Goal: Task Accomplishment & Management: Manage account settings

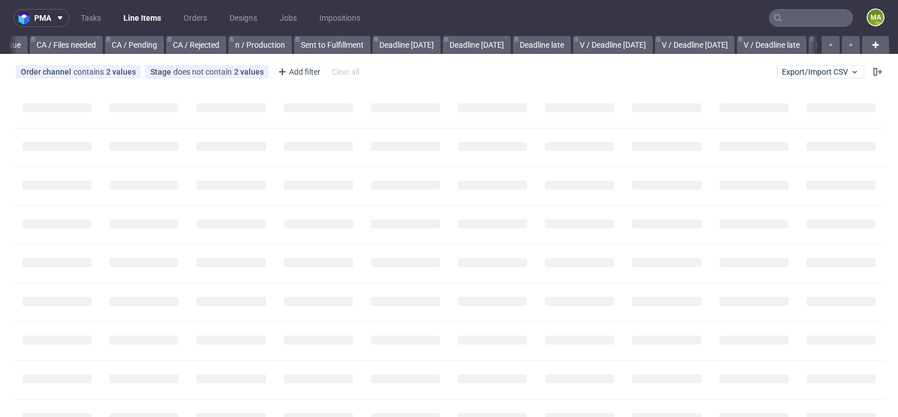
click at [813, 7] on nav "pma Tasks Line Items Orders Designs Jobs Impositions ma" at bounding box center [449, 18] width 898 height 36
click at [810, 11] on input "text" at bounding box center [811, 18] width 84 height 18
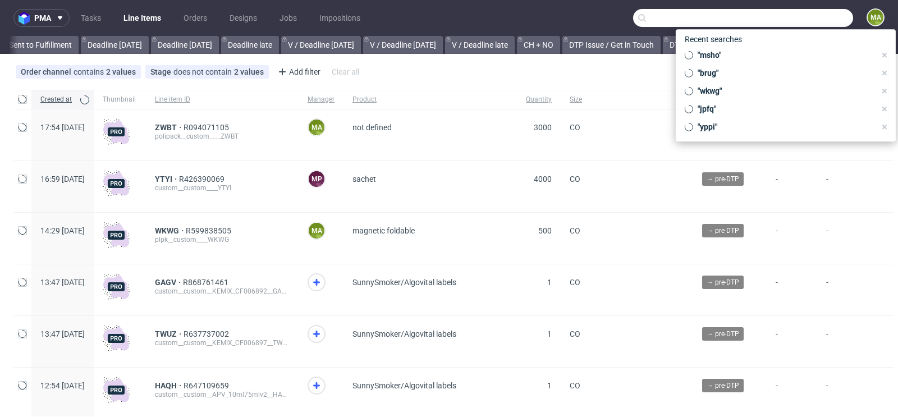
paste input "R094071105"
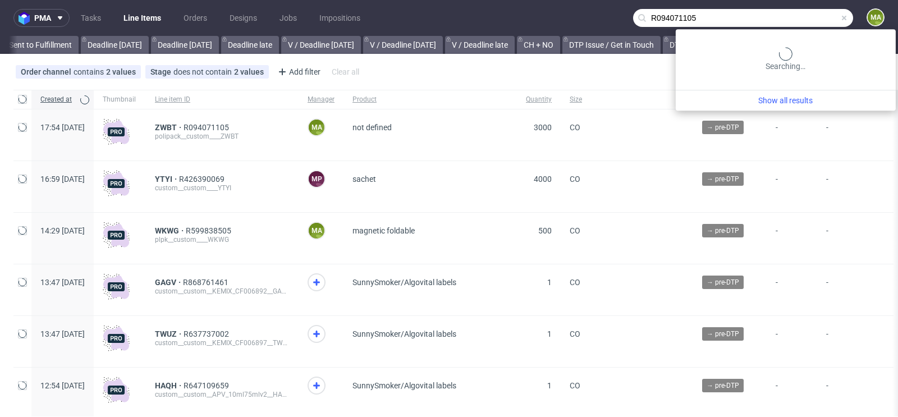
scroll to position [0, 1269]
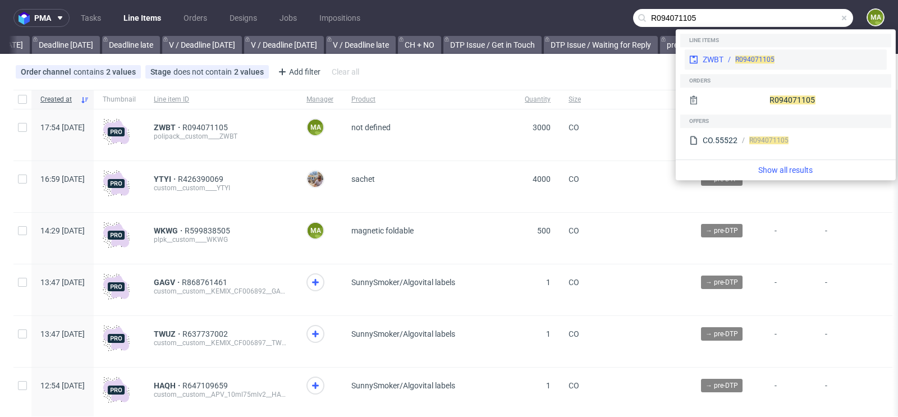
type input "R094071105"
click at [754, 53] on div "ZWBT R094071105" at bounding box center [786, 59] width 202 height 20
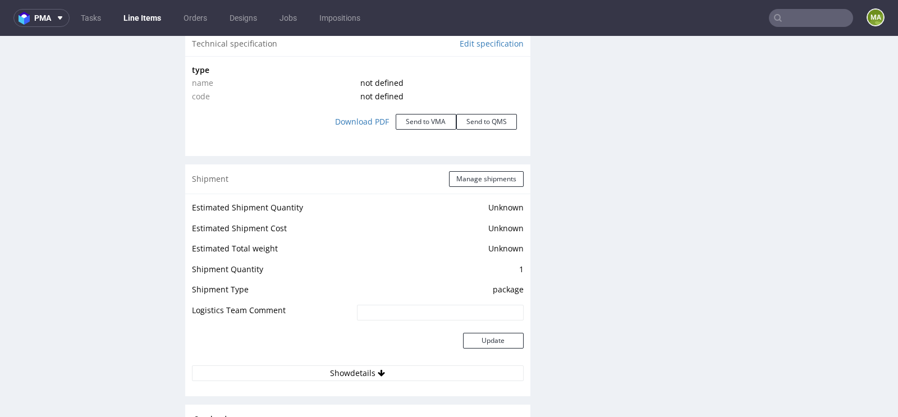
scroll to position [1646, 0]
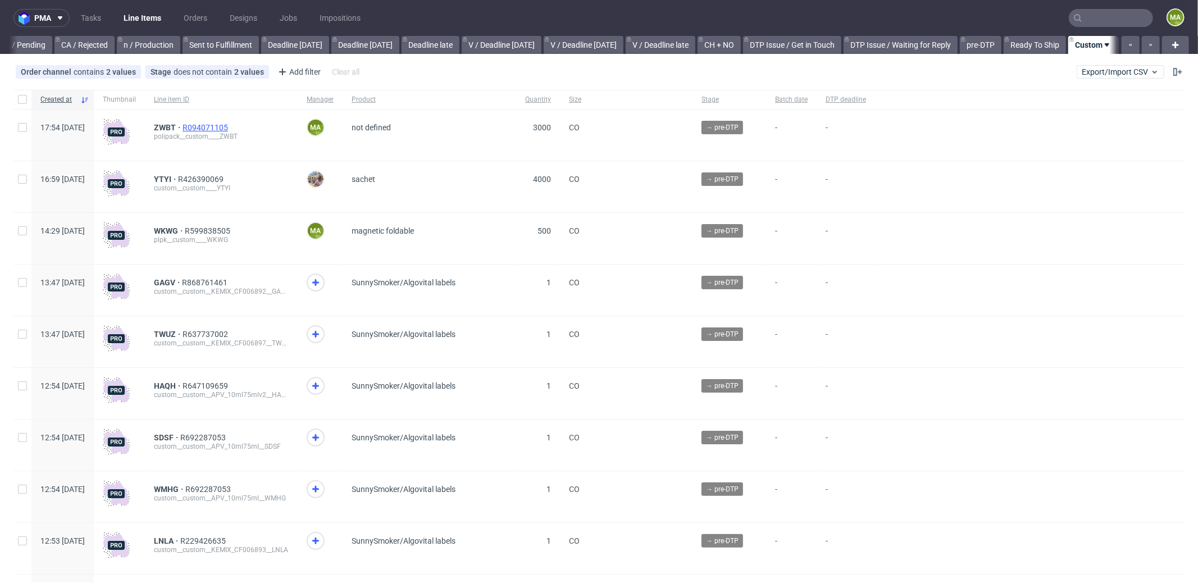
scroll to position [0, 969]
click at [191, 121] on div "ZWBT R094071105 polipack__custom____ZWBT" at bounding box center [221, 134] width 153 height 51
click at [182, 123] on span "ZWBT" at bounding box center [168, 127] width 29 height 9
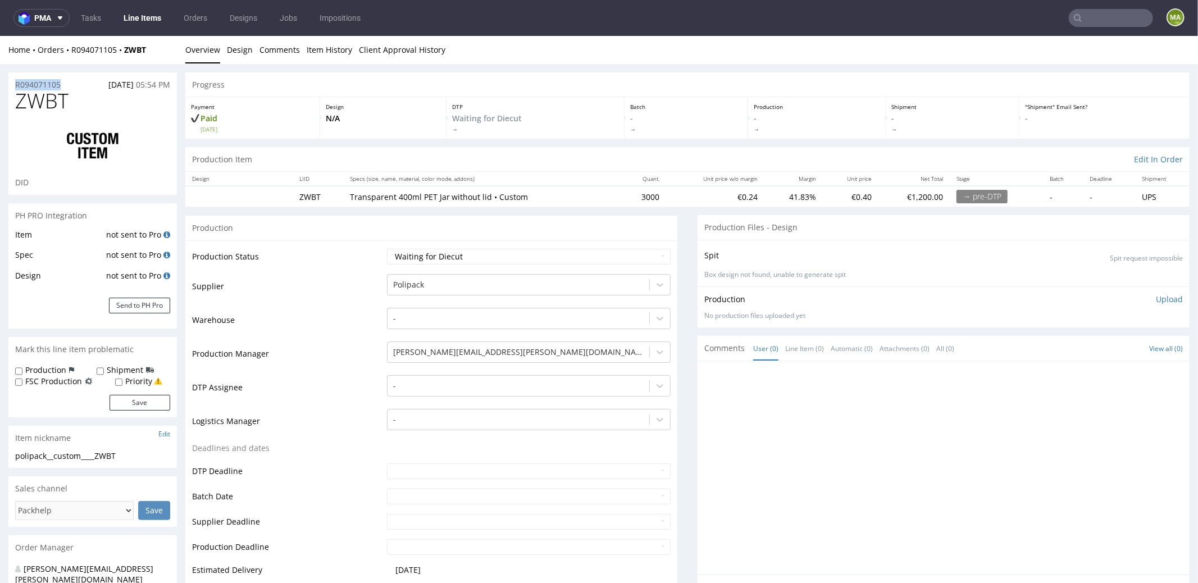
drag, startPoint x: 61, startPoint y: 81, endPoint x: 0, endPoint y: 83, distance: 61.2
copy p "R094071105"
click at [50, 77] on div "R094071105 24.09.2025 05:54 PM" at bounding box center [92, 81] width 168 height 18
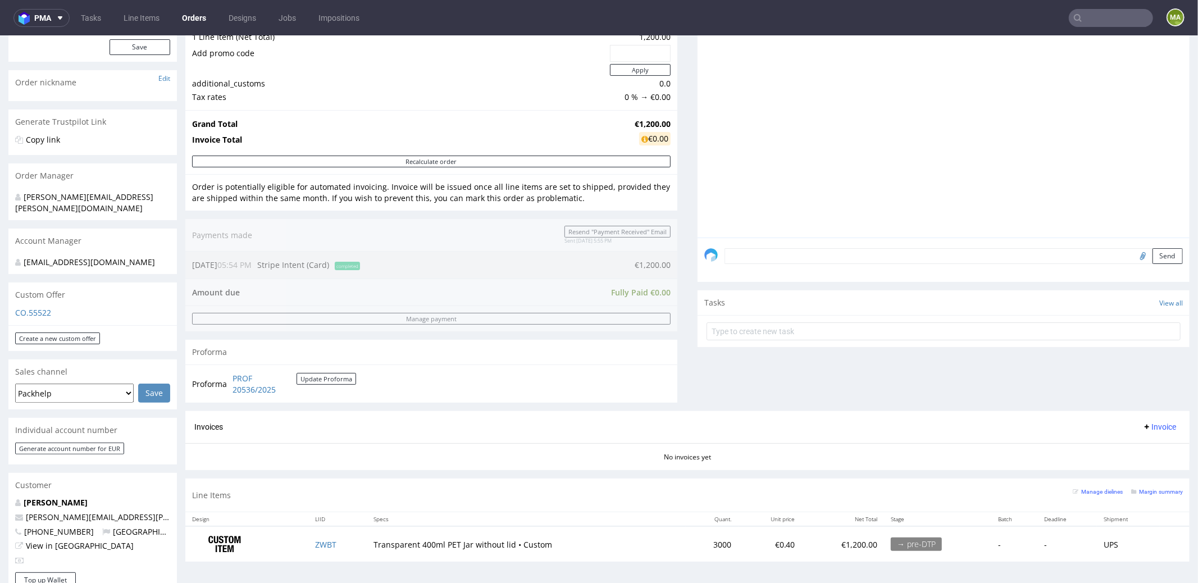
scroll to position [428, 0]
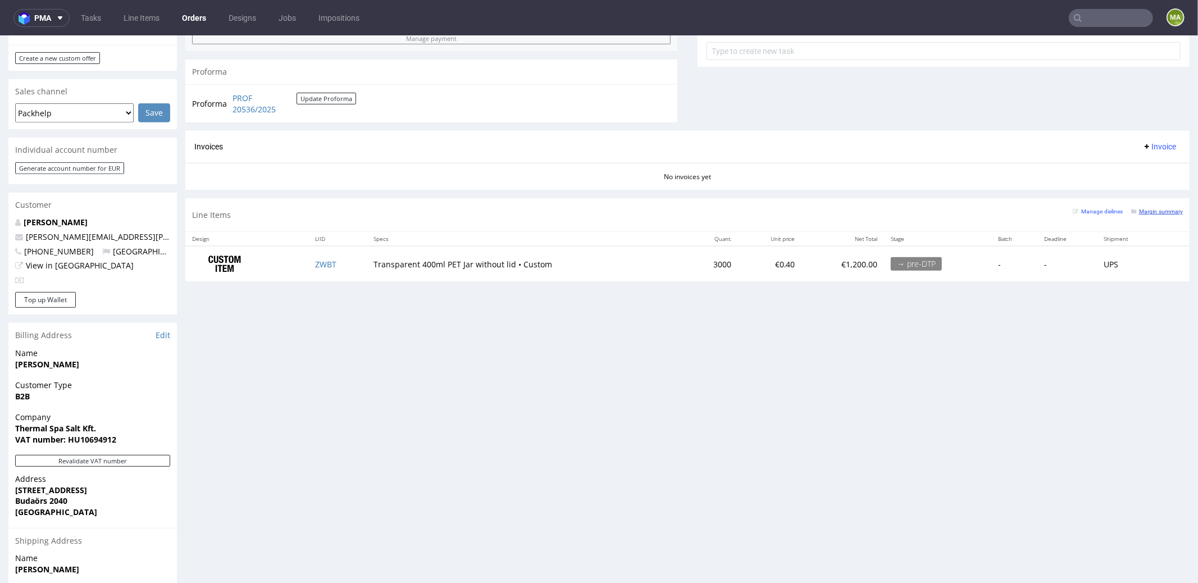
click at [1160, 208] on small "Margin summary" at bounding box center [1157, 211] width 52 height 6
drag, startPoint x: 239, startPoint y: 226, endPoint x: 244, endPoint y: 194, distance: 32.5
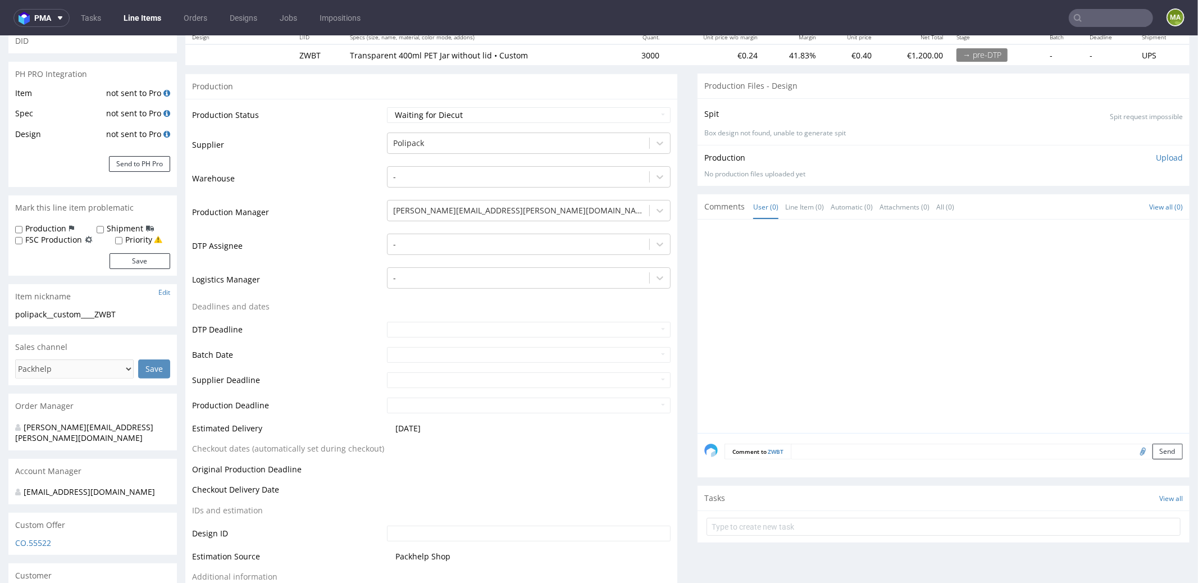
scroll to position [30, 0]
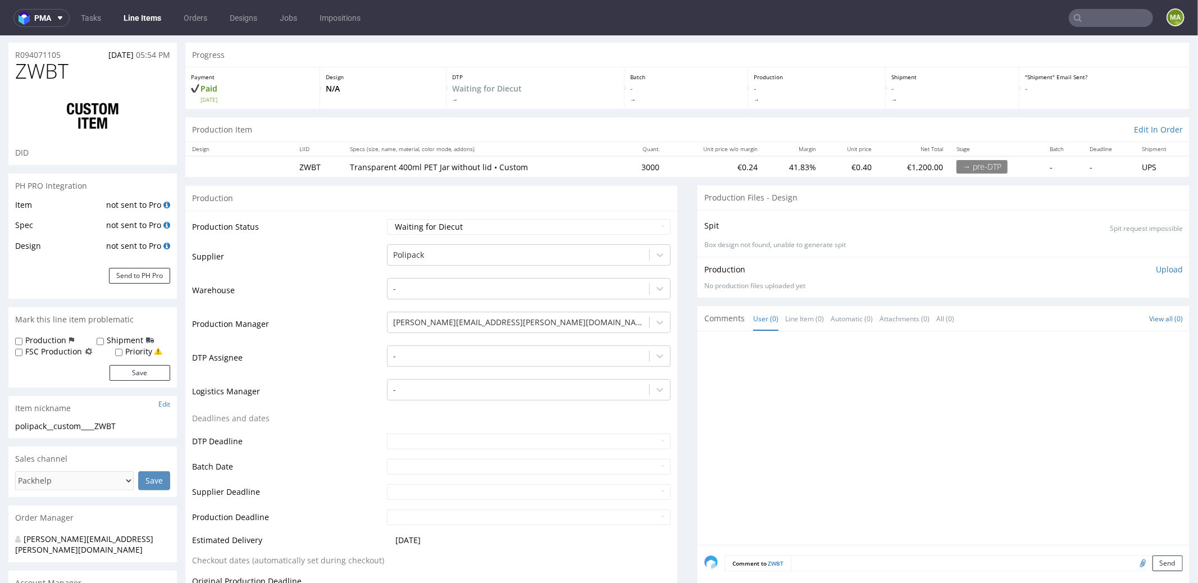
click at [85, 61] on h1 "ZWBT" at bounding box center [92, 71] width 155 height 22
drag, startPoint x: 71, startPoint y: 52, endPoint x: 0, endPoint y: 57, distance: 71.4
copy p "R094071105"
click at [436, 223] on select "Waiting for Artwork Waiting for Diecut Waiting for Mockup Waiting for DTP Waiti…" at bounding box center [529, 226] width 284 height 16
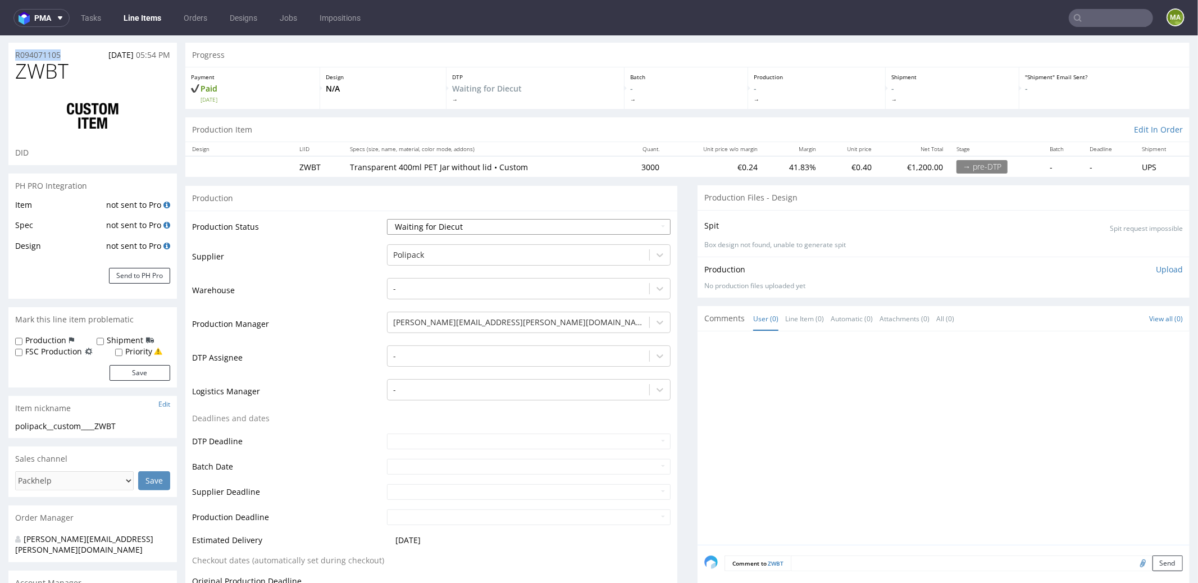
select select "production_in_process"
click at [387, 218] on select "Waiting for Artwork Waiting for Diecut Waiting for Mockup Waiting for DTP Waiti…" at bounding box center [529, 226] width 284 height 16
click at [339, 339] on td "Production Manager" at bounding box center [288, 327] width 192 height 34
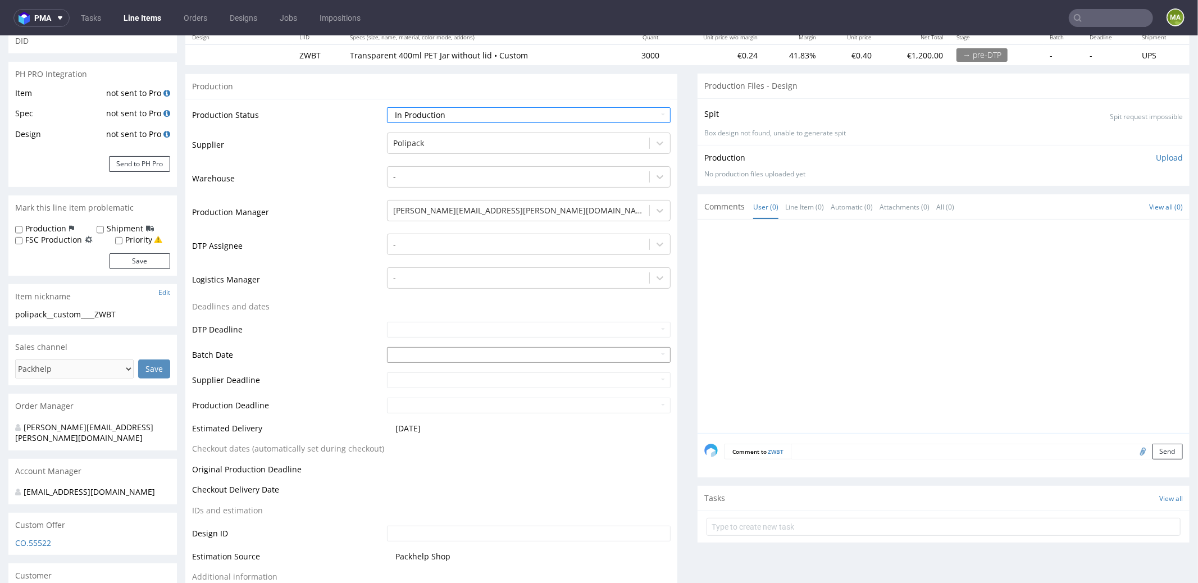
click at [413, 350] on input "text" at bounding box center [529, 354] width 284 height 16
click at [459, 301] on td "25" at bounding box center [462, 302] width 17 height 17
type input "[DATE]"
click at [323, 301] on td "Deadlines and dates" at bounding box center [288, 309] width 192 height 21
click at [450, 353] on input "[DATE]" at bounding box center [529, 354] width 284 height 16
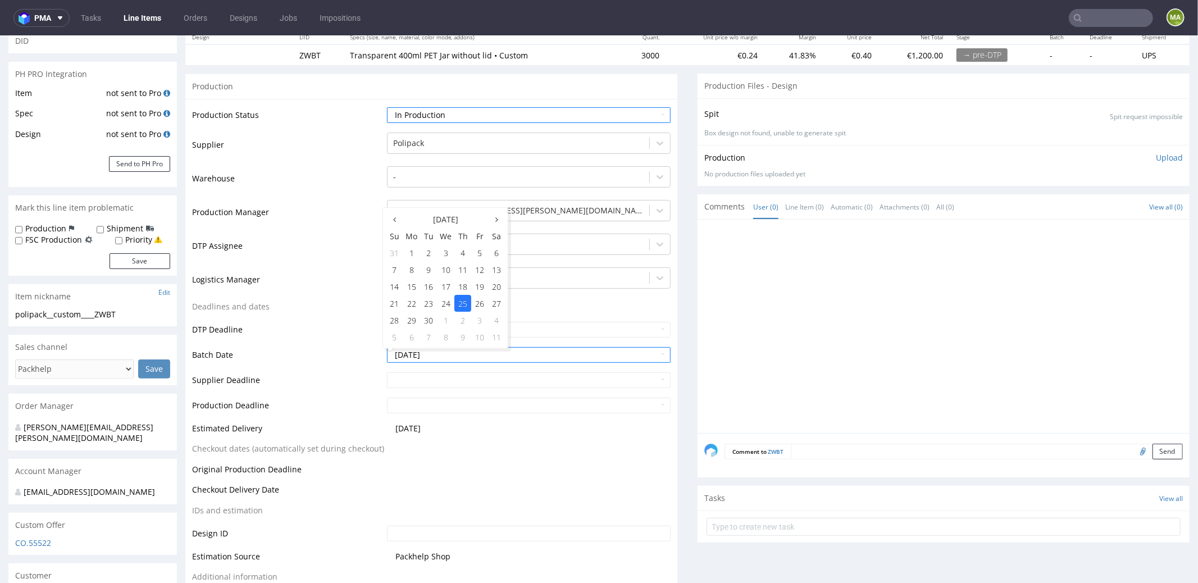
click at [461, 306] on td "25" at bounding box center [462, 302] width 17 height 17
click at [273, 321] on td "DTP Deadline" at bounding box center [288, 332] width 192 height 25
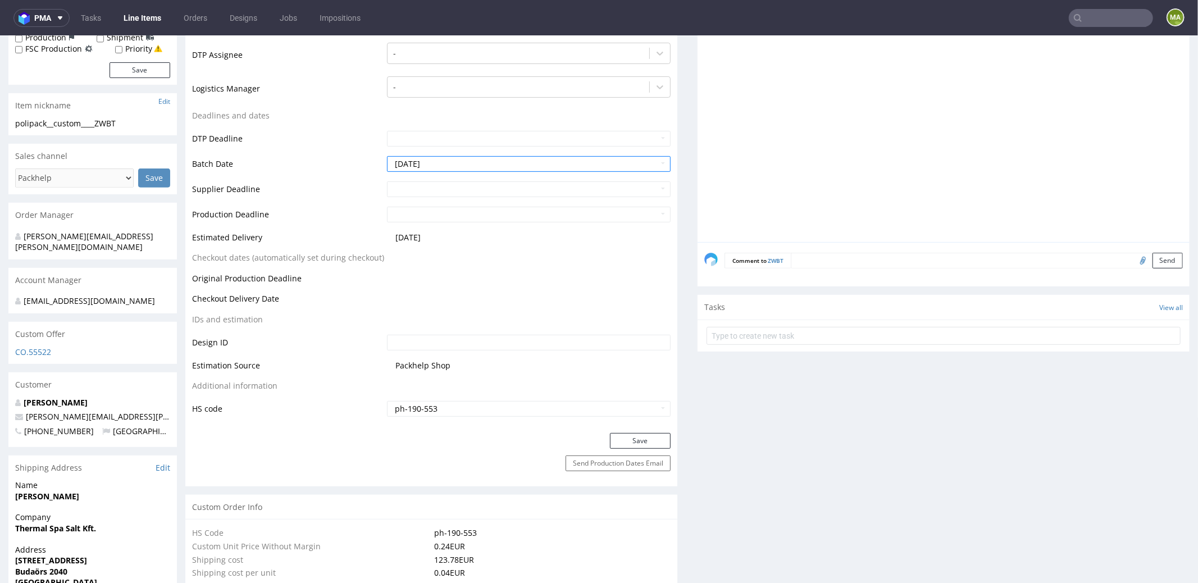
scroll to position [483, 0]
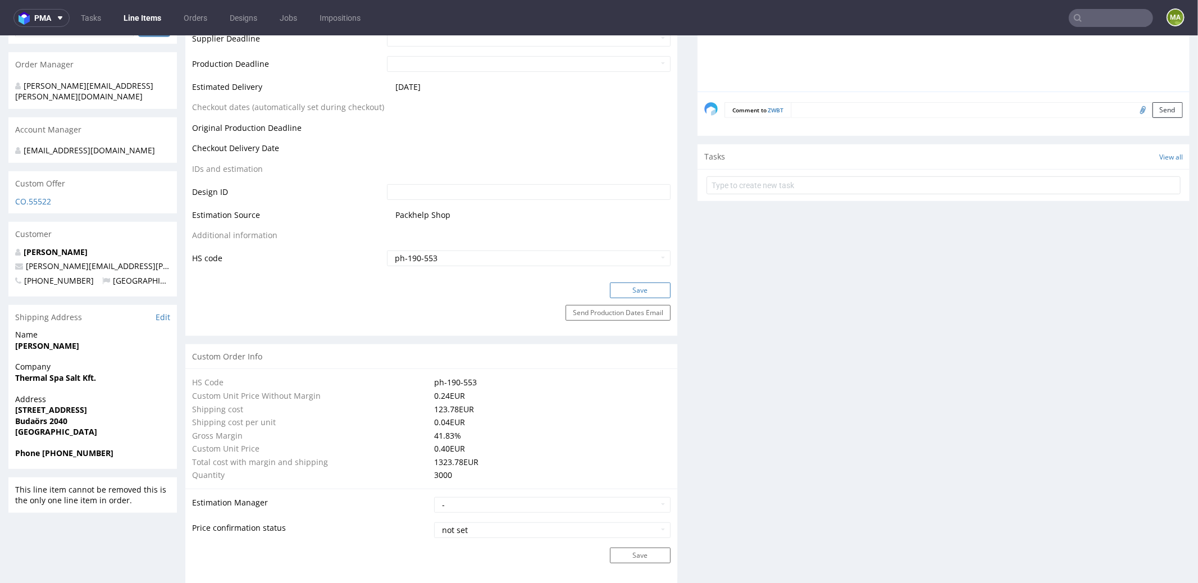
click at [632, 293] on button "Save" at bounding box center [640, 290] width 61 height 16
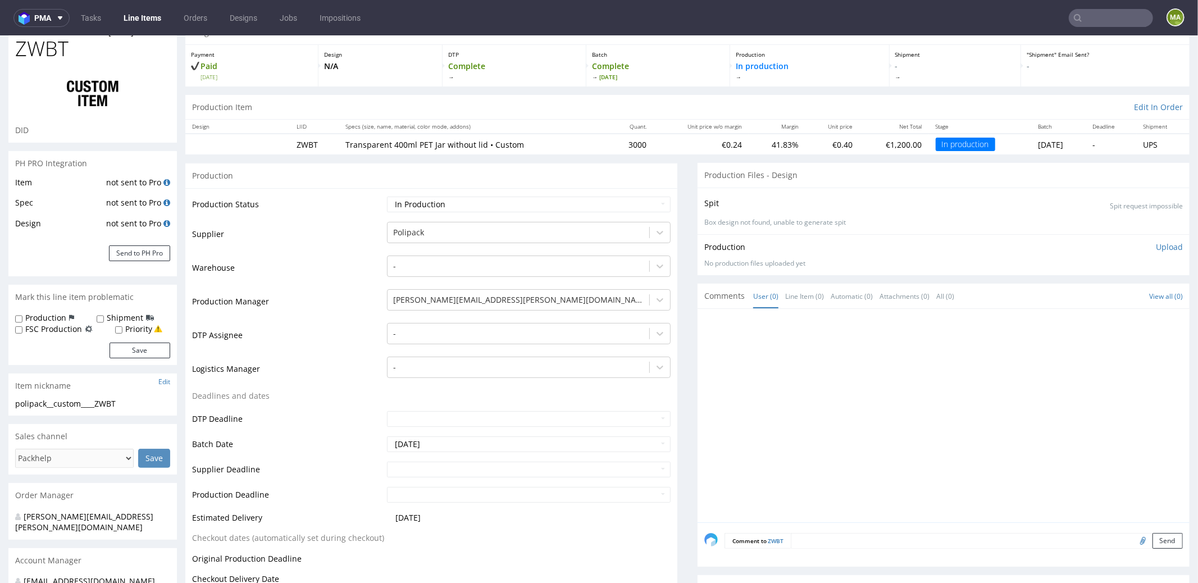
scroll to position [0, 0]
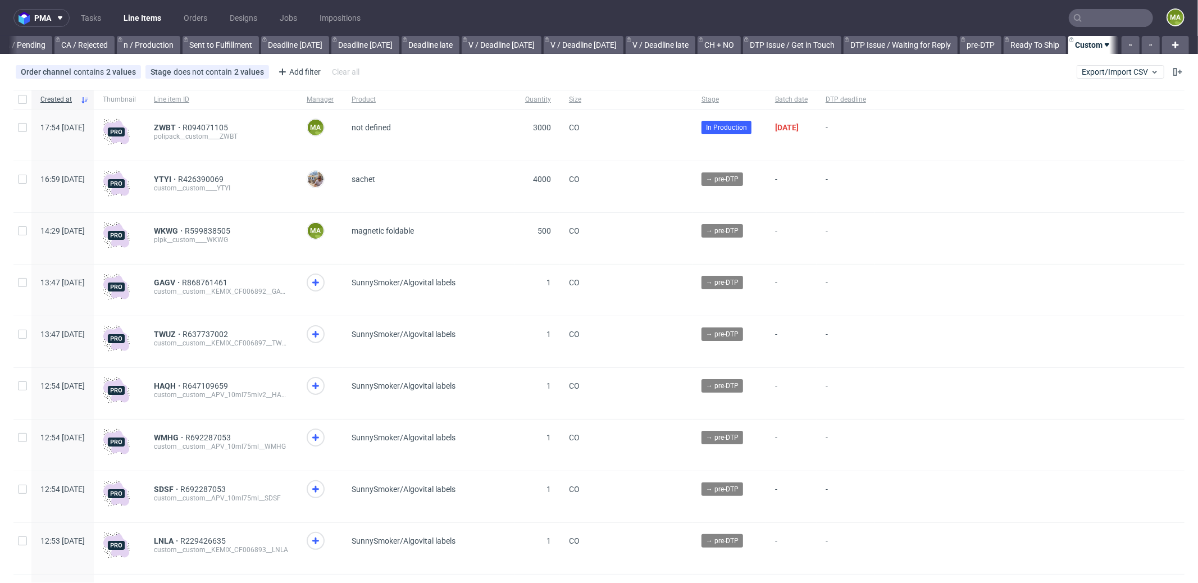
scroll to position [0, 969]
click at [182, 126] on span "ZWBT" at bounding box center [168, 127] width 29 height 9
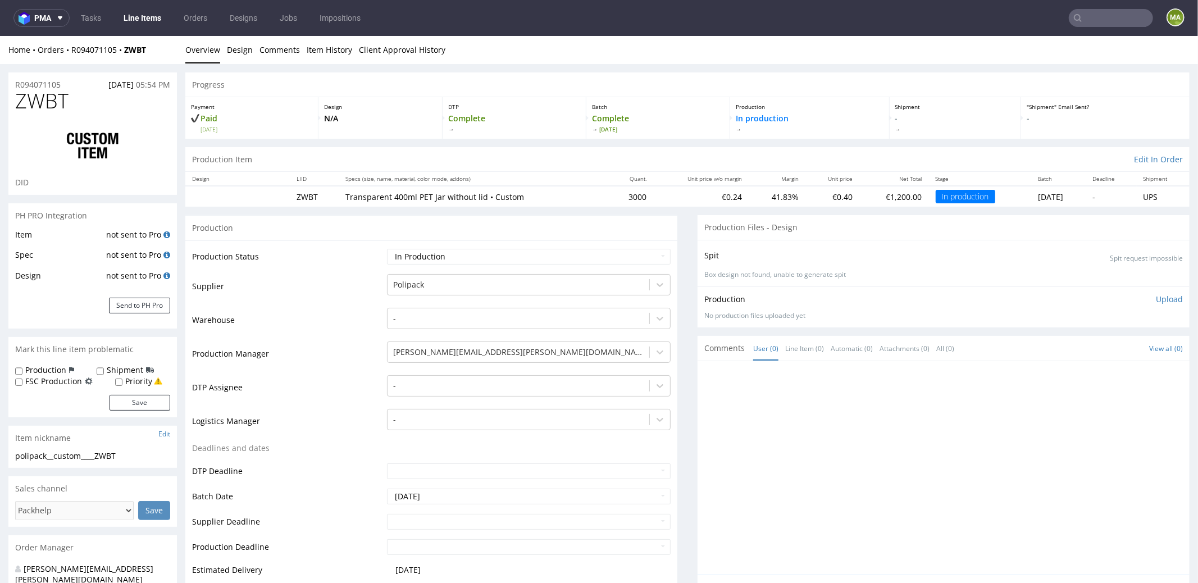
click at [1101, 23] on input "text" at bounding box center [1110, 18] width 84 height 18
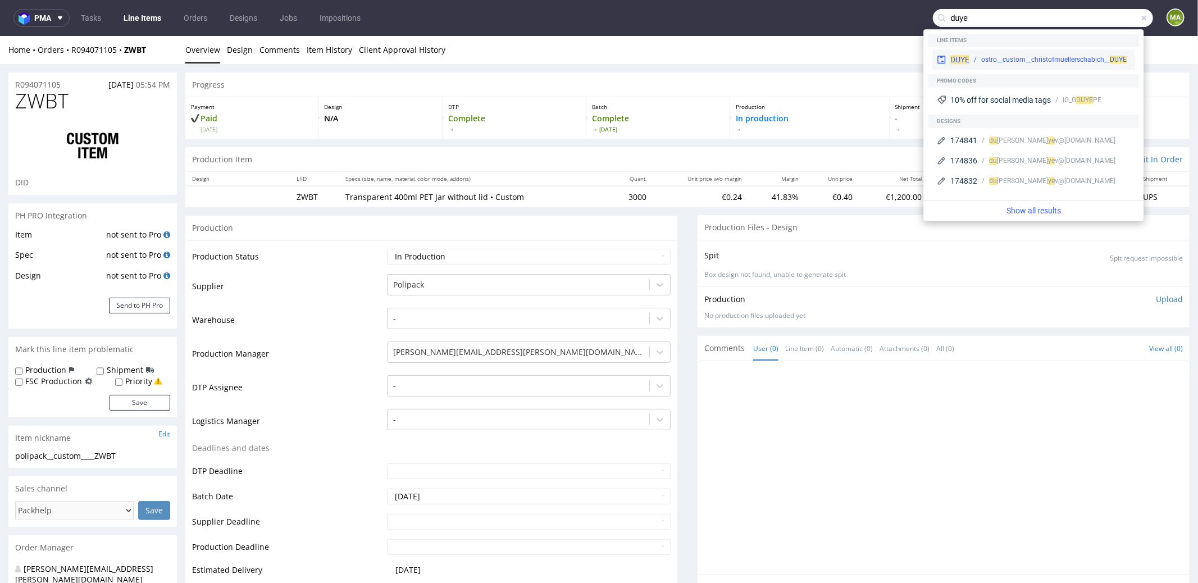
type input "duye"
click at [971, 54] on div "ostro__custom__christofmuellerschabich__ DUYE" at bounding box center [1049, 59] width 161 height 10
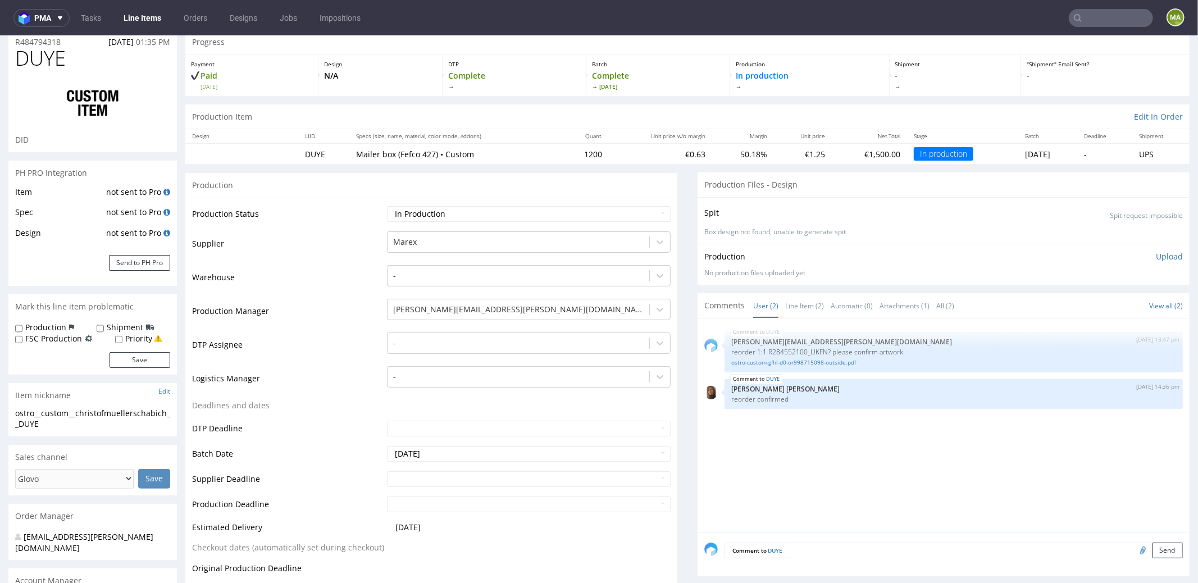
scroll to position [103, 0]
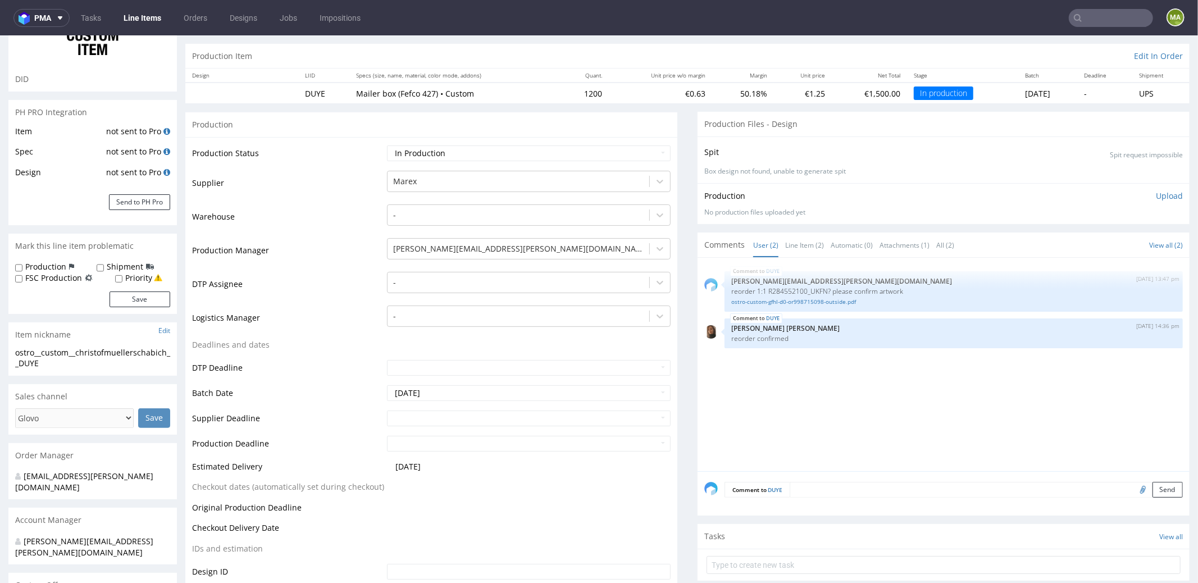
click at [474, 406] on td "2025-09-24" at bounding box center [527, 395] width 286 height 25
click at [472, 412] on input "text" at bounding box center [529, 418] width 284 height 16
click at [435, 395] on td "7" at bounding box center [428, 399] width 17 height 17
click at [453, 413] on input "2025-10-07" at bounding box center [529, 418] width 284 height 16
click at [442, 351] on td "15" at bounding box center [445, 349] width 17 height 17
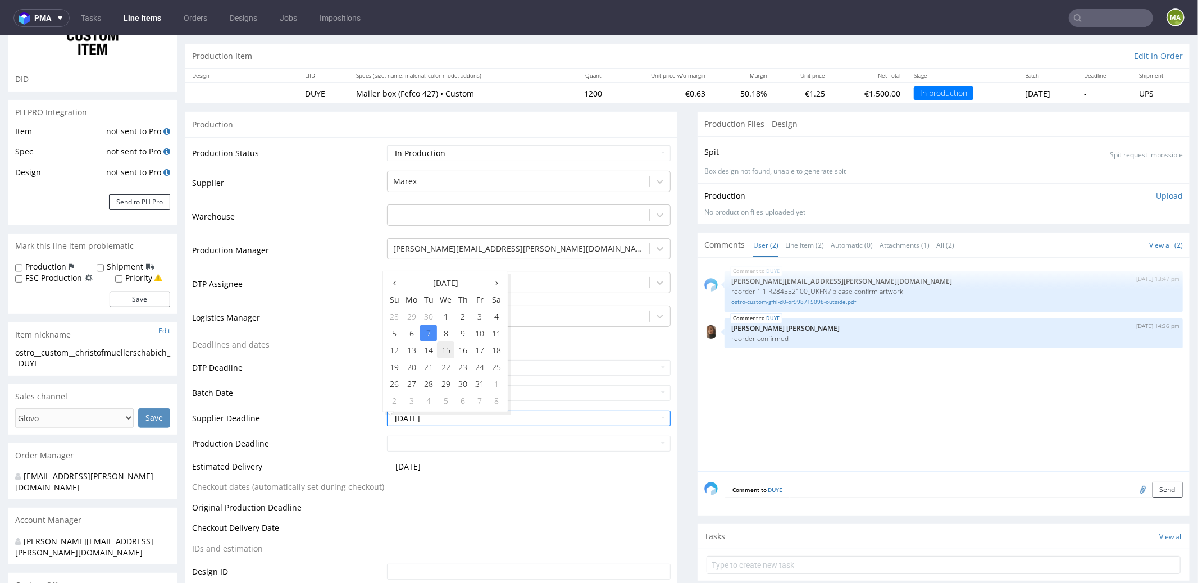
type input "2025-10-15"
click at [455, 441] on input "text" at bounding box center [529, 443] width 284 height 16
click at [432, 423] on td "7" at bounding box center [428, 425] width 17 height 17
click at [432, 434] on td "2025-10-07" at bounding box center [527, 446] width 286 height 25
click at [438, 441] on input "2025-10-07" at bounding box center [529, 443] width 284 height 16
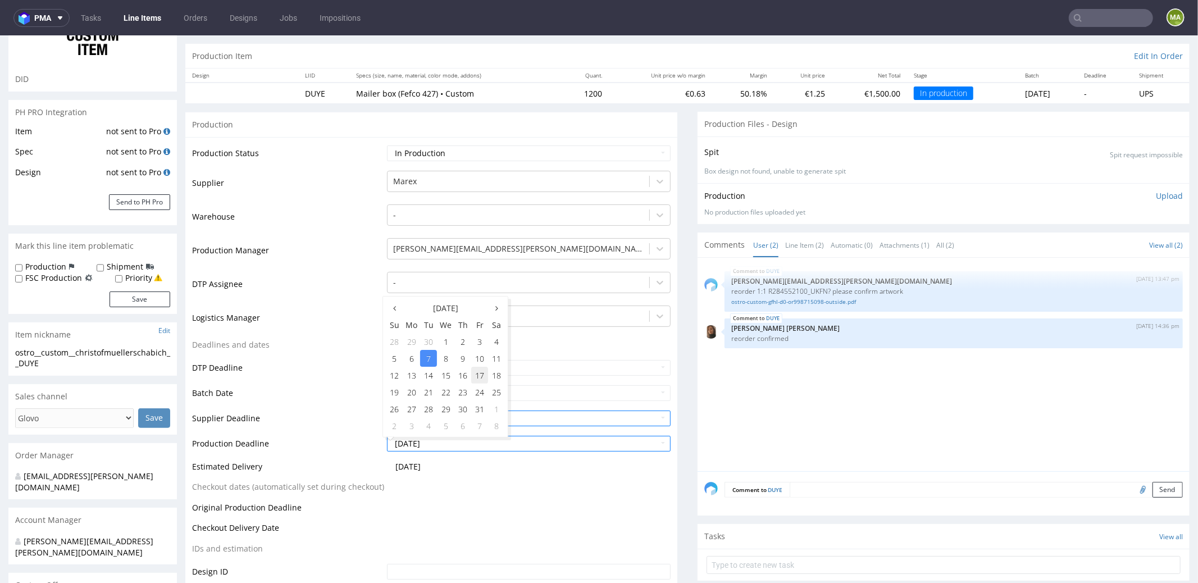
click at [476, 374] on td "17" at bounding box center [479, 374] width 17 height 17
type input "2025-10-17"
click at [330, 406] on td "Batch Date" at bounding box center [288, 395] width 192 height 25
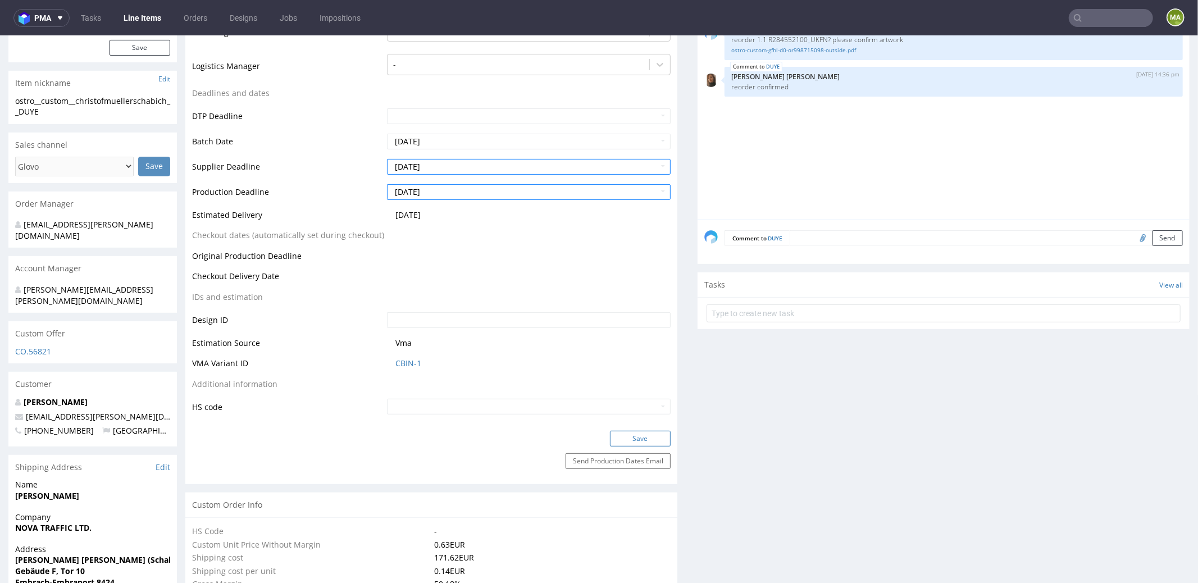
click at [612, 436] on button "Save" at bounding box center [640, 438] width 61 height 16
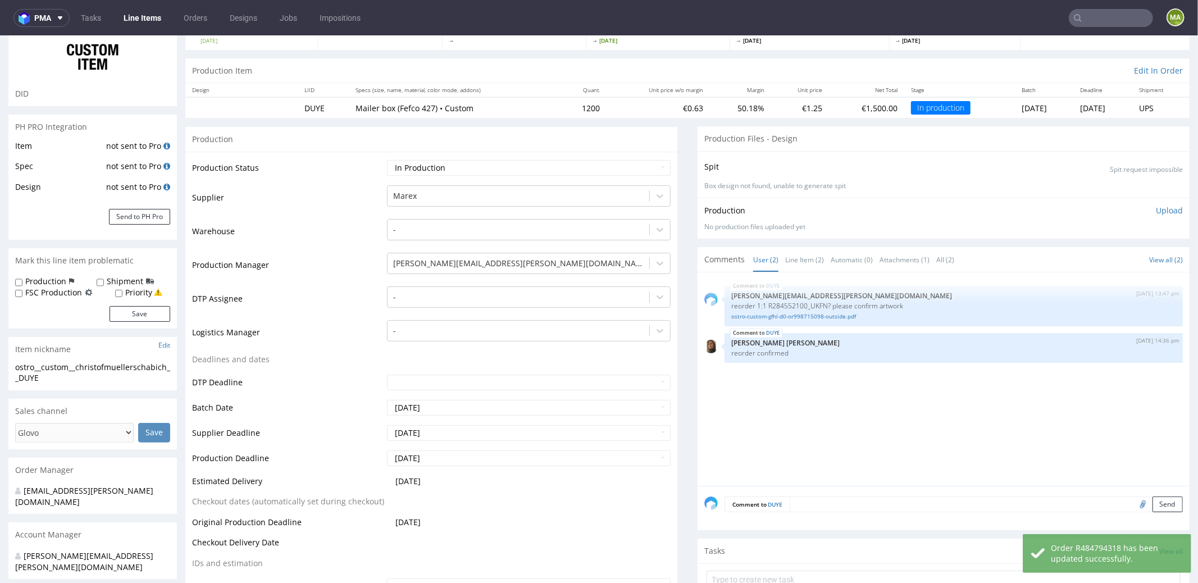
scroll to position [0, 0]
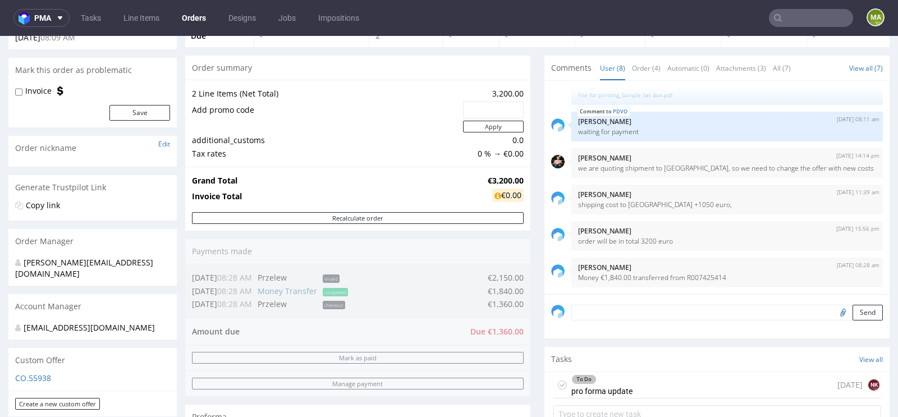
scroll to position [250, 0]
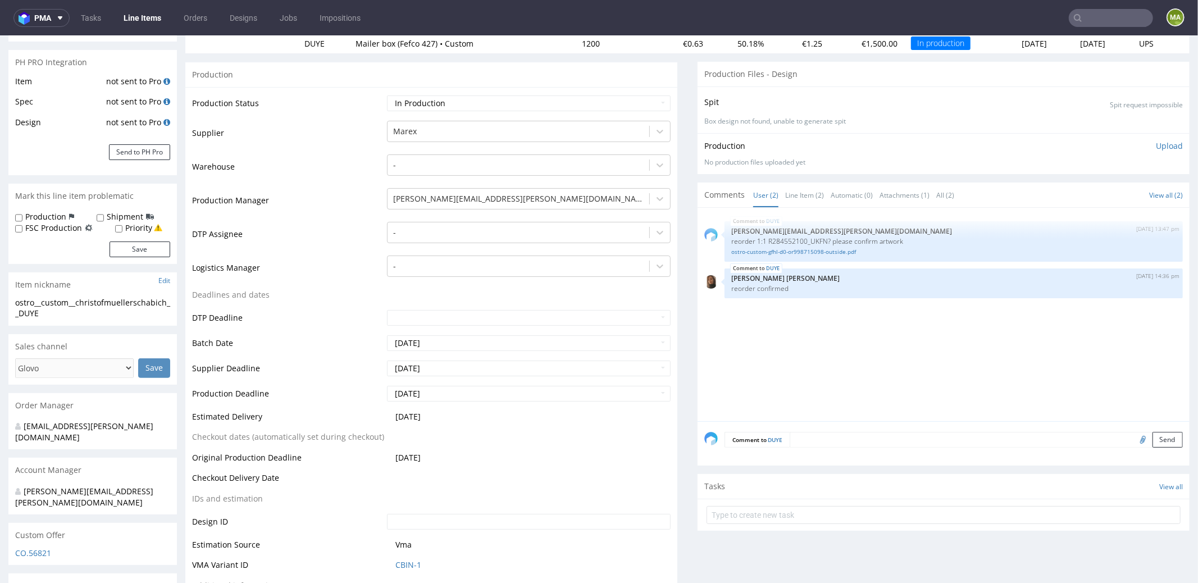
scroll to position [202, 0]
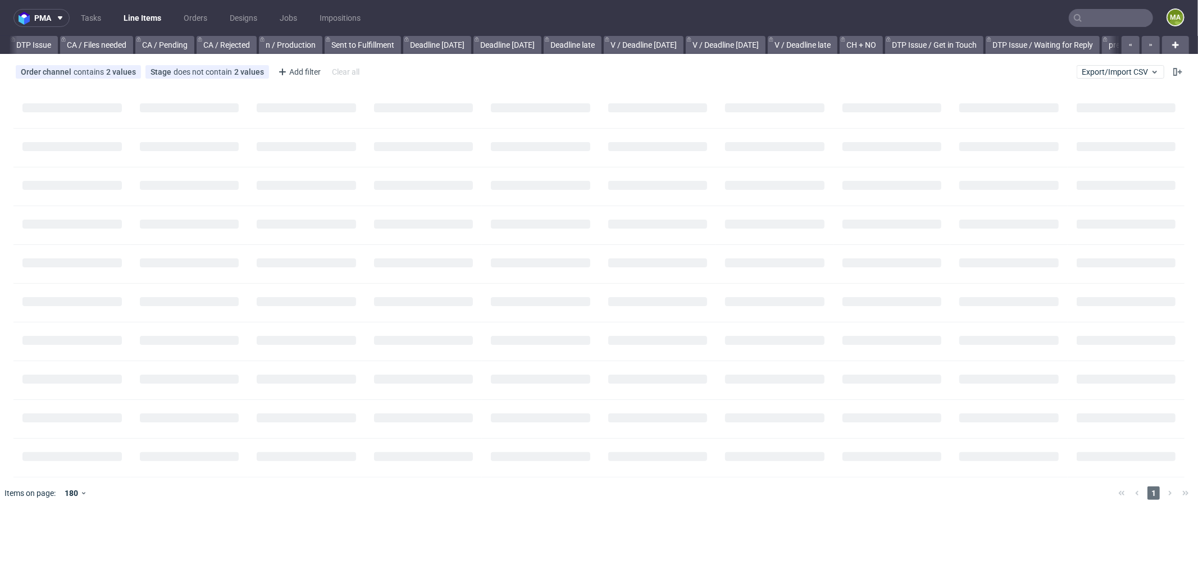
click at [1096, 19] on input "text" at bounding box center [1110, 18] width 84 height 18
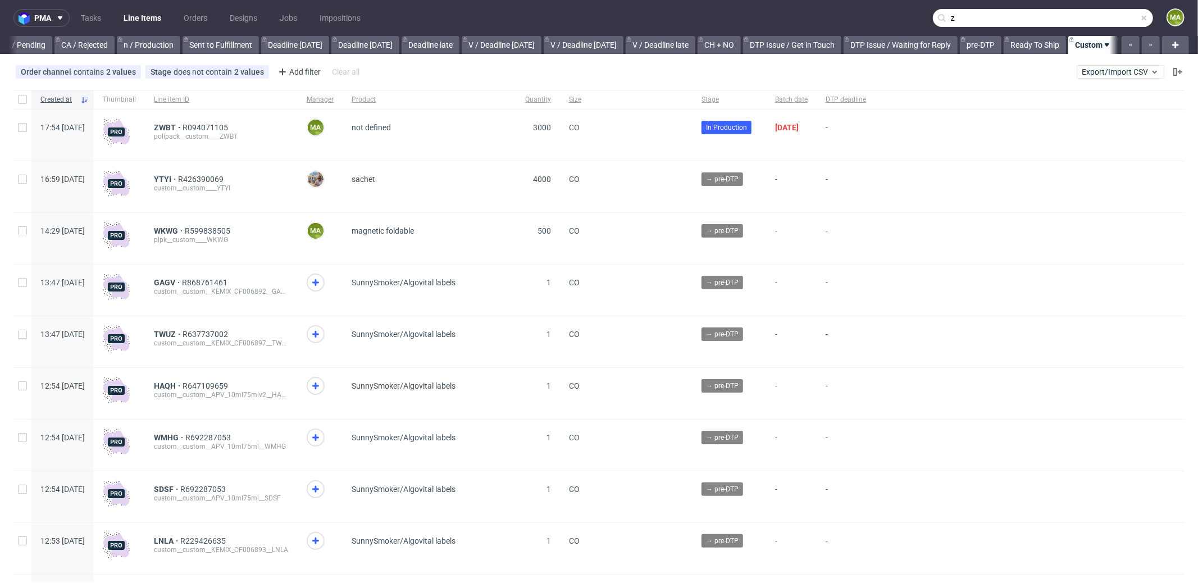
scroll to position [0, 969]
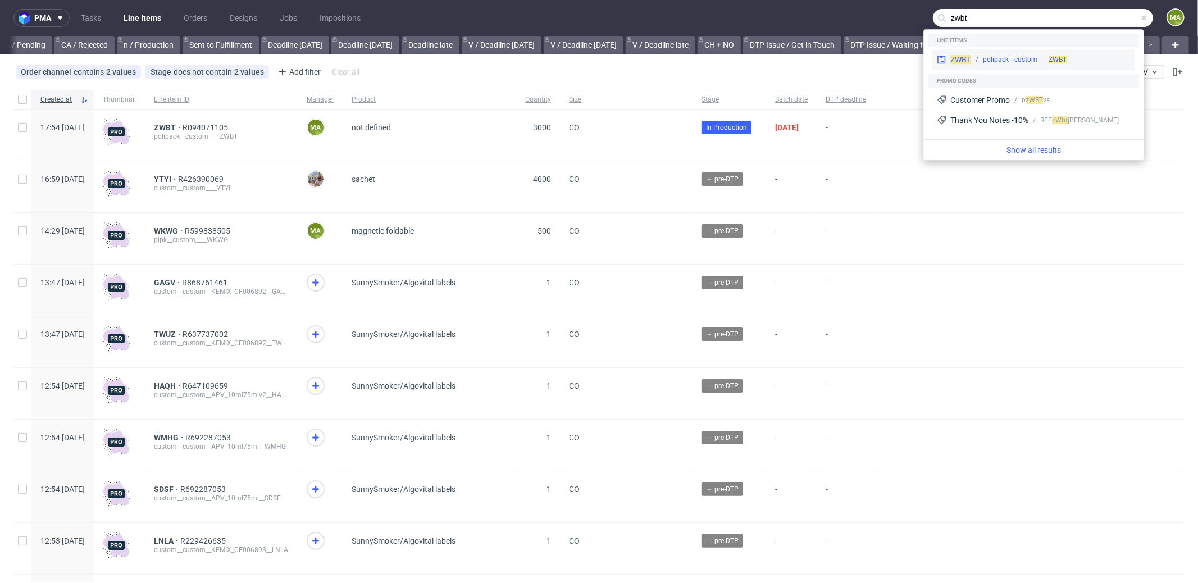
type input "zwbt"
click at [1032, 54] on div "polipack__custom____ ZWBT" at bounding box center [1024, 59] width 84 height 10
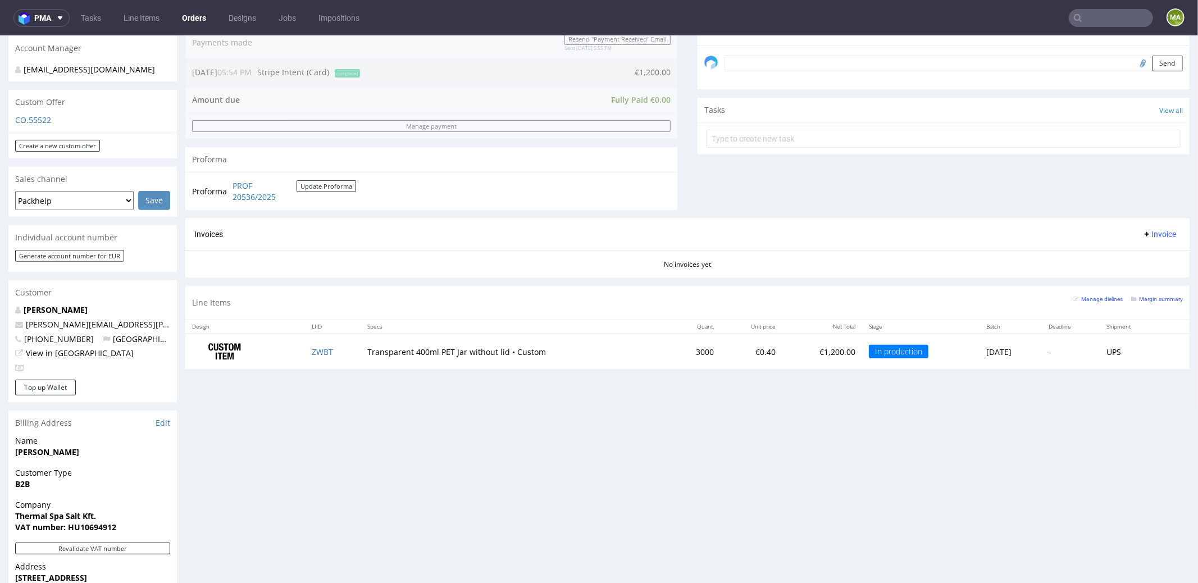
scroll to position [430, 0]
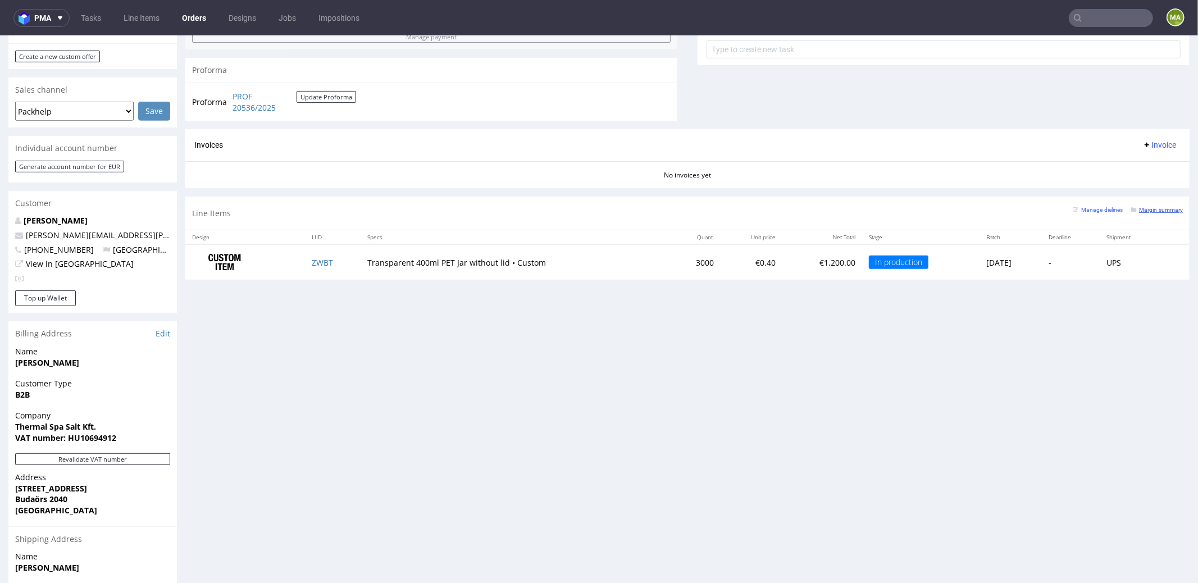
click at [1140, 207] on small "Margin summary" at bounding box center [1157, 209] width 52 height 6
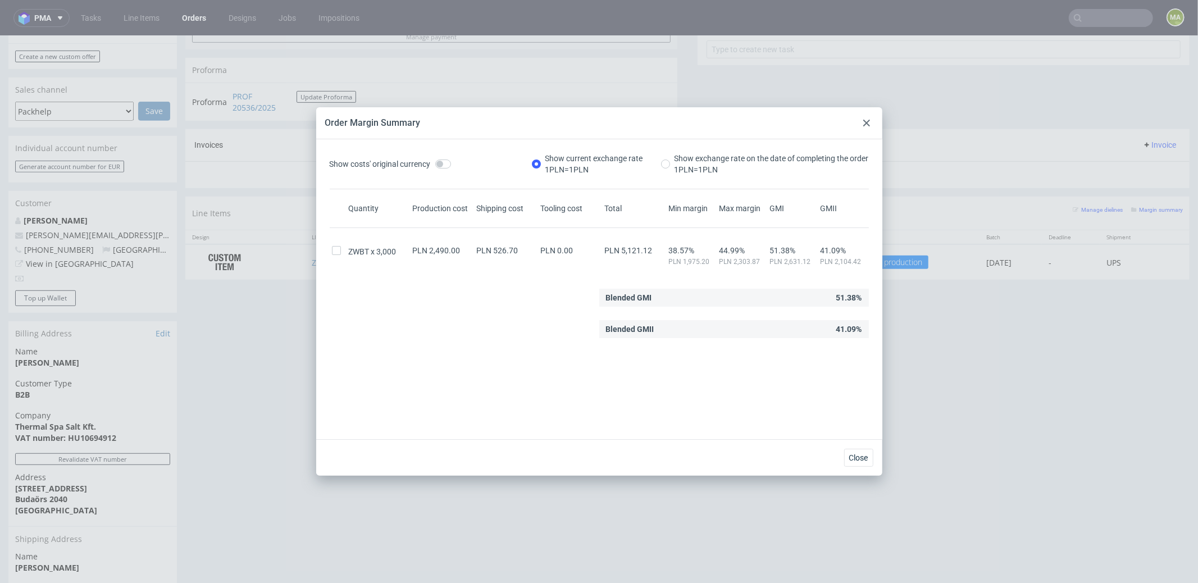
click at [864, 129] on div at bounding box center [866, 122] width 13 height 13
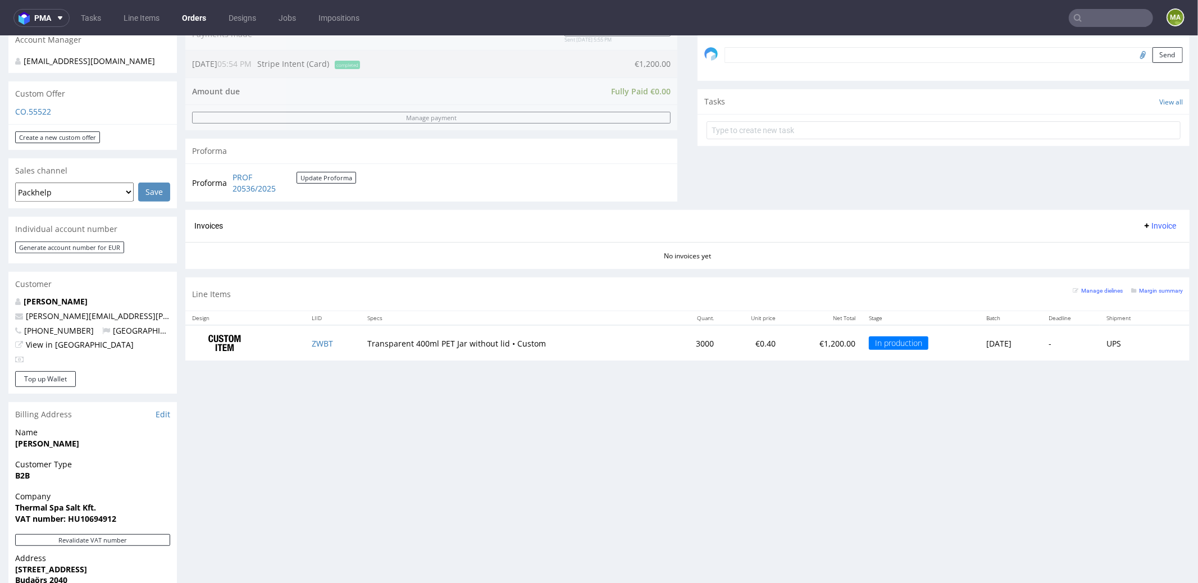
scroll to position [203, 0]
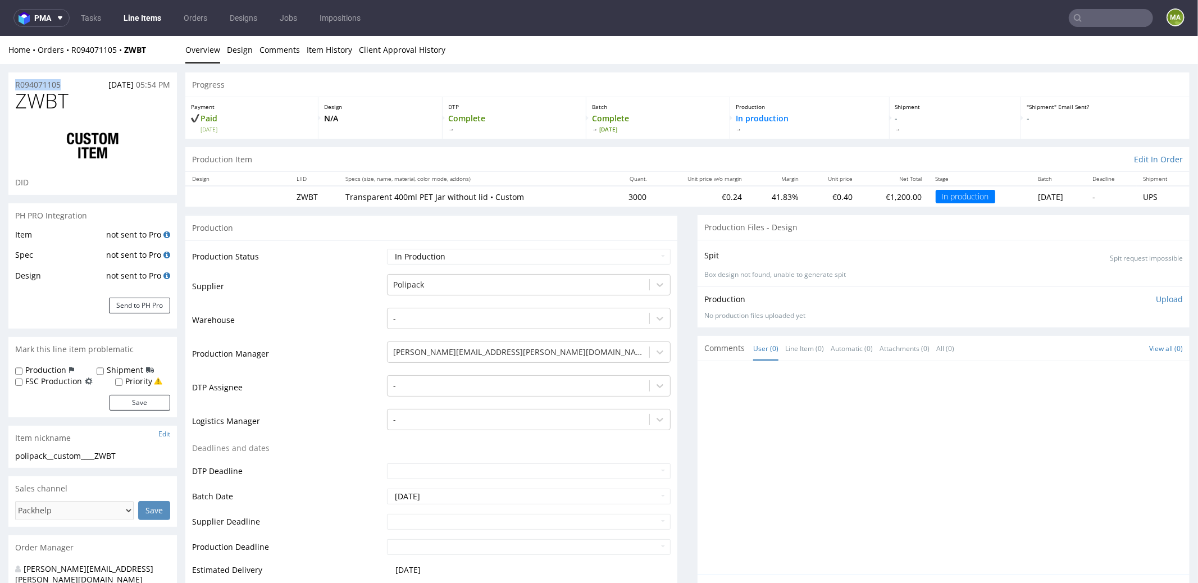
drag, startPoint x: 6, startPoint y: 80, endPoint x: 0, endPoint y: 84, distance: 6.9
copy p "R094071105"
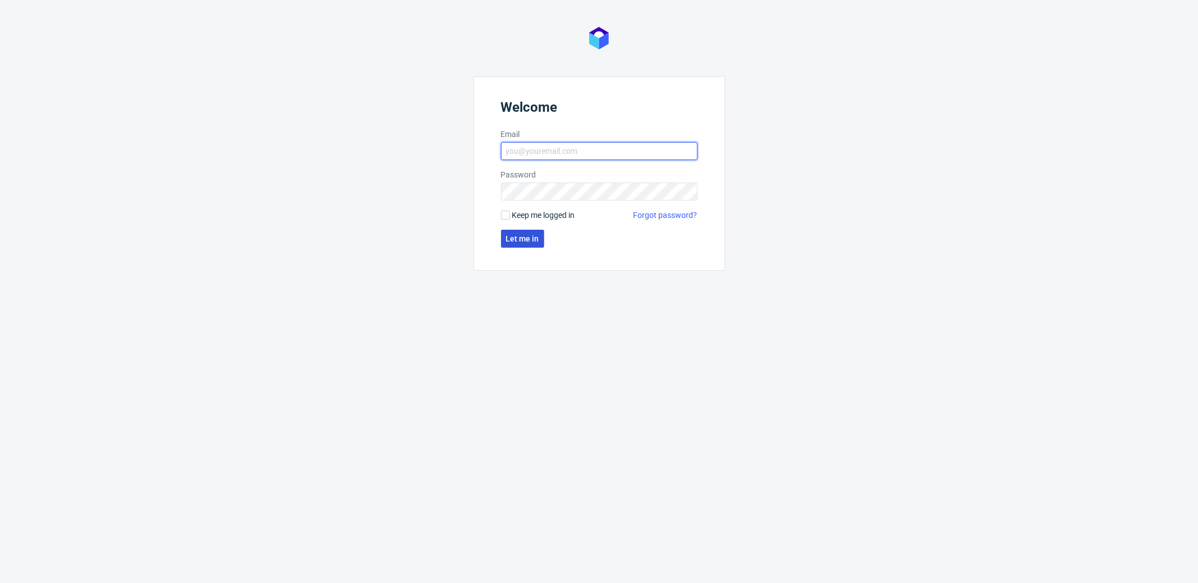
type input "[PERSON_NAME][EMAIL_ADDRESS][PERSON_NAME][DOMAIN_NAME]"
click at [515, 243] on button "Let me in" at bounding box center [522, 239] width 43 height 18
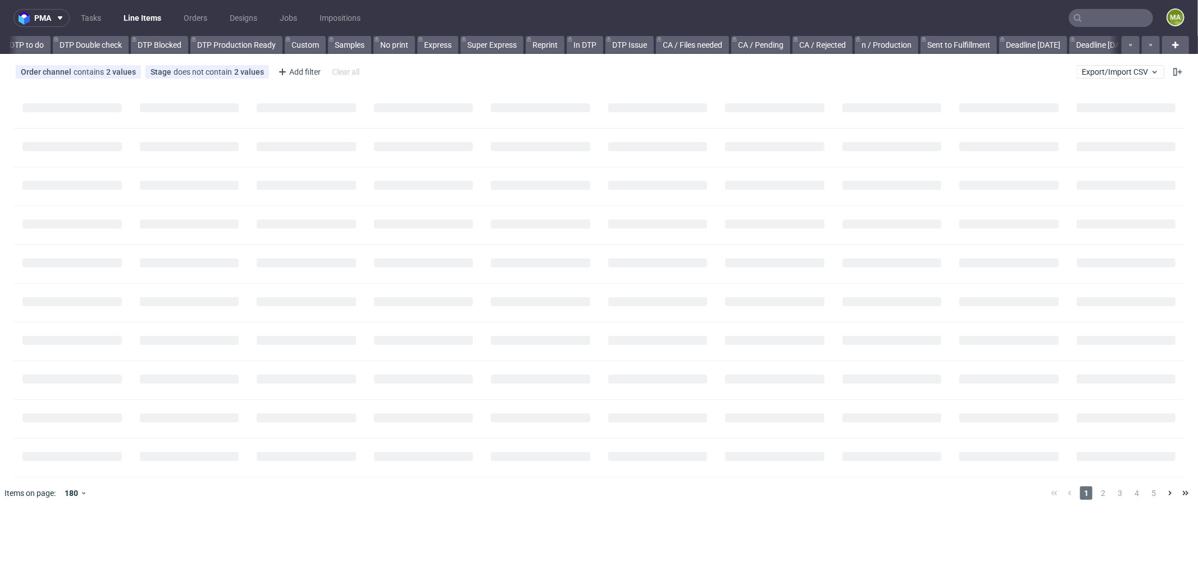
click at [1105, 13] on input "text" at bounding box center [1110, 18] width 84 height 18
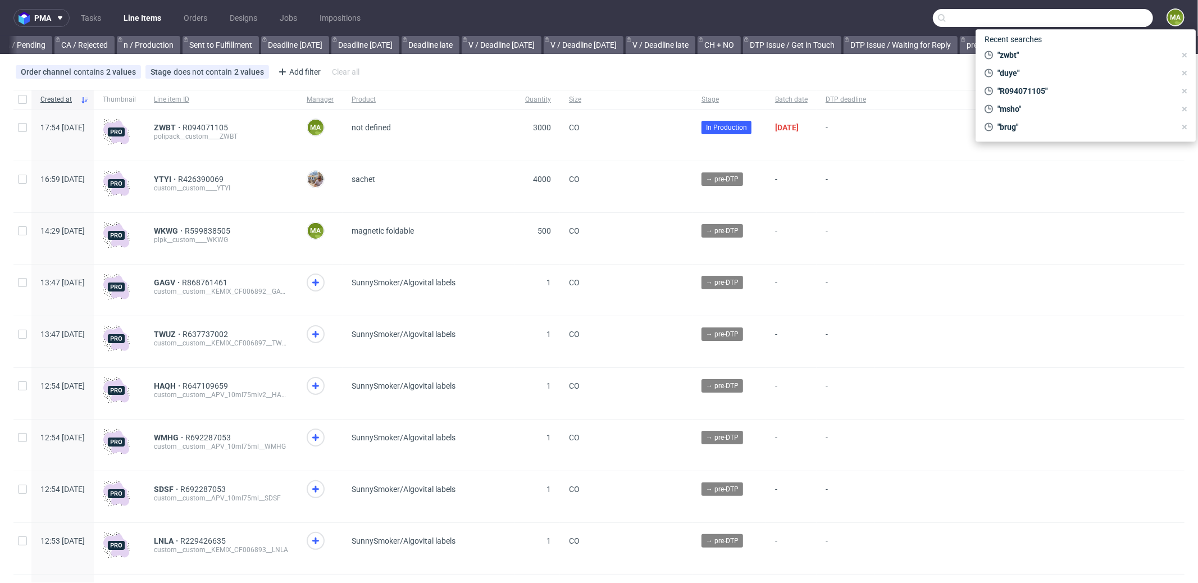
paste input "R094071105"
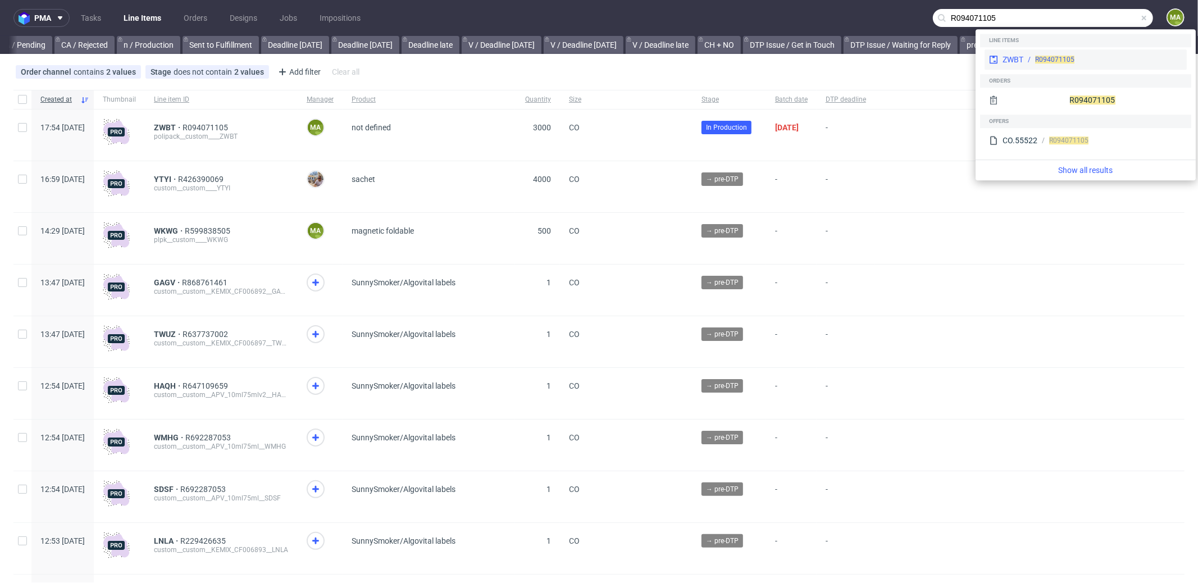
type input "R094071105"
click at [1035, 63] on div "R094071105" at bounding box center [1054, 59] width 39 height 10
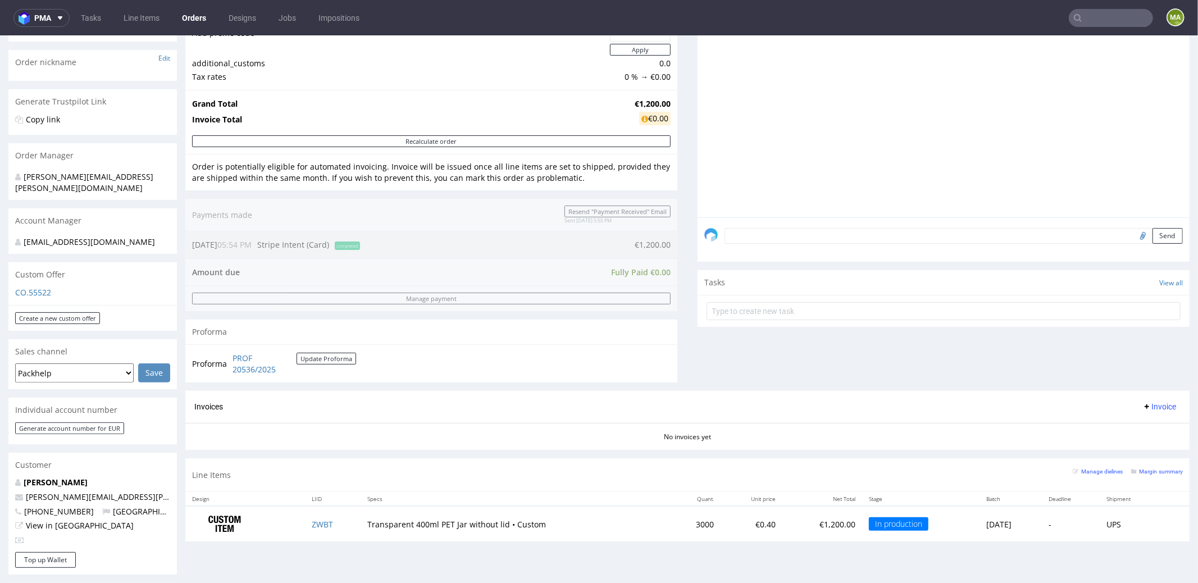
scroll to position [414, 0]
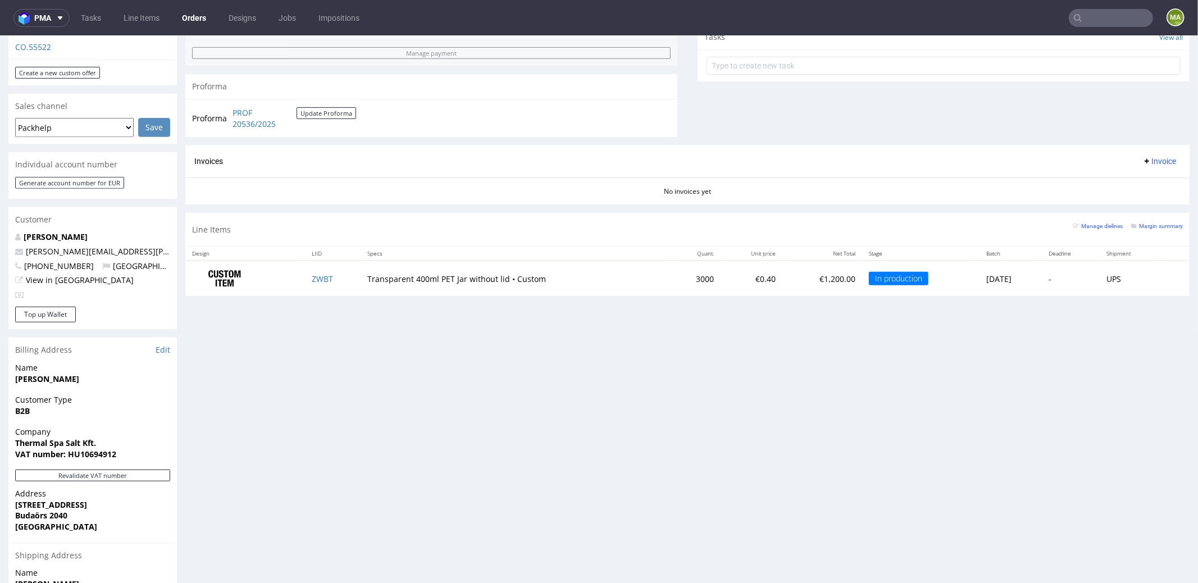
click at [1133, 229] on div "Manage dielines Margin summary" at bounding box center [1127, 229] width 110 height 20
click at [1135, 222] on small "Margin summary" at bounding box center [1157, 225] width 52 height 6
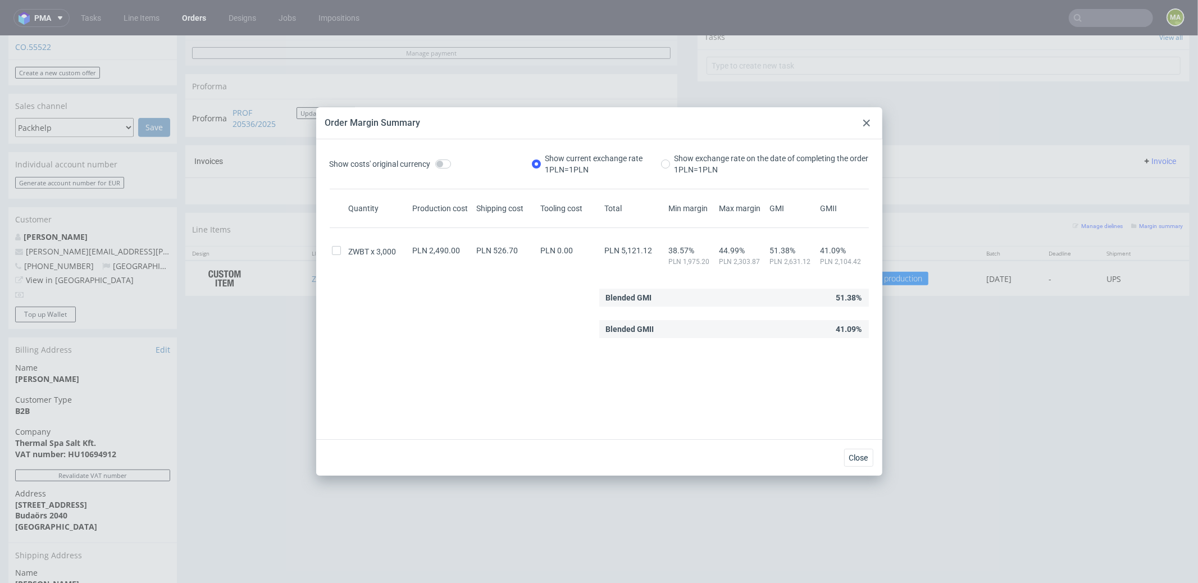
click at [865, 122] on use at bounding box center [866, 123] width 7 height 7
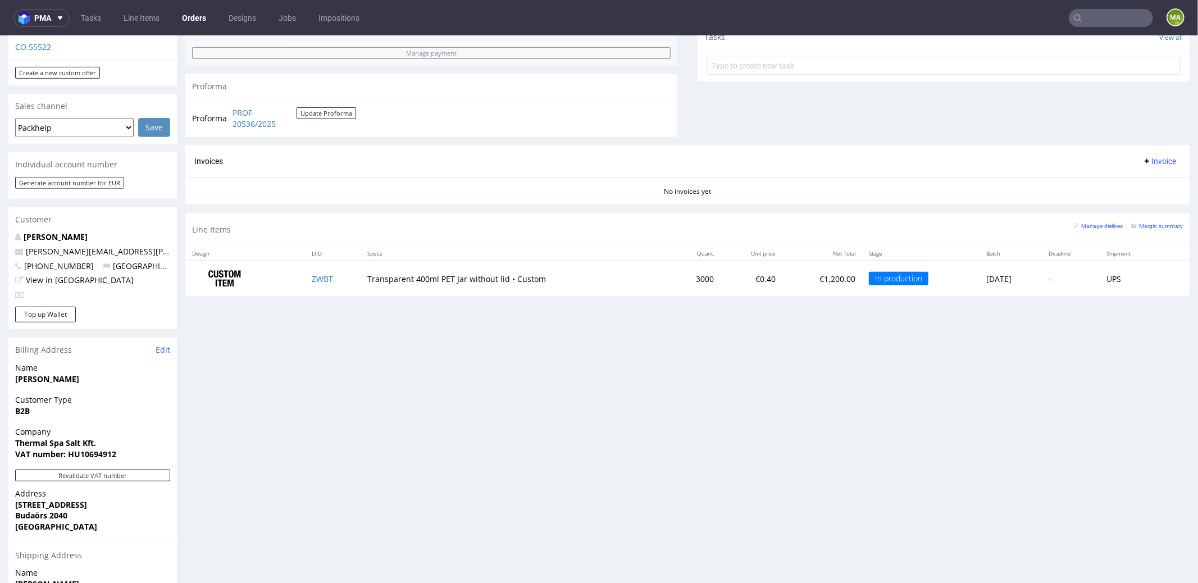
scroll to position [0, 0]
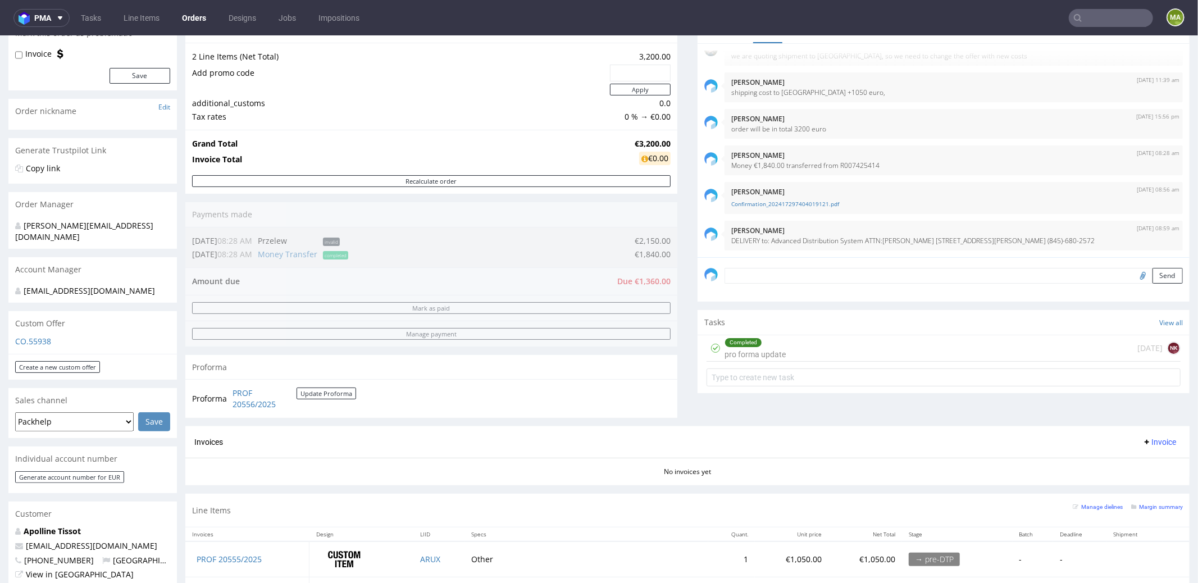
scroll to position [119, 0]
click at [758, 203] on link "Confirmation_202417297404019121.pdf" at bounding box center [953, 204] width 445 height 8
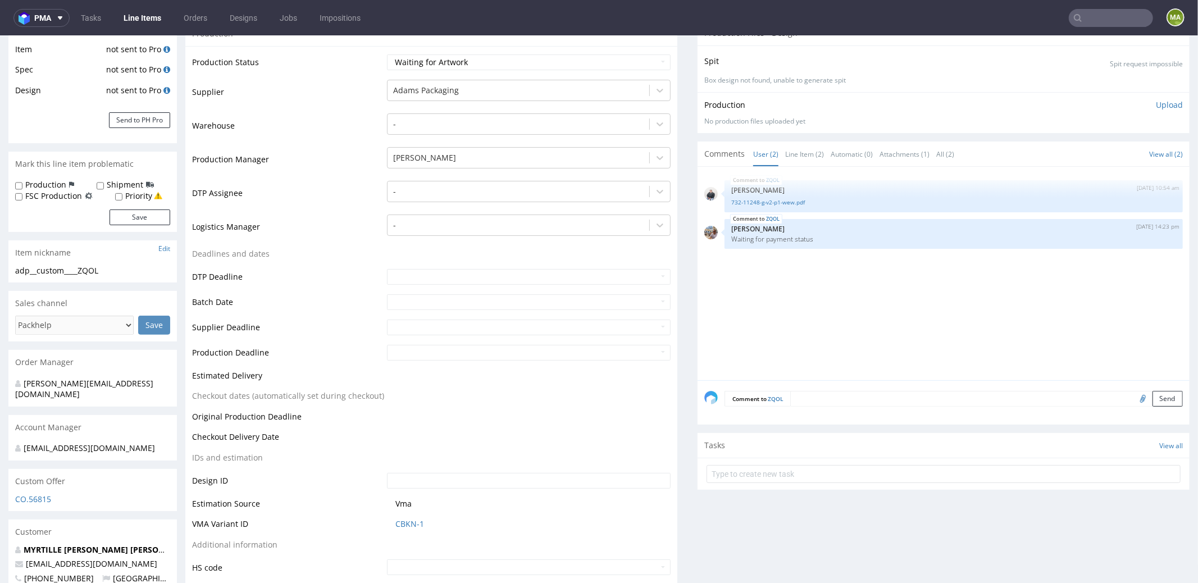
scroll to position [275, 0]
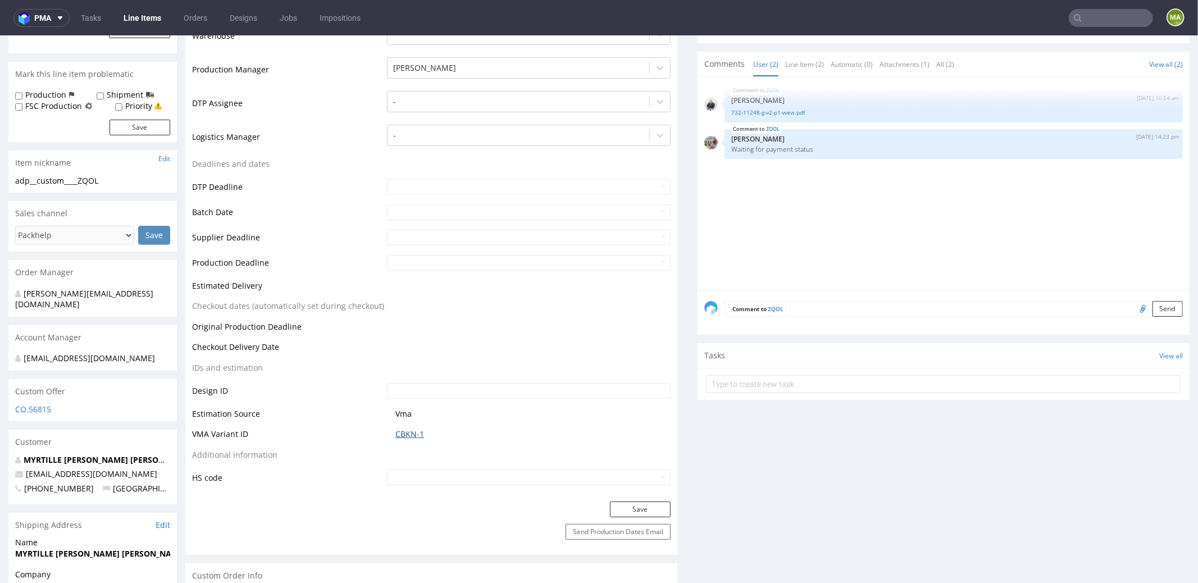
click at [408, 431] on link "CBKN-1" at bounding box center [409, 433] width 29 height 11
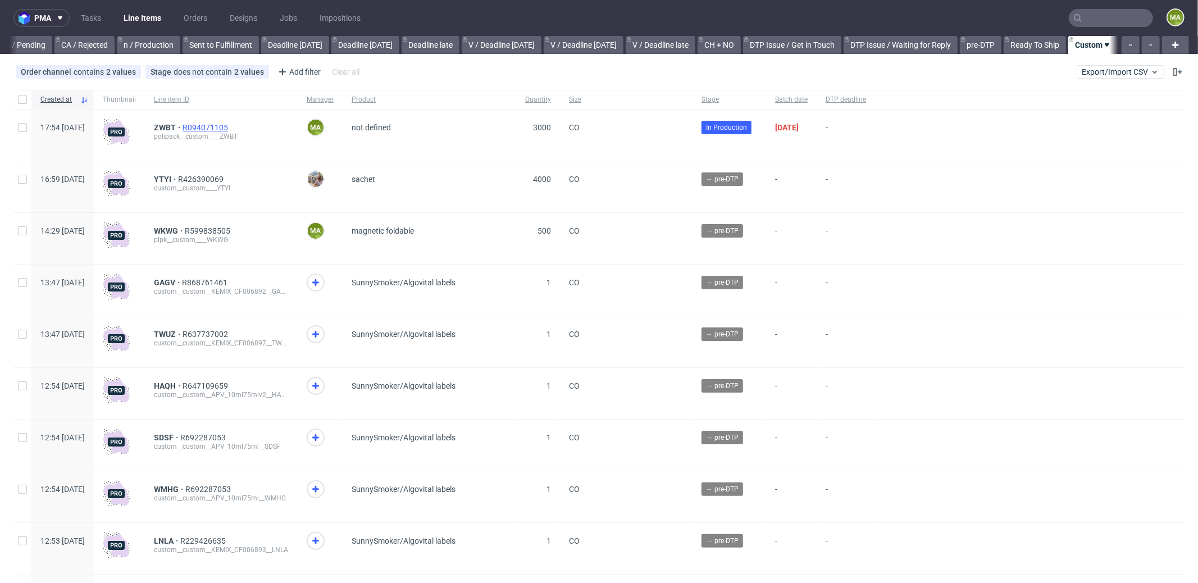
scroll to position [0, 969]
click at [182, 129] on span "ZWBT" at bounding box center [168, 127] width 29 height 9
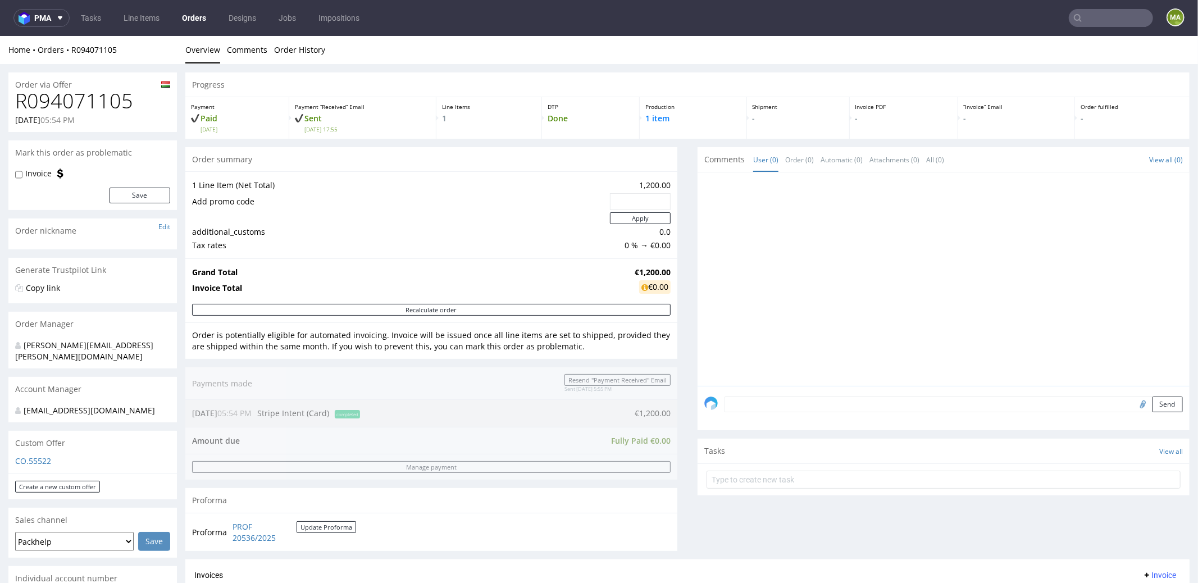
scroll to position [458, 0]
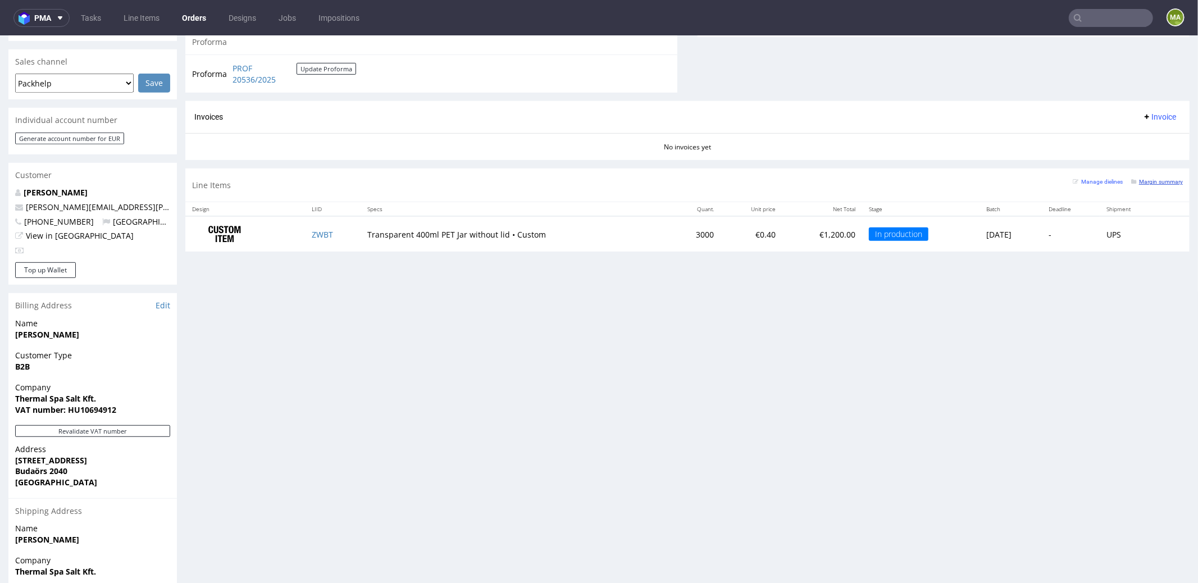
click at [1159, 178] on small "Margin summary" at bounding box center [1157, 181] width 52 height 6
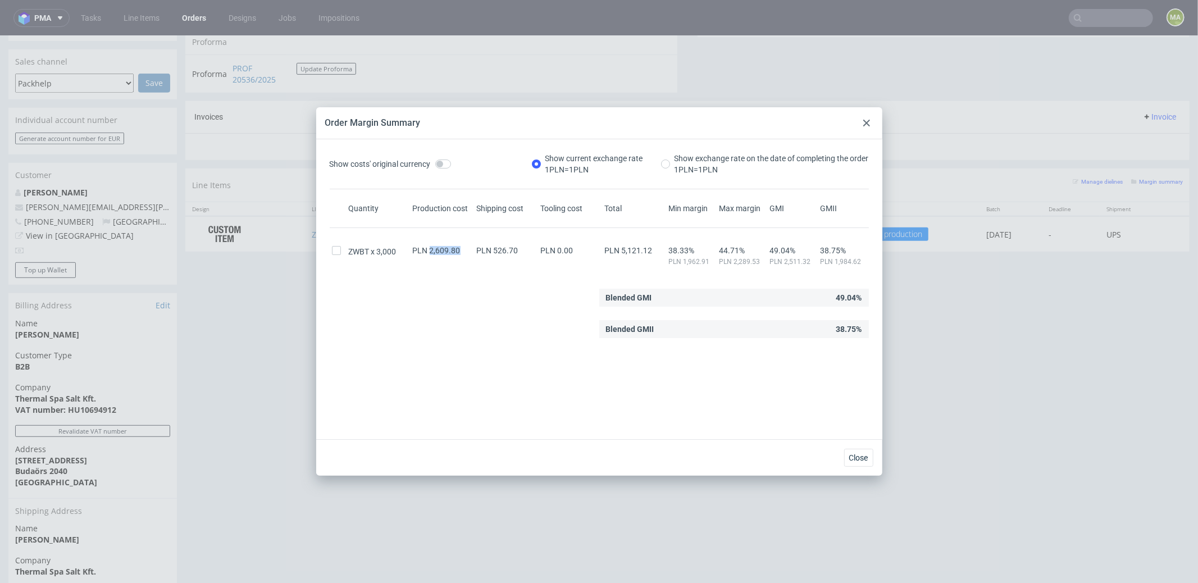
drag, startPoint x: 433, startPoint y: 252, endPoint x: 461, endPoint y: 253, distance: 28.1
click at [461, 253] on div "PLN 2,609.80" at bounding box center [442, 250] width 64 height 9
copy span "2,609.80"
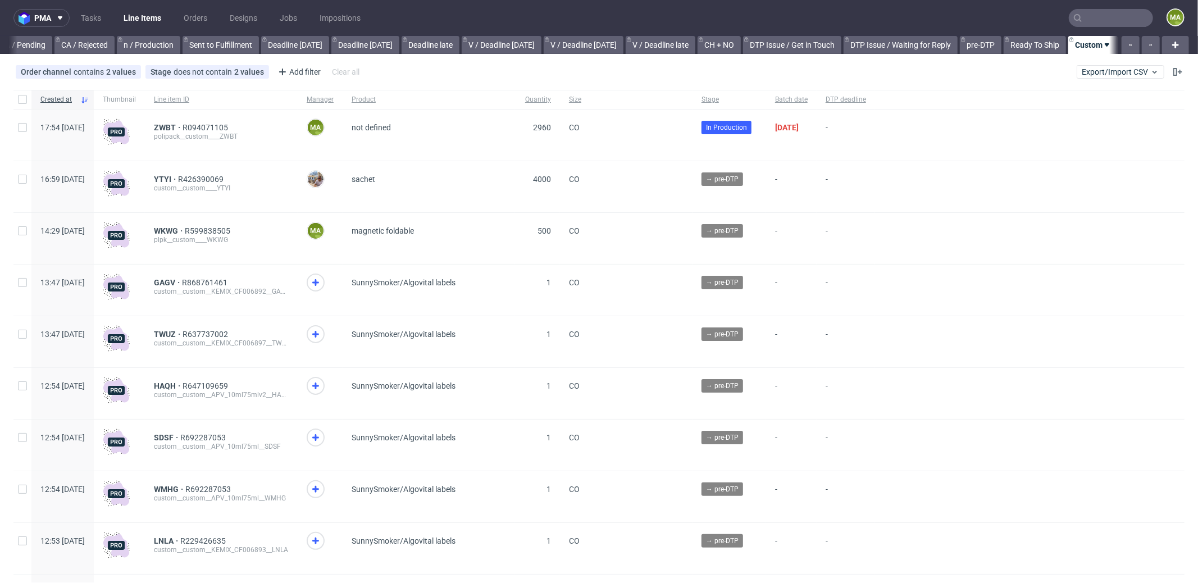
scroll to position [0, 969]
click at [182, 125] on span "ZWBT" at bounding box center [168, 127] width 29 height 9
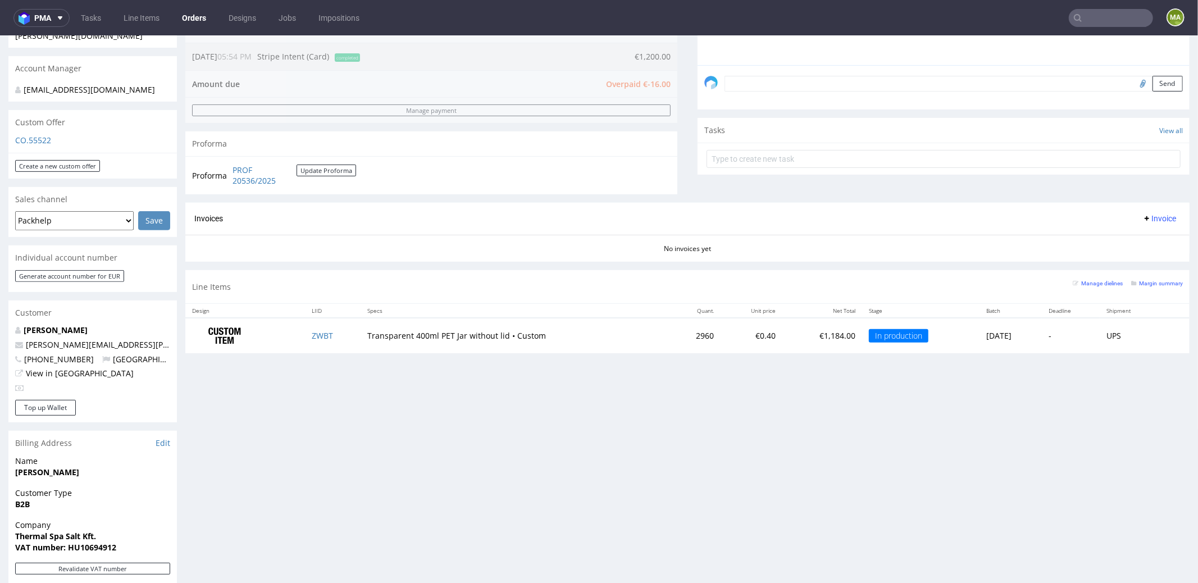
scroll to position [330, 0]
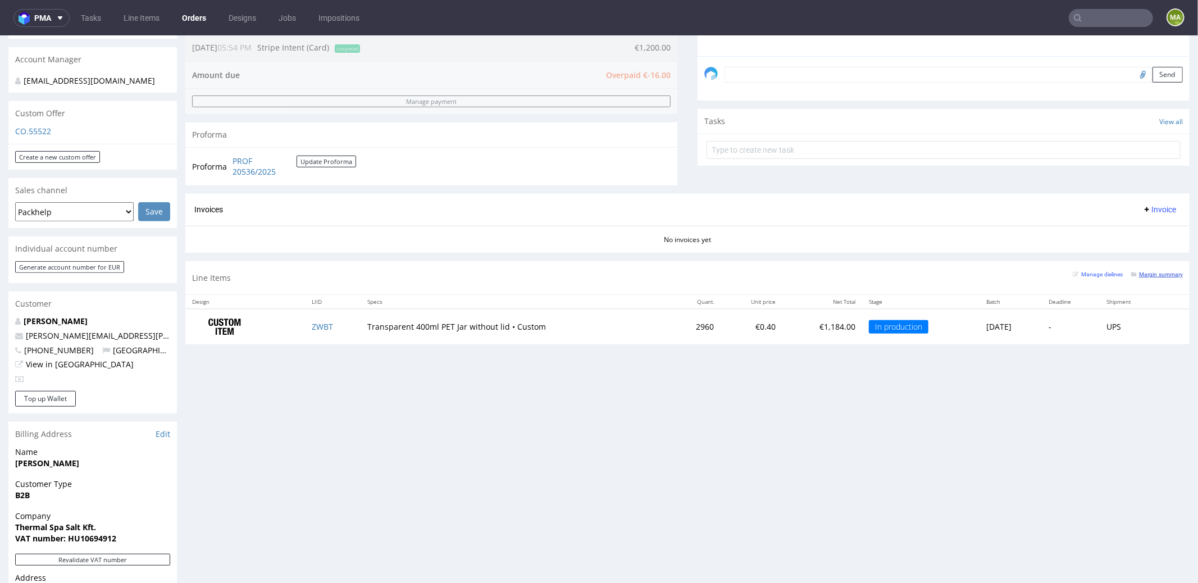
click at [1157, 271] on small "Margin summary" at bounding box center [1157, 274] width 52 height 6
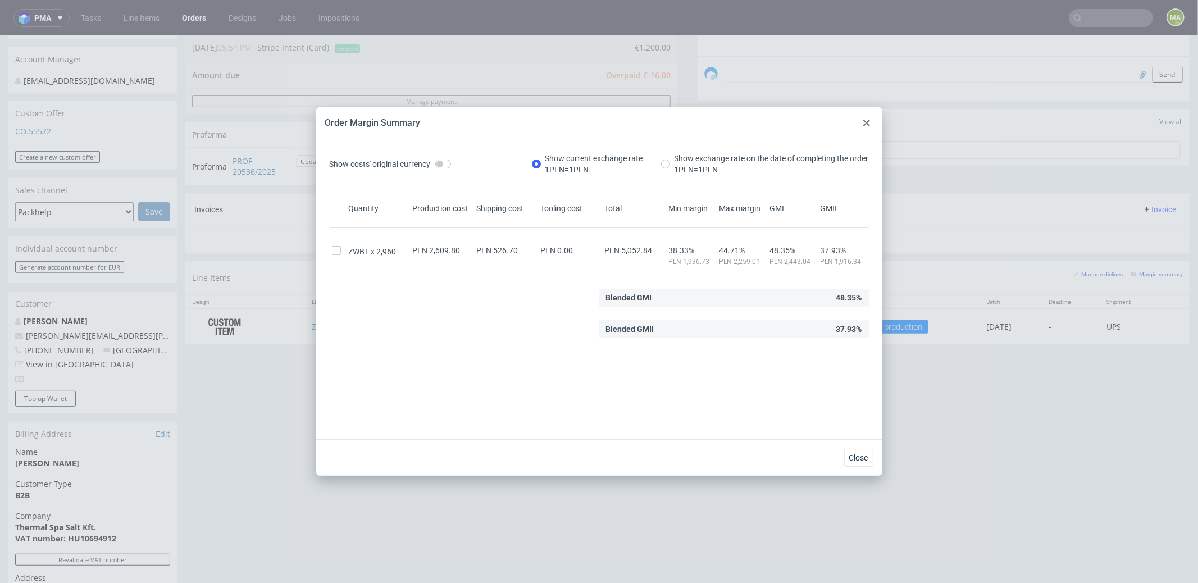
click at [865, 126] on div at bounding box center [866, 122] width 13 height 13
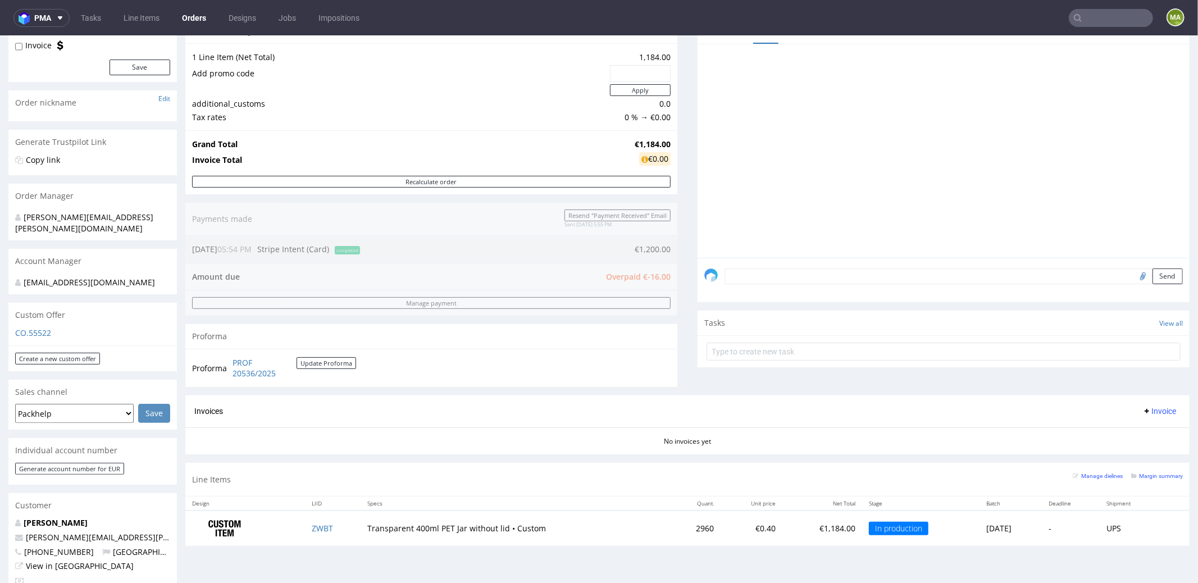
scroll to position [184, 0]
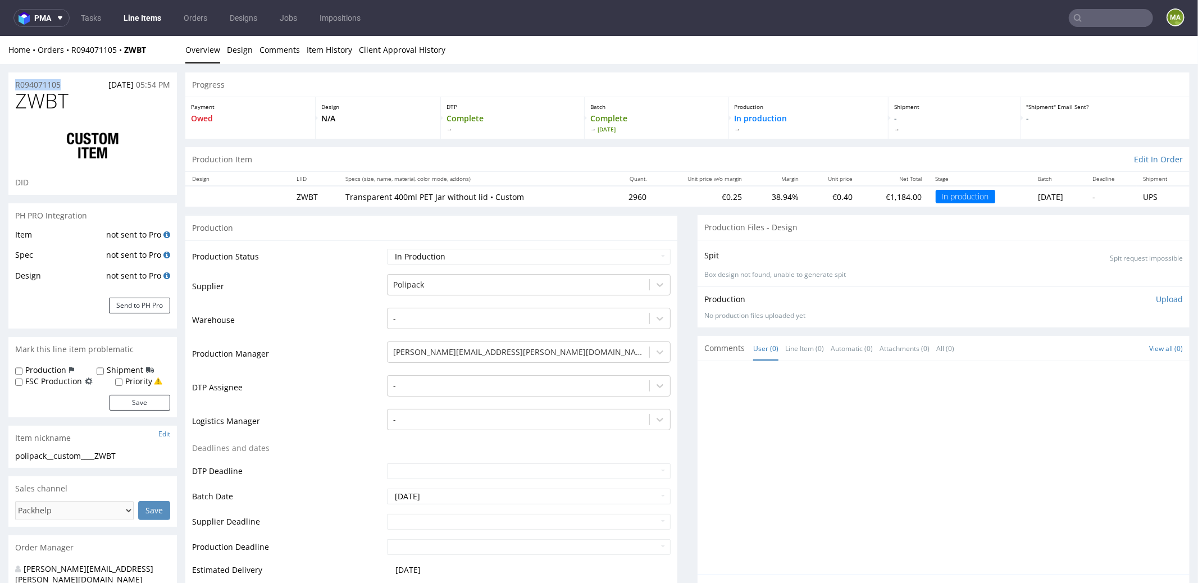
drag, startPoint x: 68, startPoint y: 84, endPoint x: 0, endPoint y: 72, distance: 69.5
copy p "R094071105"
click at [62, 77] on div "R094071105 [DATE] 05:54 PM" at bounding box center [92, 81] width 168 height 18
drag, startPoint x: 69, startPoint y: 83, endPoint x: 0, endPoint y: 78, distance: 69.2
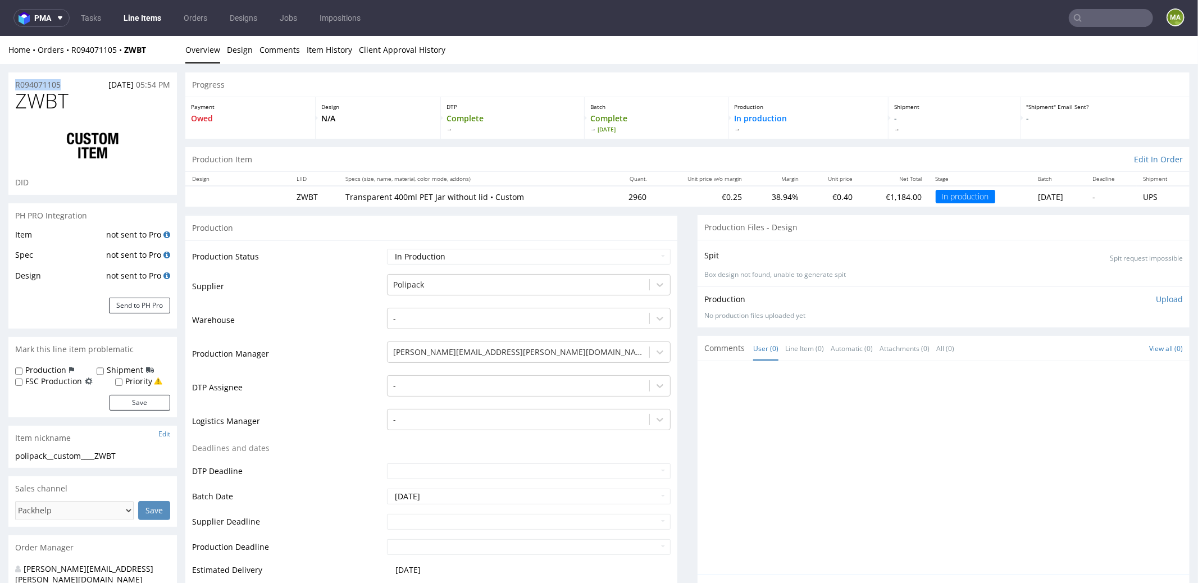
copy p "R094071105"
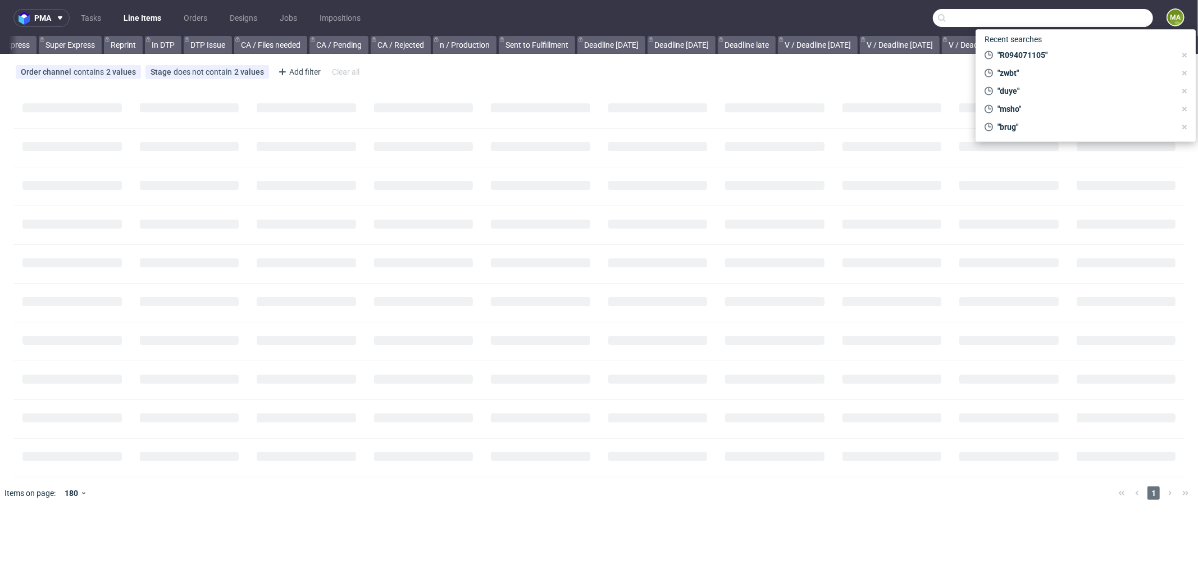
click at [1112, 24] on input "text" at bounding box center [1043, 18] width 220 height 18
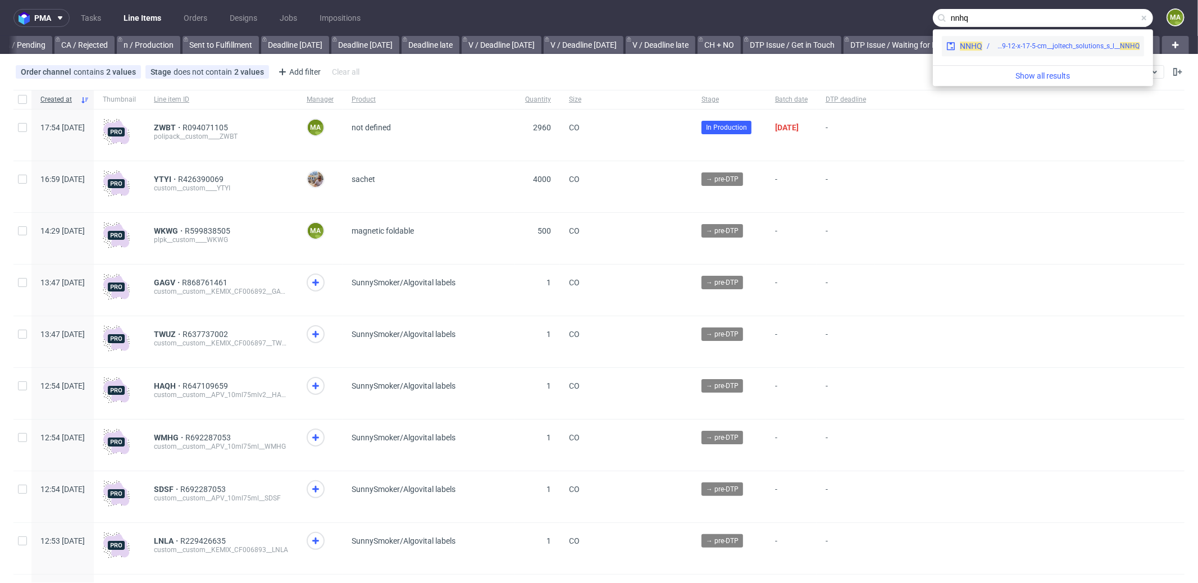
type input "nnhq"
click at [1034, 41] on div "bng__pe29-12-x-17-5-cm__joltech_solutions_s_l__ NNHQ" at bounding box center [1066, 46] width 145 height 10
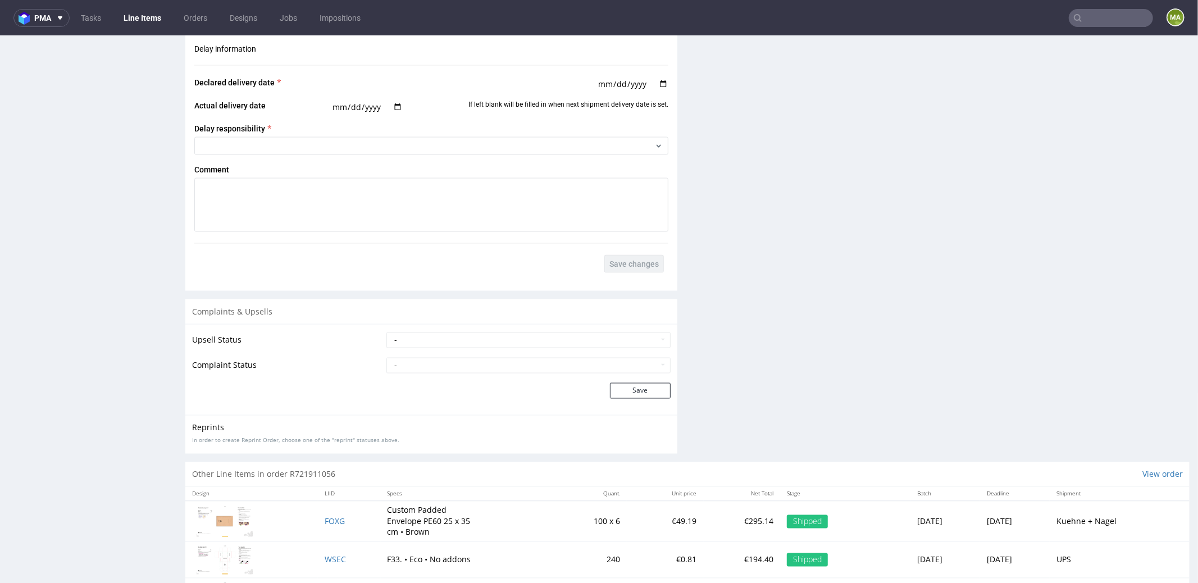
scroll to position [1588, 0]
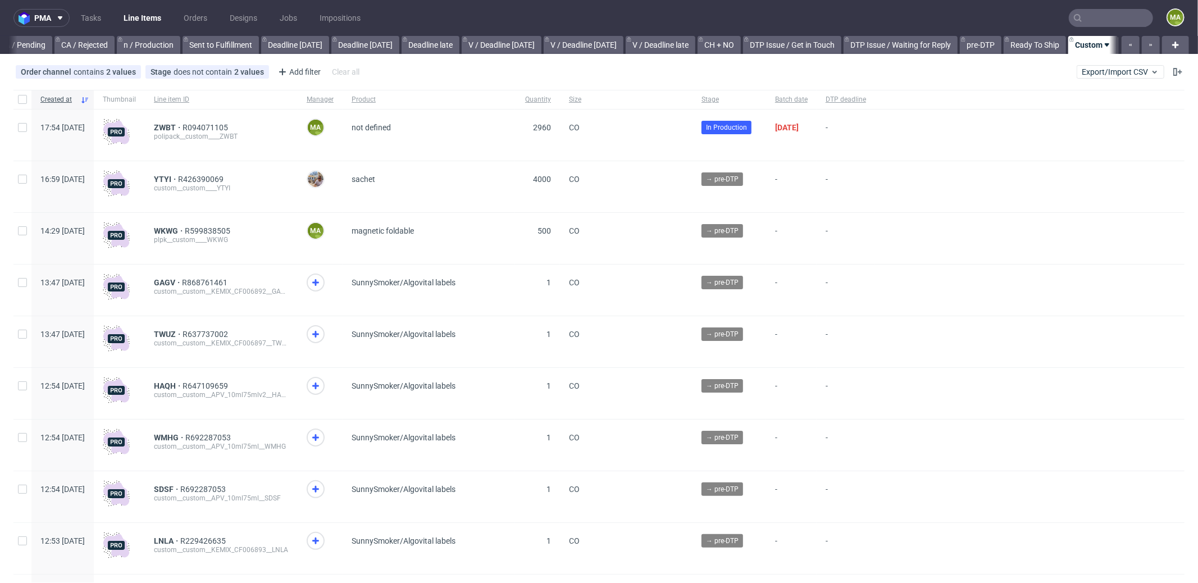
scroll to position [0, 969]
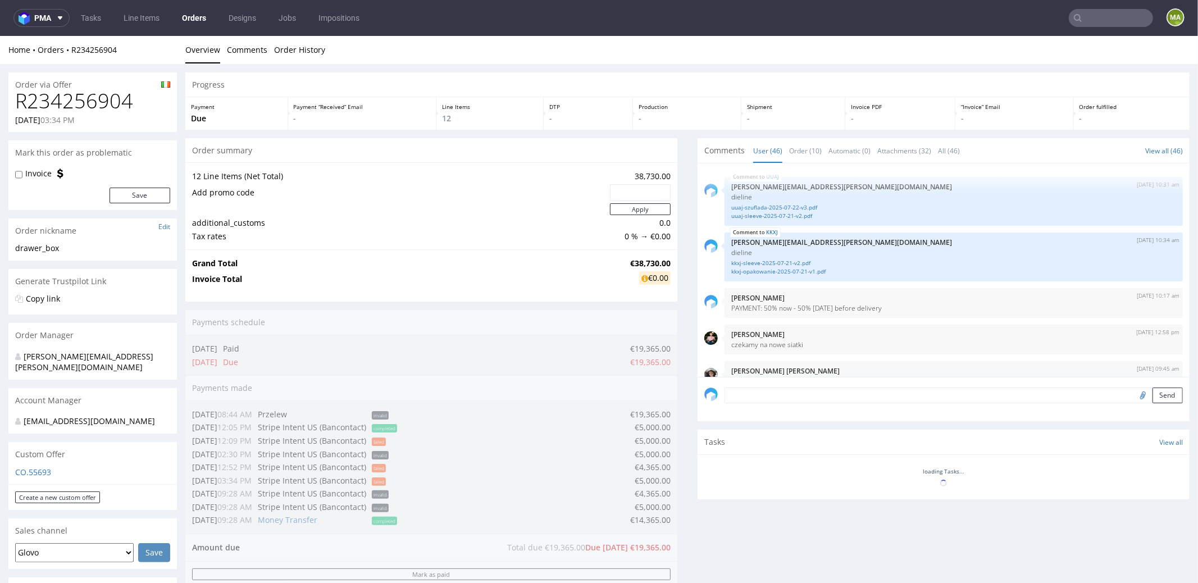
scroll to position [2121, 0]
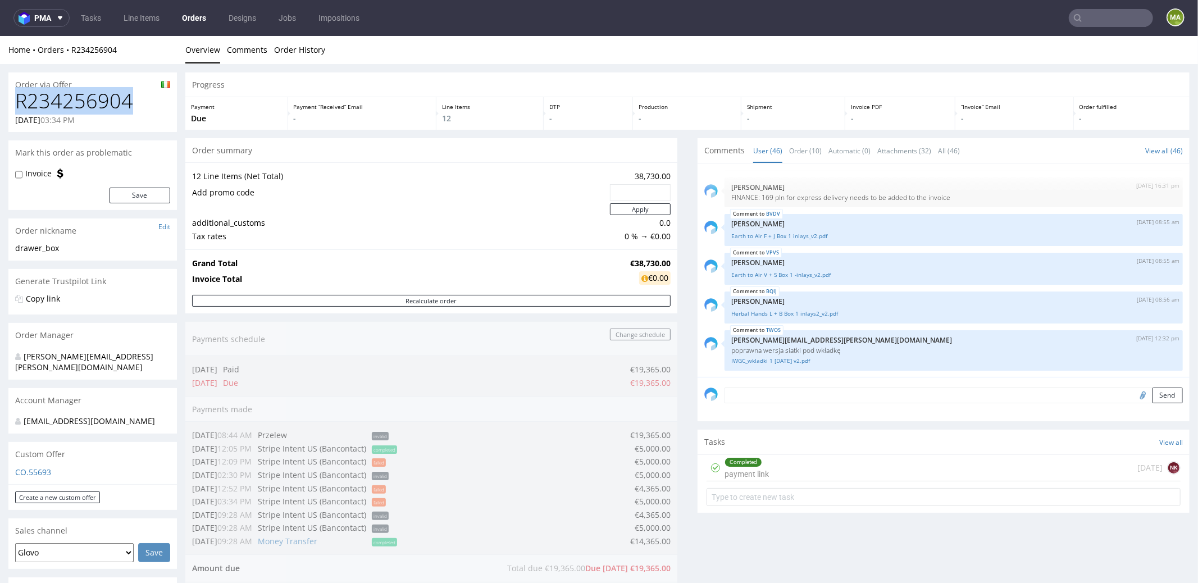
drag, startPoint x: 126, startPoint y: 102, endPoint x: 0, endPoint y: 102, distance: 125.8
copy h1 "R234256904"
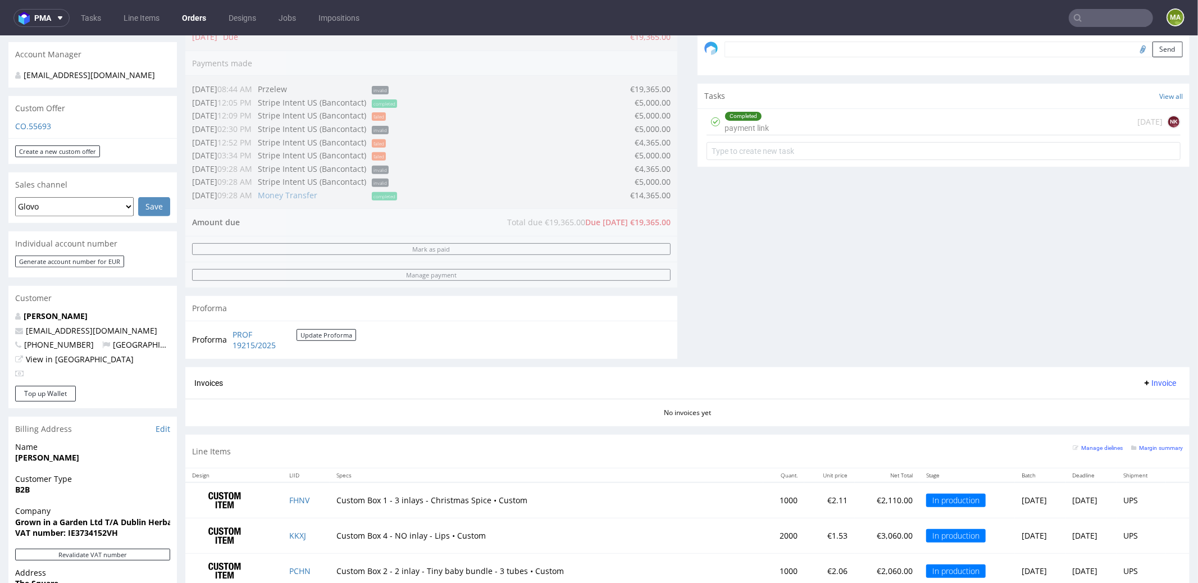
scroll to position [601, 0]
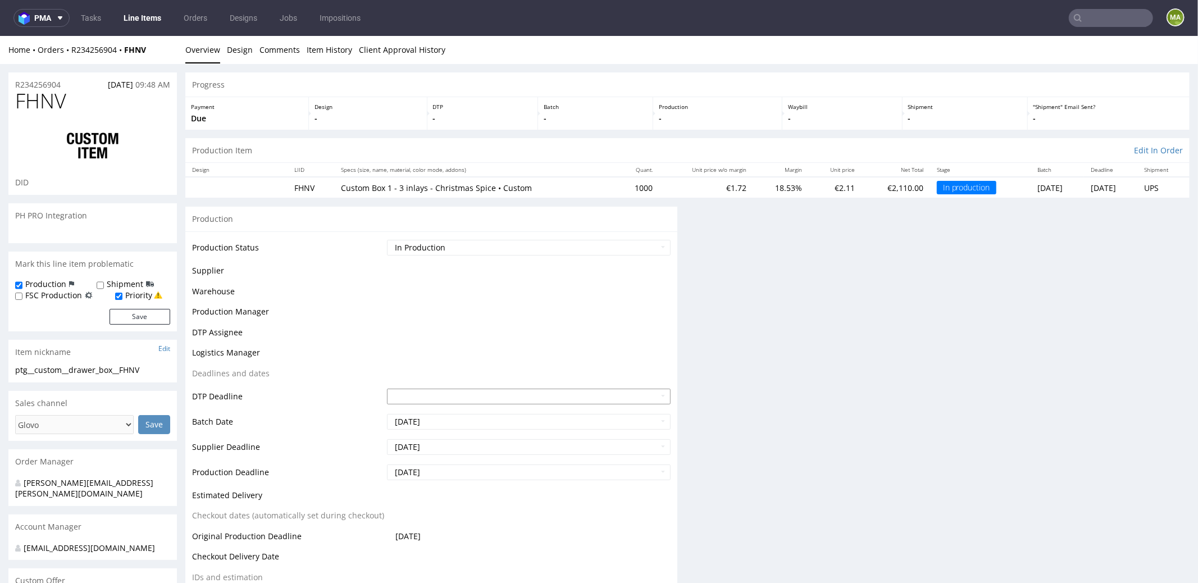
scroll to position [351, 0]
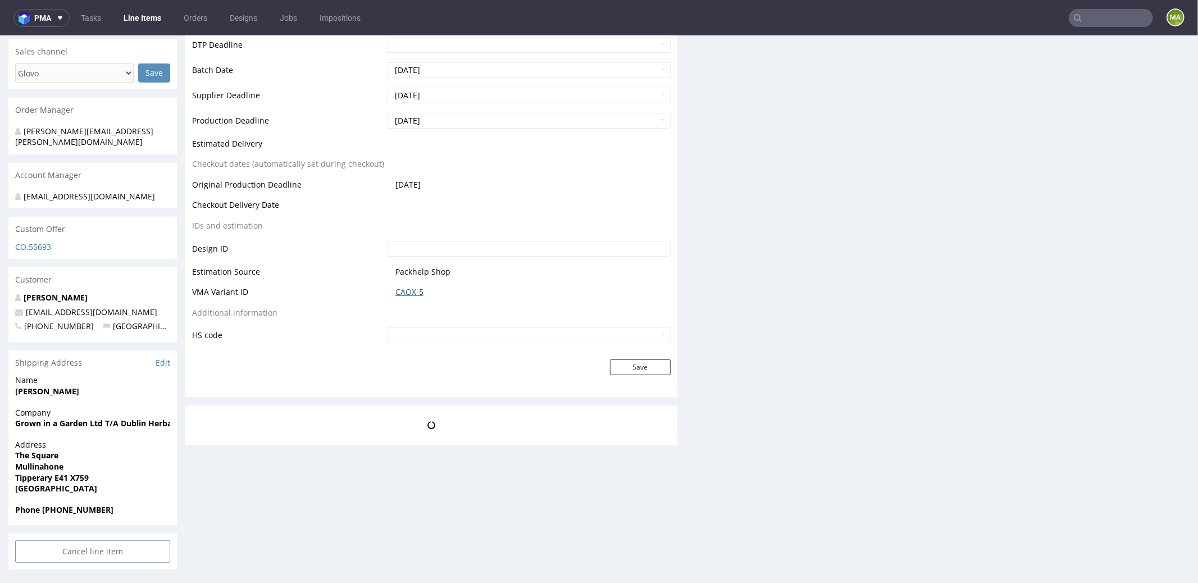
click at [414, 292] on link "CAOX-5" at bounding box center [409, 291] width 28 height 11
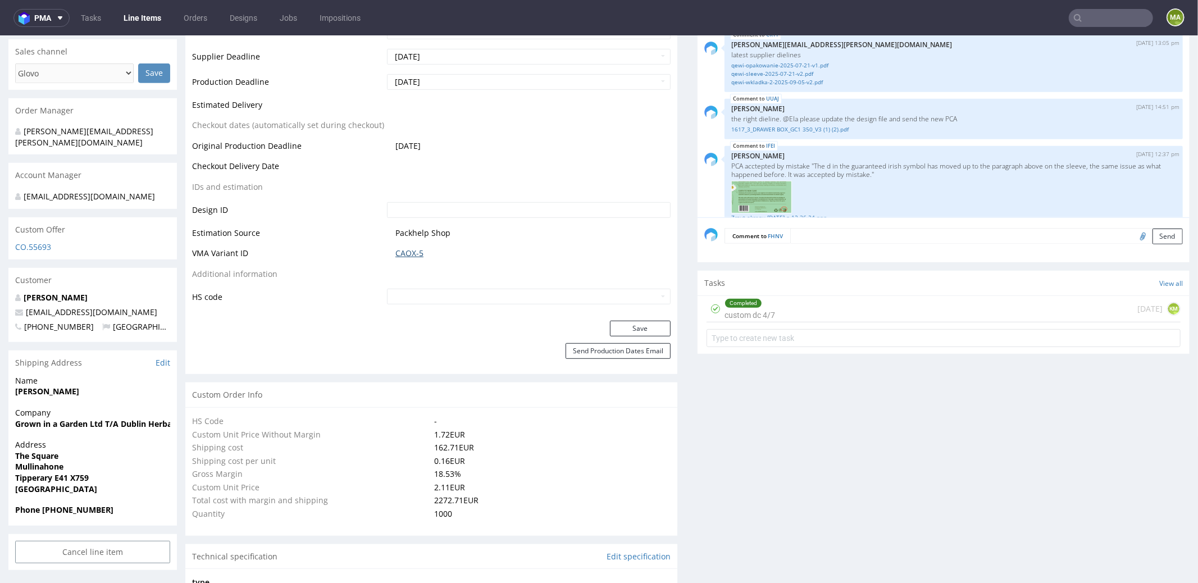
scroll to position [1305, 0]
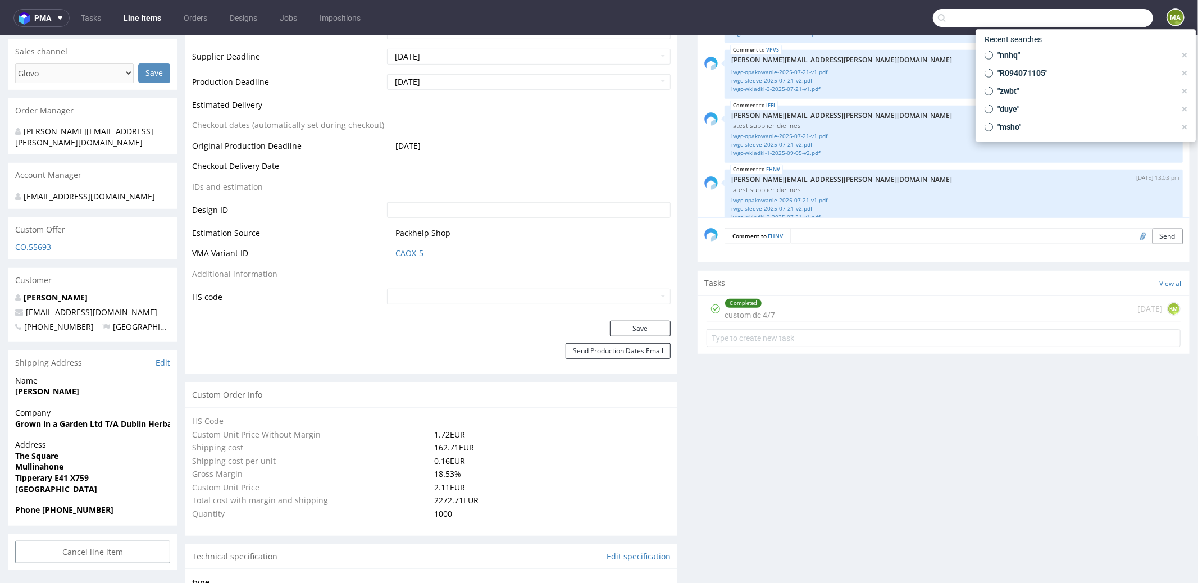
click at [1109, 15] on input "text" at bounding box center [1043, 18] width 220 height 18
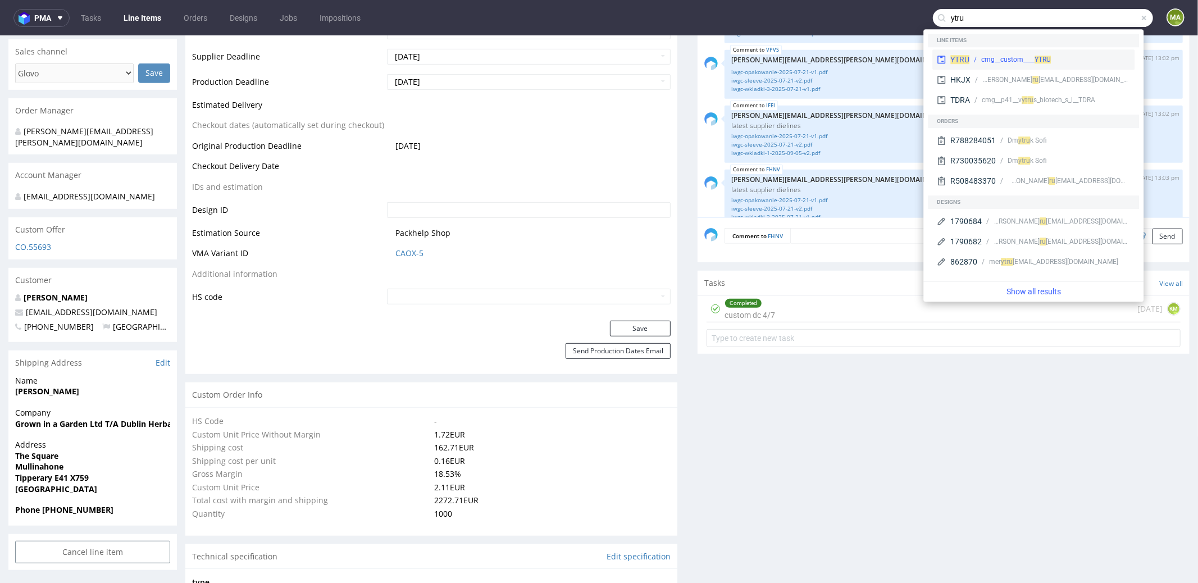
type input "ytru"
click at [976, 67] on div "YTRU cmg__custom____ YTRU" at bounding box center [1033, 59] width 202 height 20
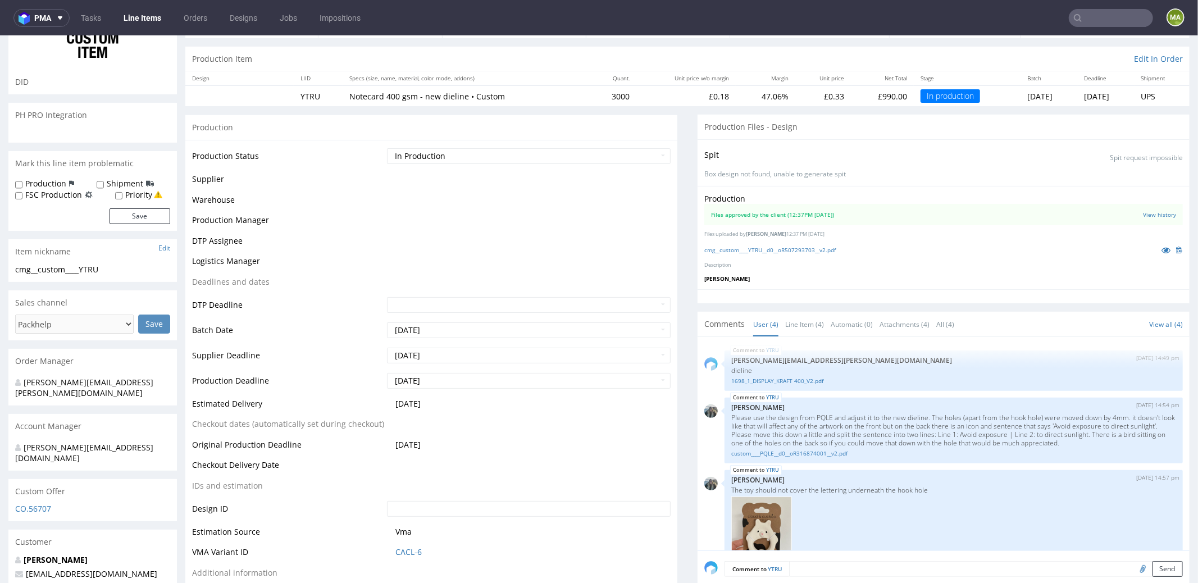
scroll to position [94, 0]
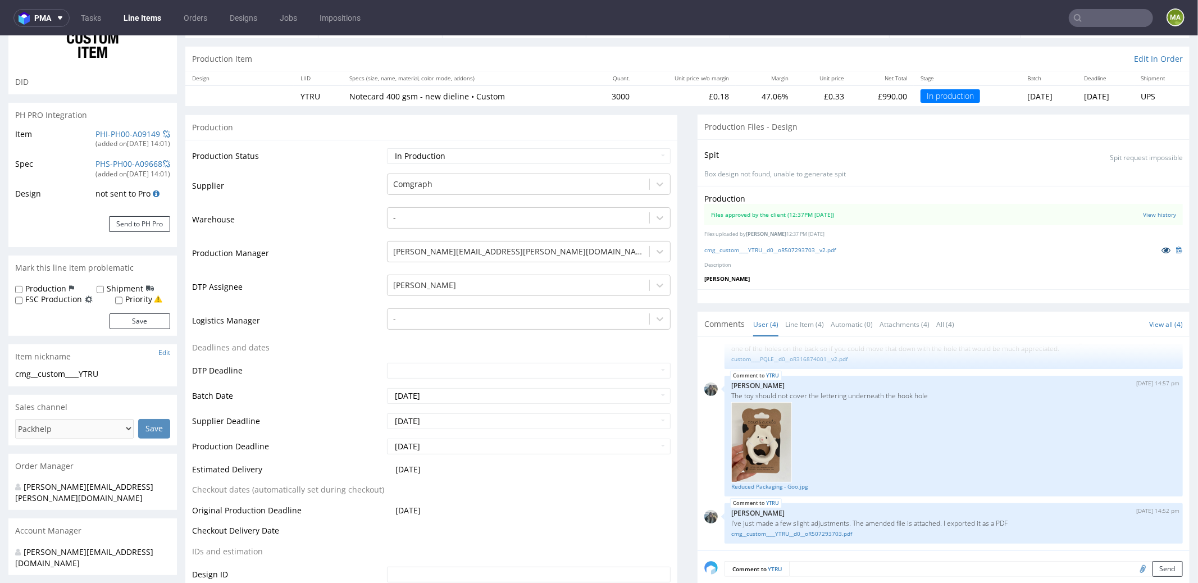
click at [1155, 248] on link at bounding box center [1165, 249] width 20 height 12
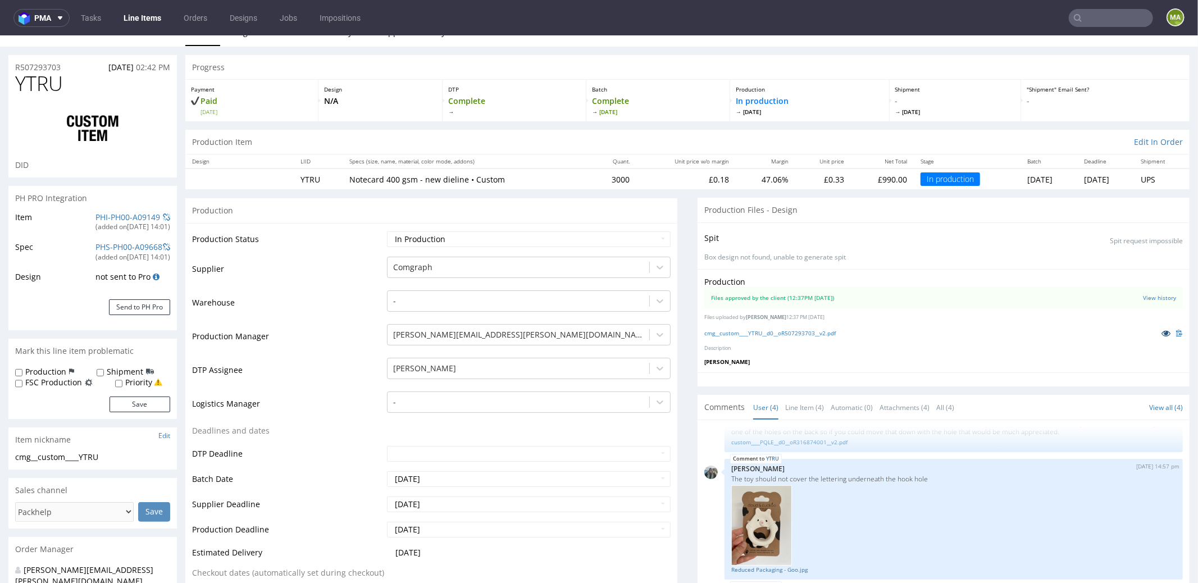
scroll to position [0, 0]
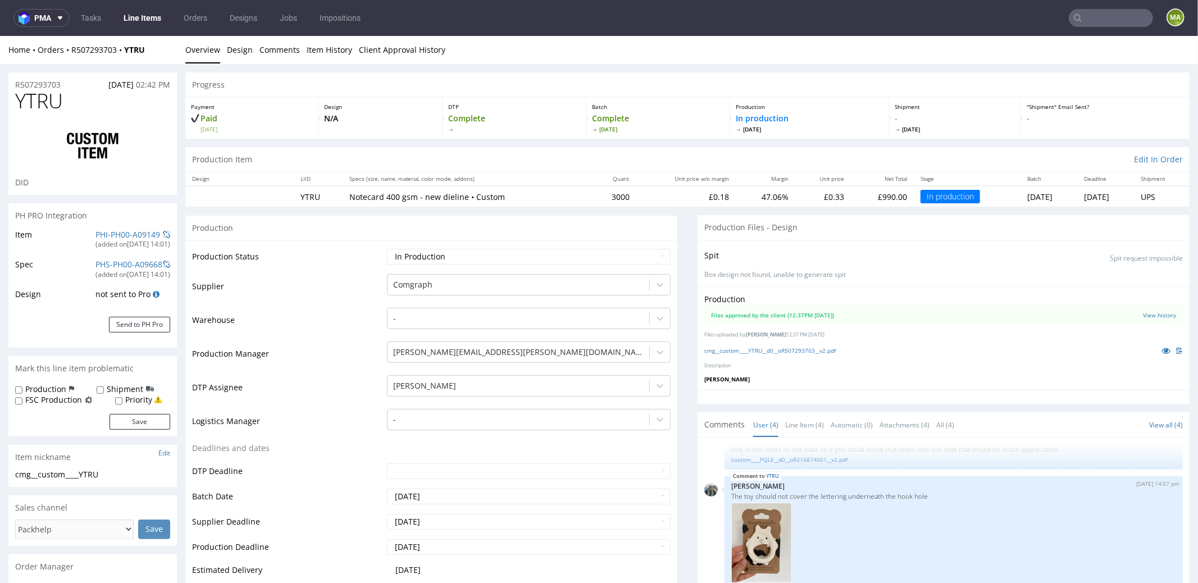
click at [1103, 11] on input "text" at bounding box center [1110, 18] width 84 height 18
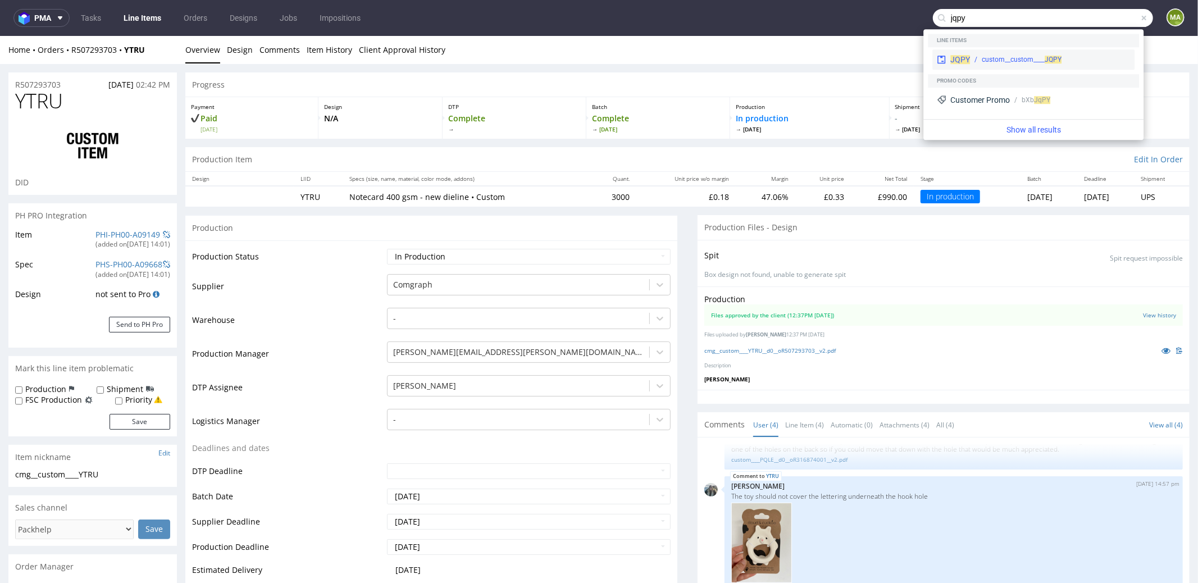
type input "jqpy"
click at [958, 56] on span "JQPY" at bounding box center [960, 59] width 20 height 9
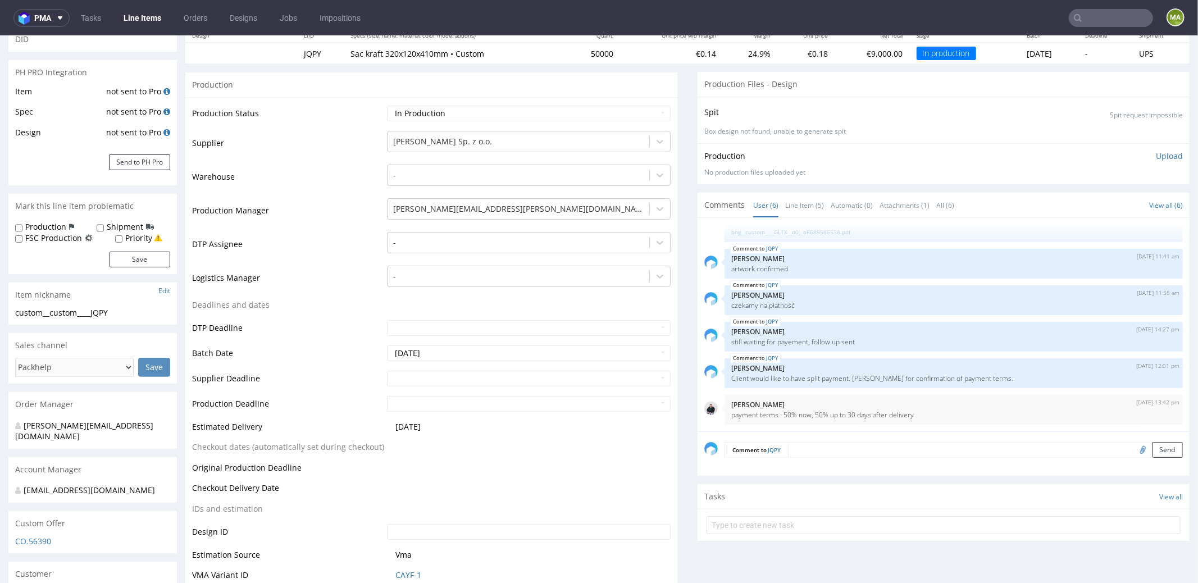
scroll to position [230, 0]
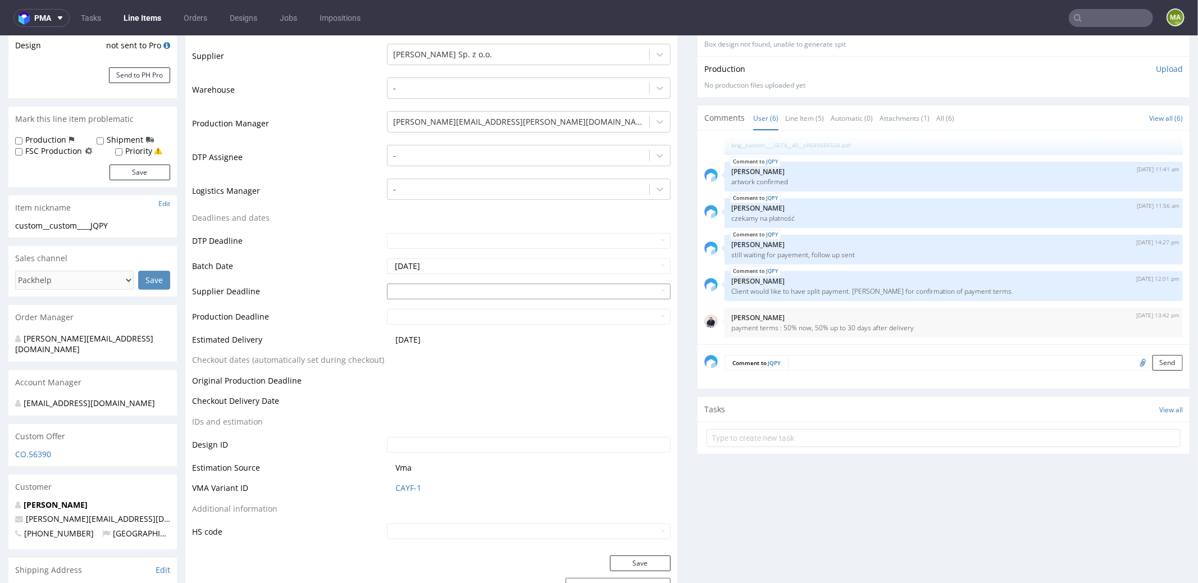
click at [441, 291] on input "text" at bounding box center [529, 291] width 284 height 16
click at [428, 272] on td "7" at bounding box center [428, 272] width 17 height 17
type input "2025-10-07"
click at [430, 296] on td "7" at bounding box center [428, 298] width 17 height 17
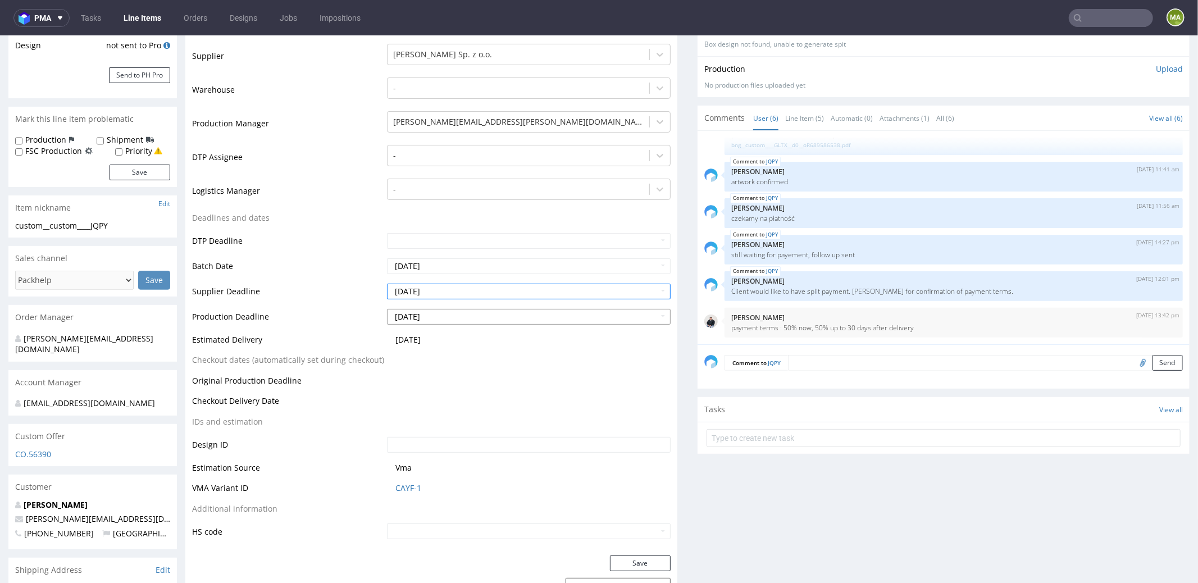
click at [460, 230] on td "9" at bounding box center [462, 230] width 17 height 17
type input "2025-10-09"
click at [286, 301] on td "Supplier Deadline" at bounding box center [288, 294] width 192 height 25
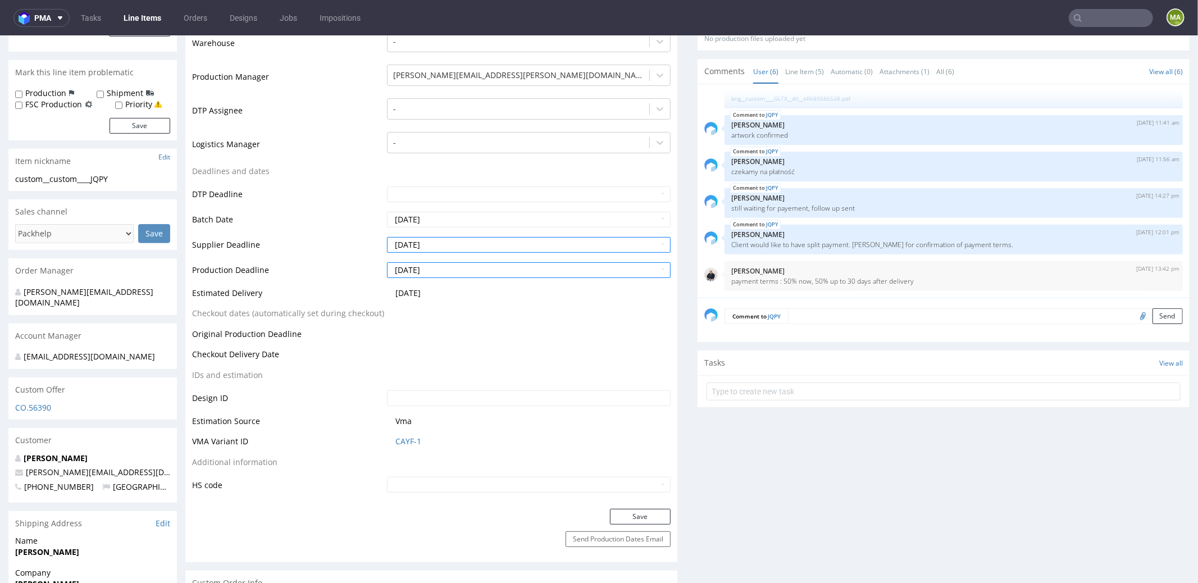
scroll to position [340, 0]
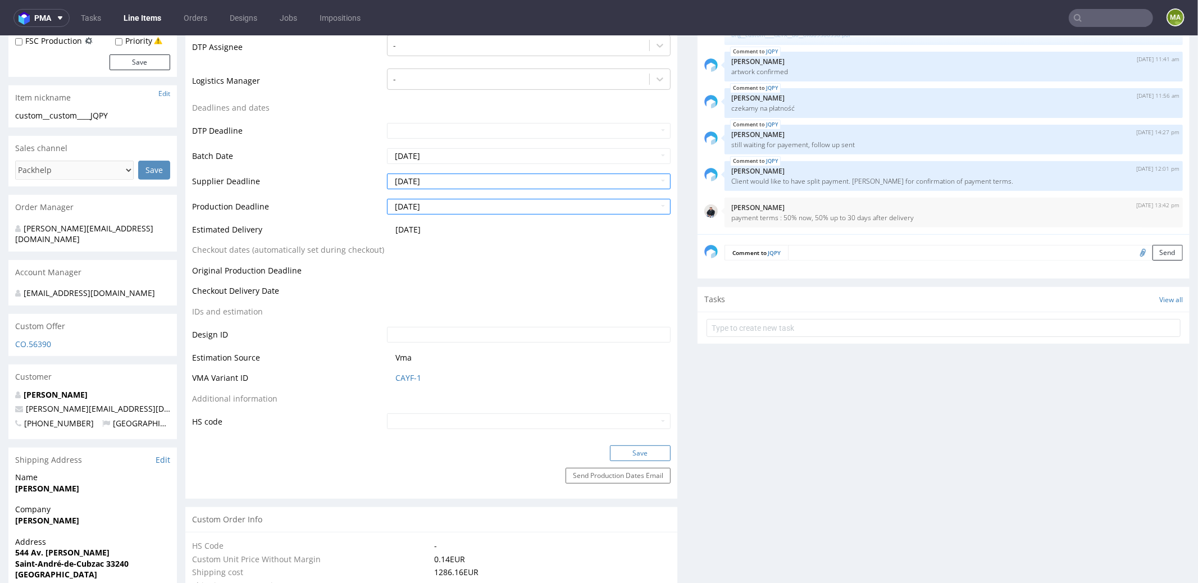
click at [627, 456] on button "Save" at bounding box center [640, 453] width 61 height 16
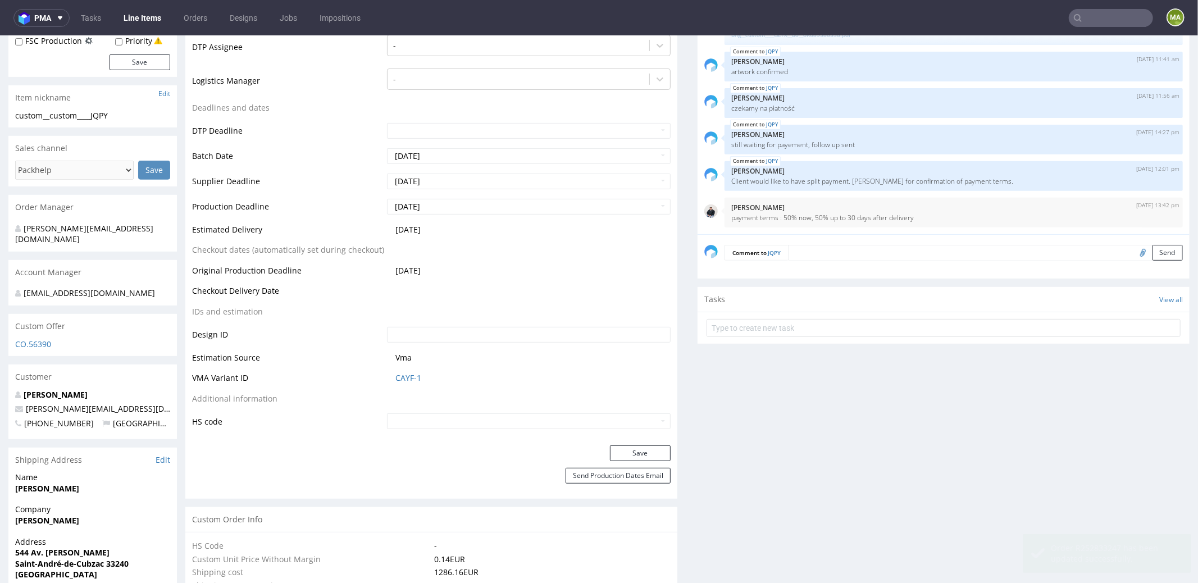
scroll to position [0, 0]
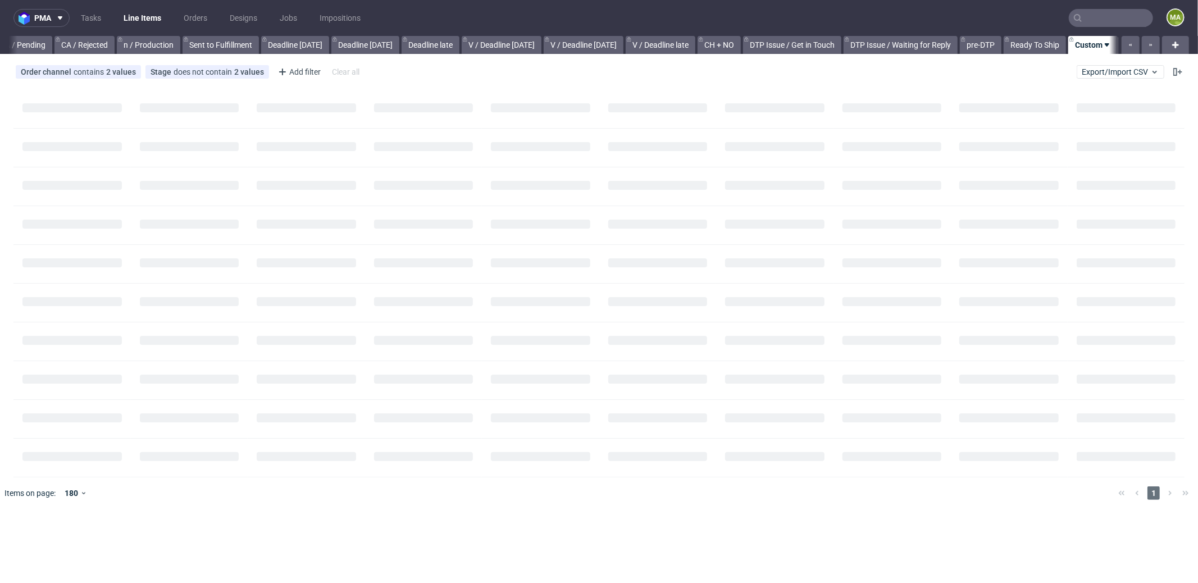
scroll to position [0, 960]
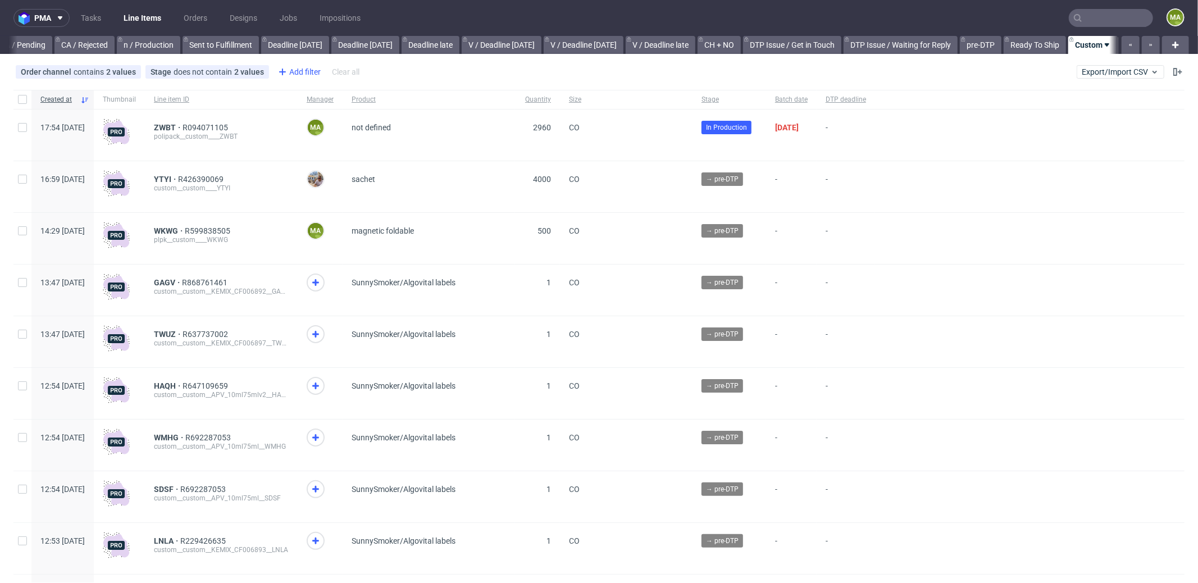
click at [307, 77] on div "Add filter" at bounding box center [297, 72] width 49 height 18
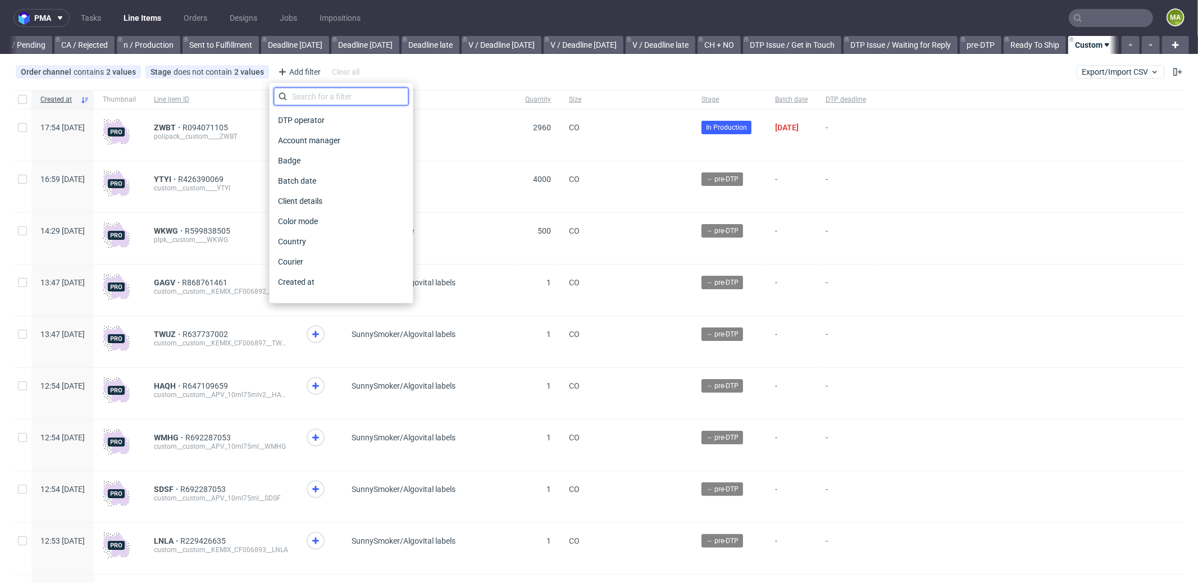
click at [321, 90] on input "text" at bounding box center [340, 97] width 135 height 18
type input "pro"
click at [351, 284] on span "Production manager" at bounding box center [314, 282] width 82 height 16
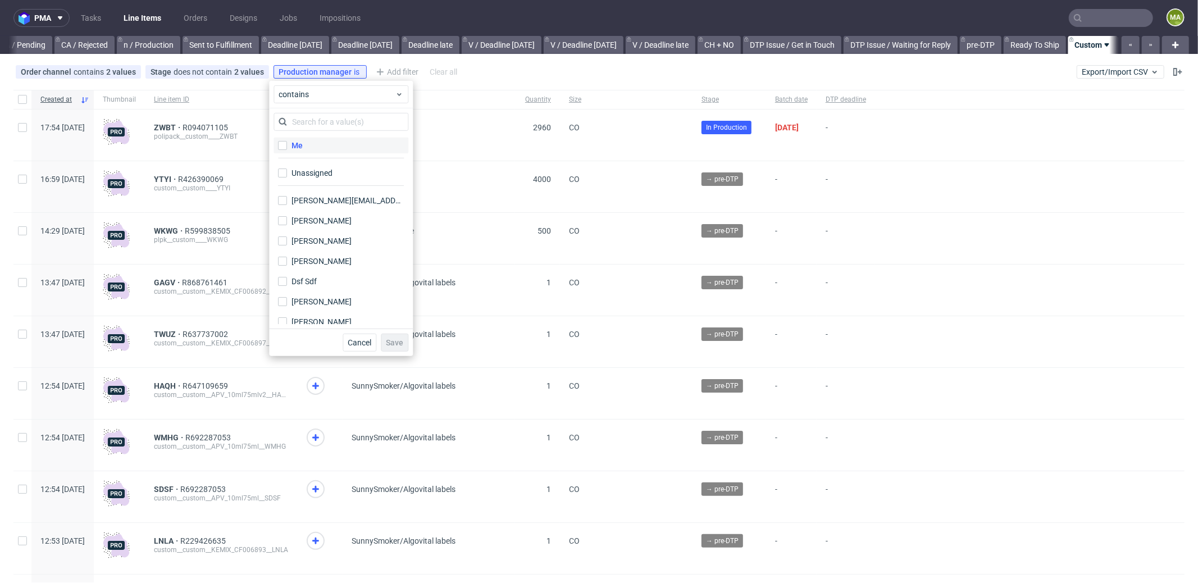
click at [308, 143] on label "Me" at bounding box center [340, 146] width 135 height 16
click at [287, 143] on input "Me" at bounding box center [282, 145] width 9 height 9
checkbox input "true"
click at [394, 344] on span "Save" at bounding box center [394, 343] width 17 height 8
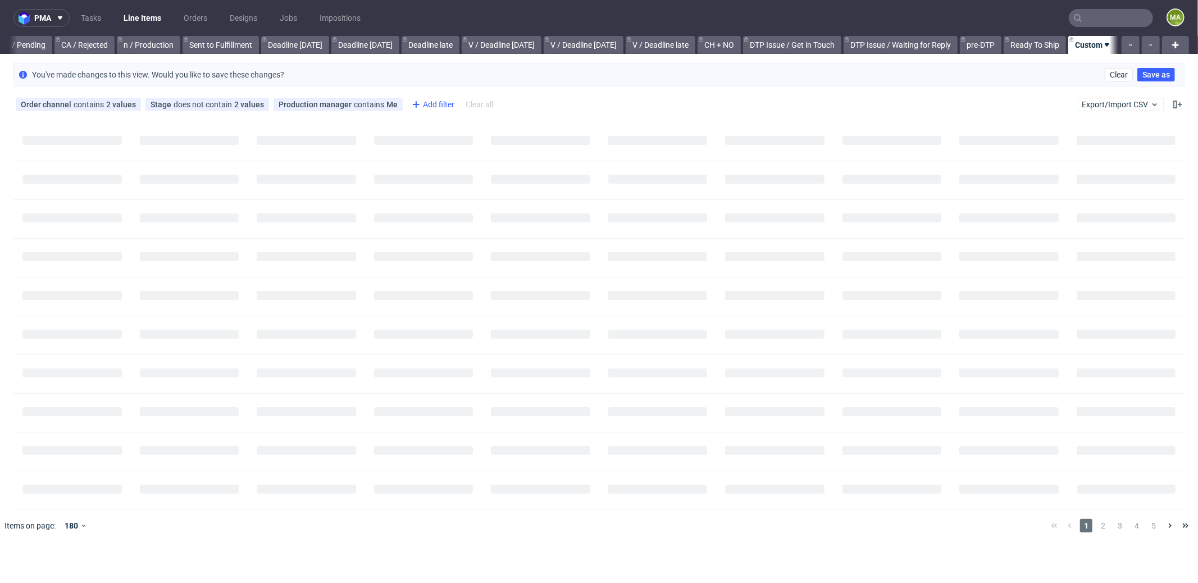
click at [435, 102] on div "Add filter" at bounding box center [431, 104] width 49 height 18
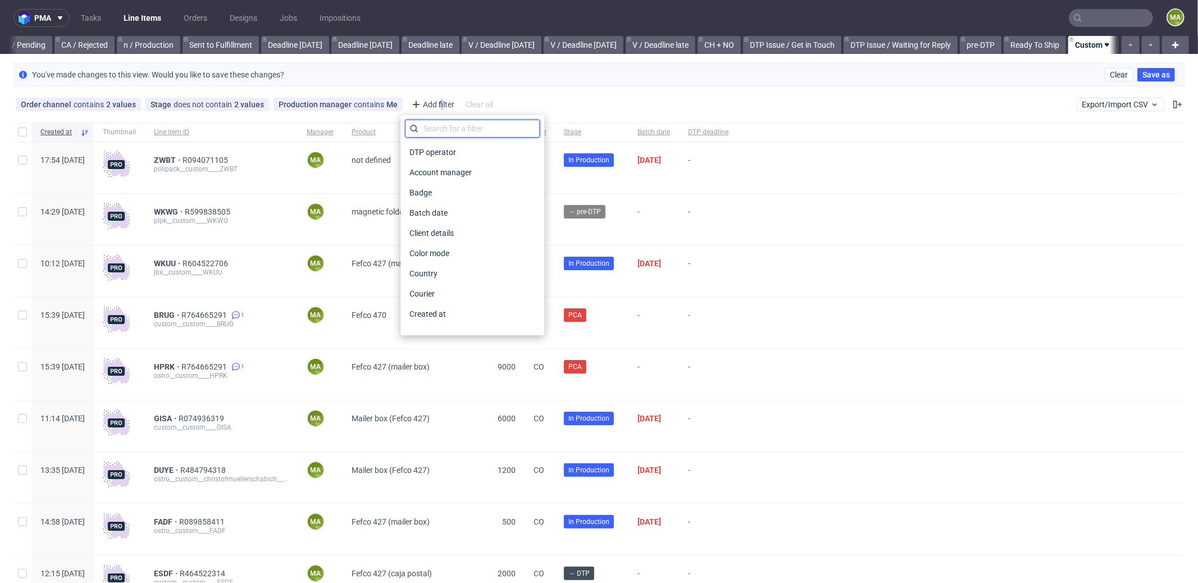
click at [460, 136] on input "text" at bounding box center [472, 129] width 135 height 18
type input "pro"
click at [459, 296] on span "Production deadline" at bounding box center [445, 294] width 81 height 16
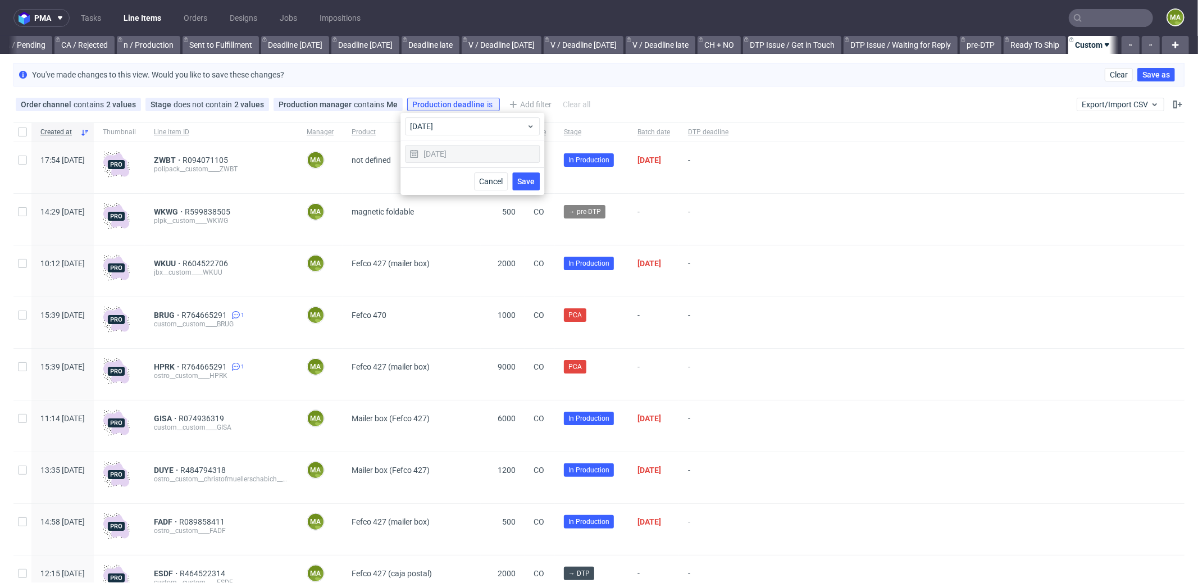
click at [524, 195] on div "500" at bounding box center [503, 219] width 44 height 51
click at [524, 189] on div "2960" at bounding box center [503, 167] width 44 height 51
click at [471, 103] on div "Production deadline is Missing value" at bounding box center [477, 104] width 130 height 9
click at [527, 186] on button "Save" at bounding box center [526, 181] width 28 height 18
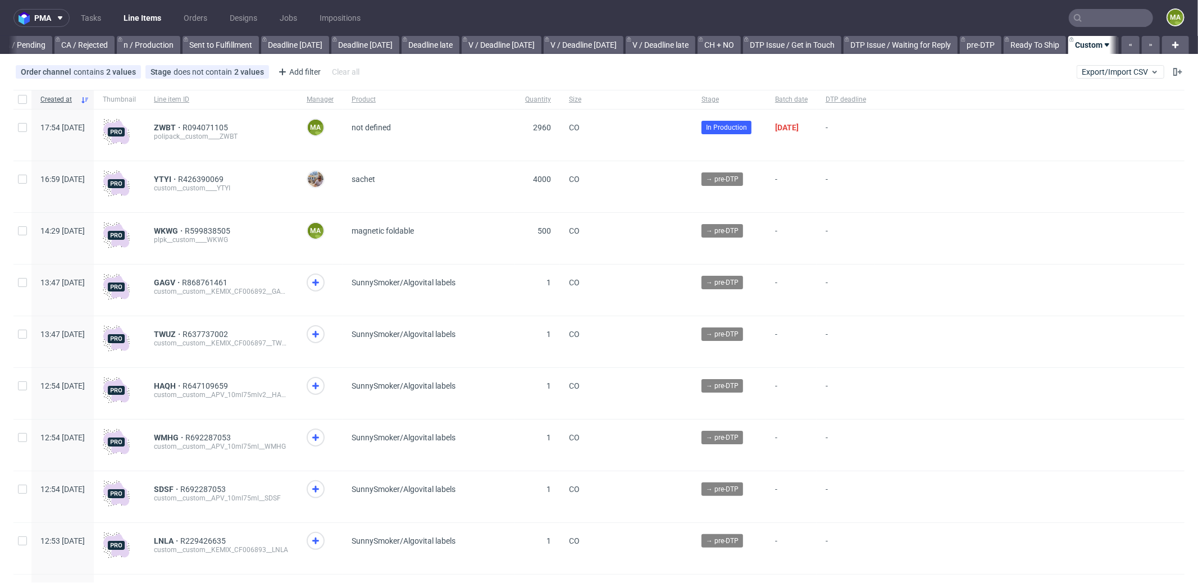
scroll to position [0, 969]
click at [182, 127] on span "ZWBT" at bounding box center [168, 127] width 29 height 9
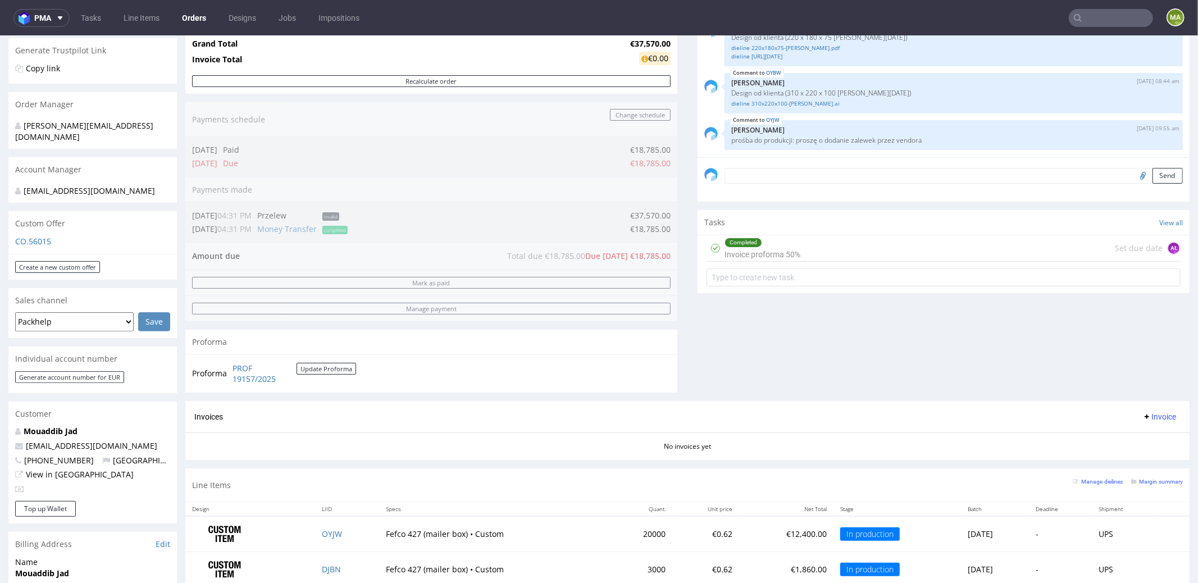
scroll to position [409, 0]
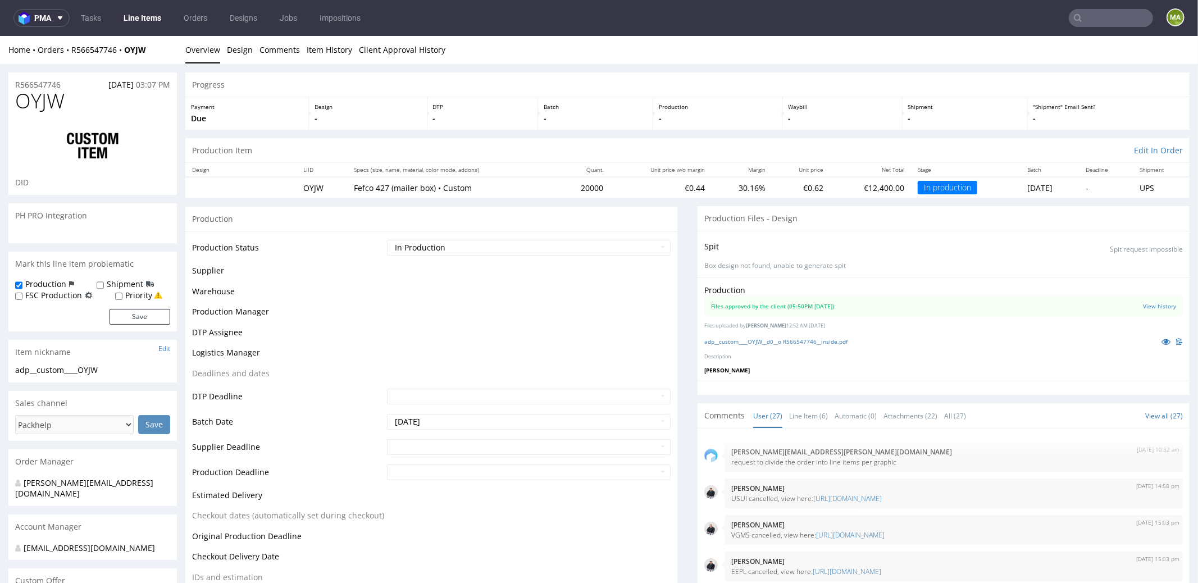
scroll to position [1285, 0]
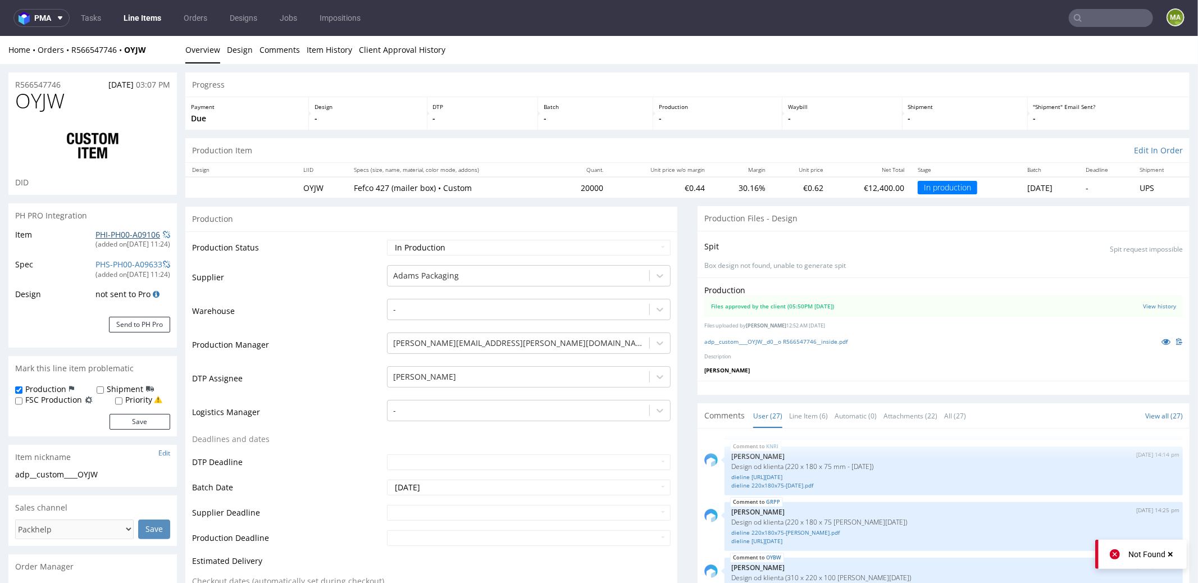
click at [101, 230] on link "PHI-PH00-A09106" at bounding box center [127, 233] width 65 height 11
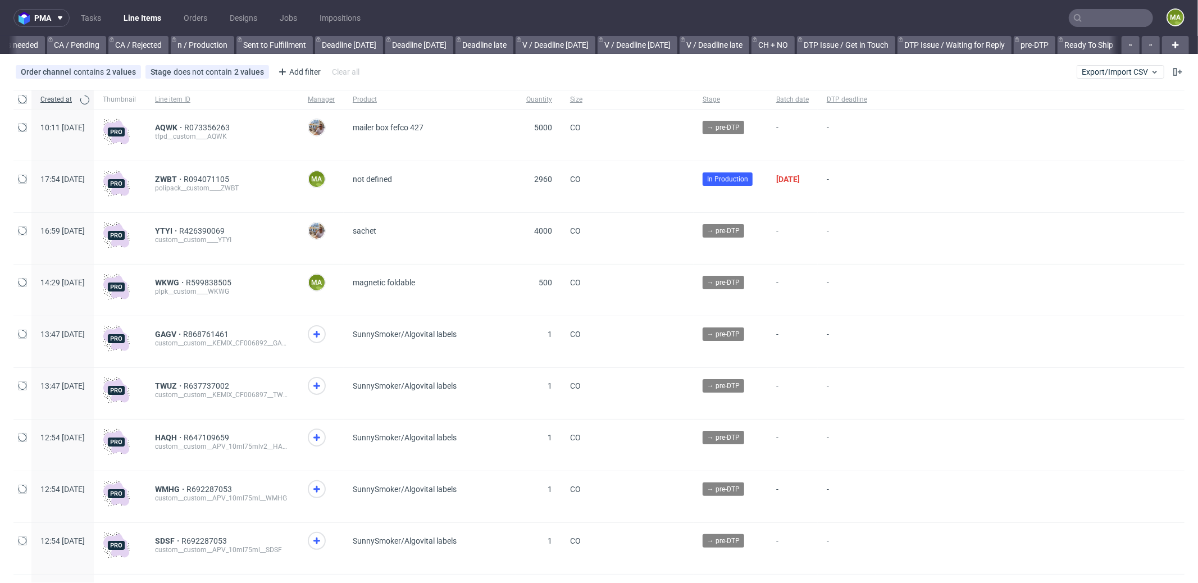
scroll to position [0, 969]
click at [298, 71] on div "Add filter" at bounding box center [297, 72] width 49 height 18
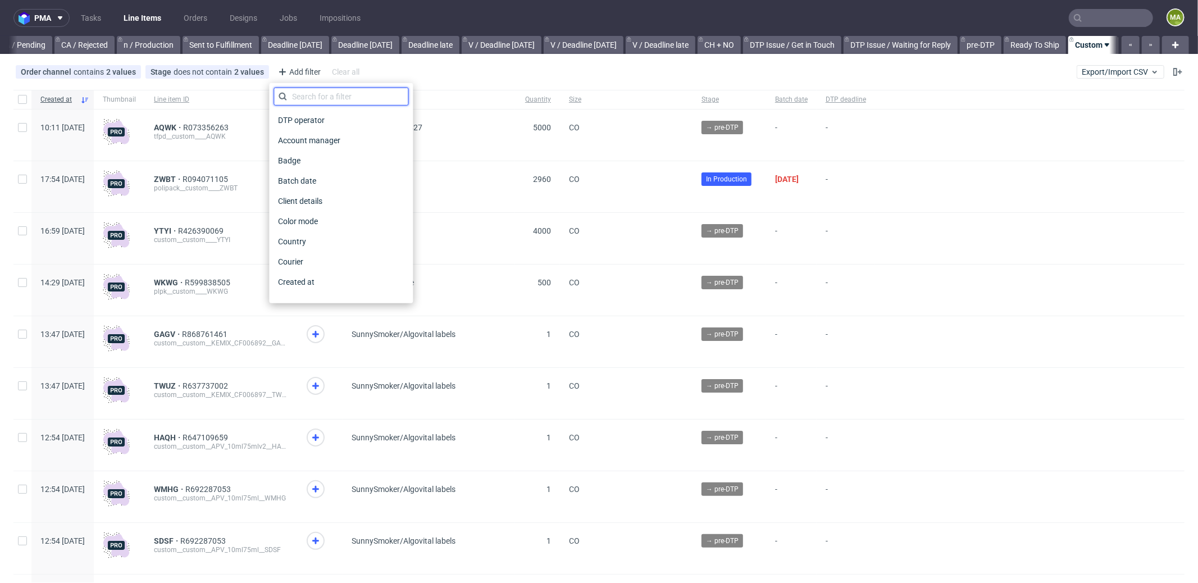
click at [310, 94] on input "text" at bounding box center [340, 97] width 135 height 18
type input "pro"
click at [333, 283] on span "Production manager" at bounding box center [314, 282] width 82 height 16
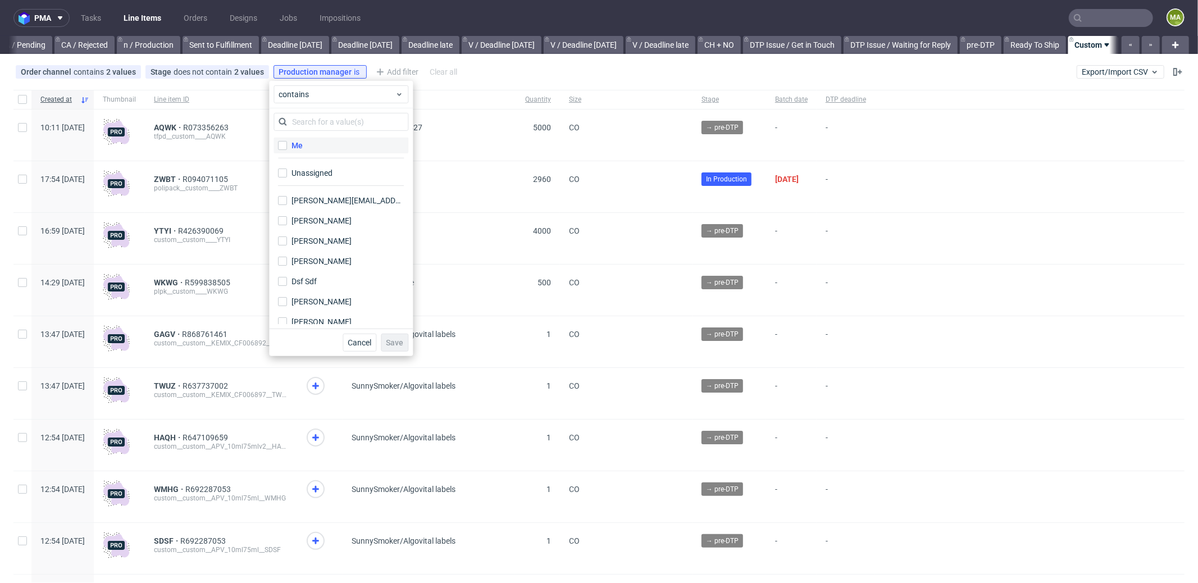
click at [305, 150] on label "Me" at bounding box center [340, 146] width 135 height 16
click at [287, 150] on input "Me" at bounding box center [282, 145] width 9 height 9
checkbox input "true"
click at [392, 340] on span "Save" at bounding box center [394, 343] width 17 height 8
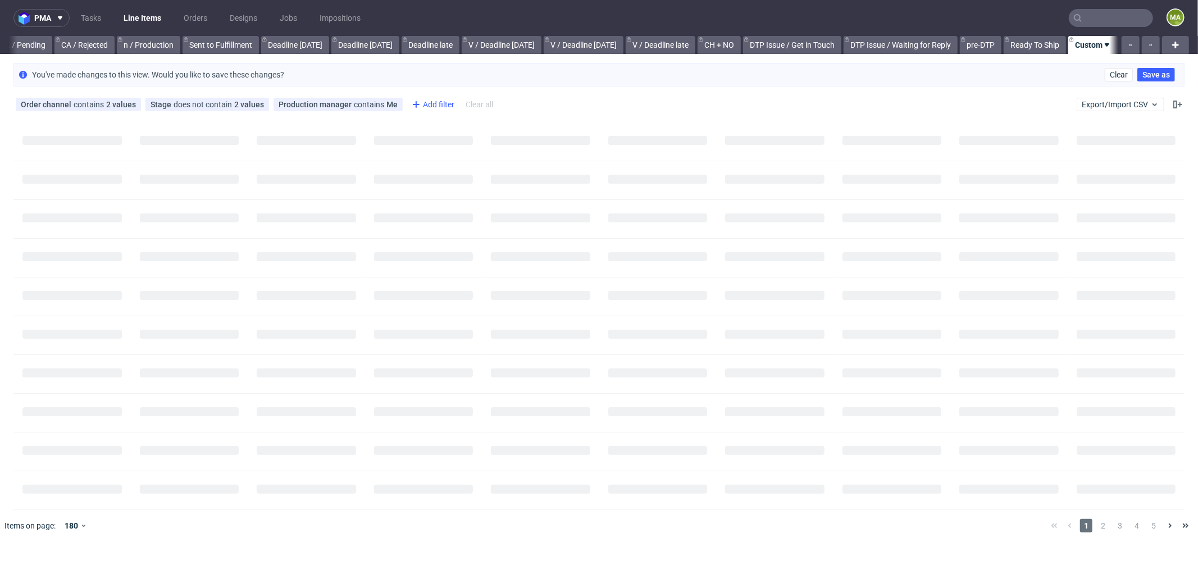
click at [424, 107] on div "Add filter" at bounding box center [431, 104] width 49 height 18
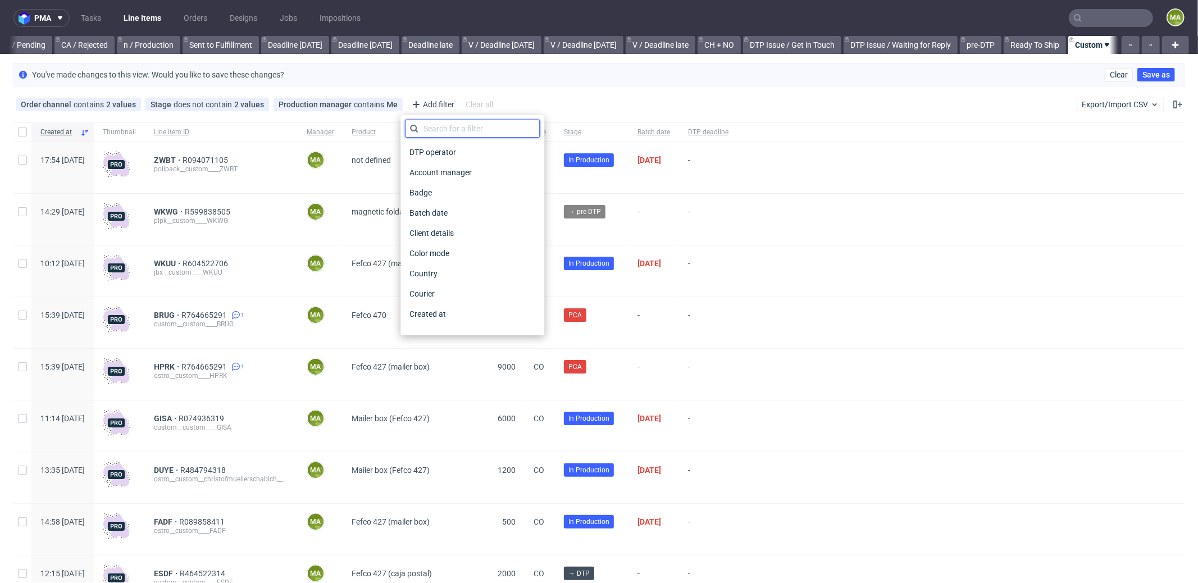
click at [443, 131] on input "text" at bounding box center [472, 129] width 135 height 18
type input "pro"
click at [467, 293] on span "Production deadline" at bounding box center [445, 294] width 81 height 16
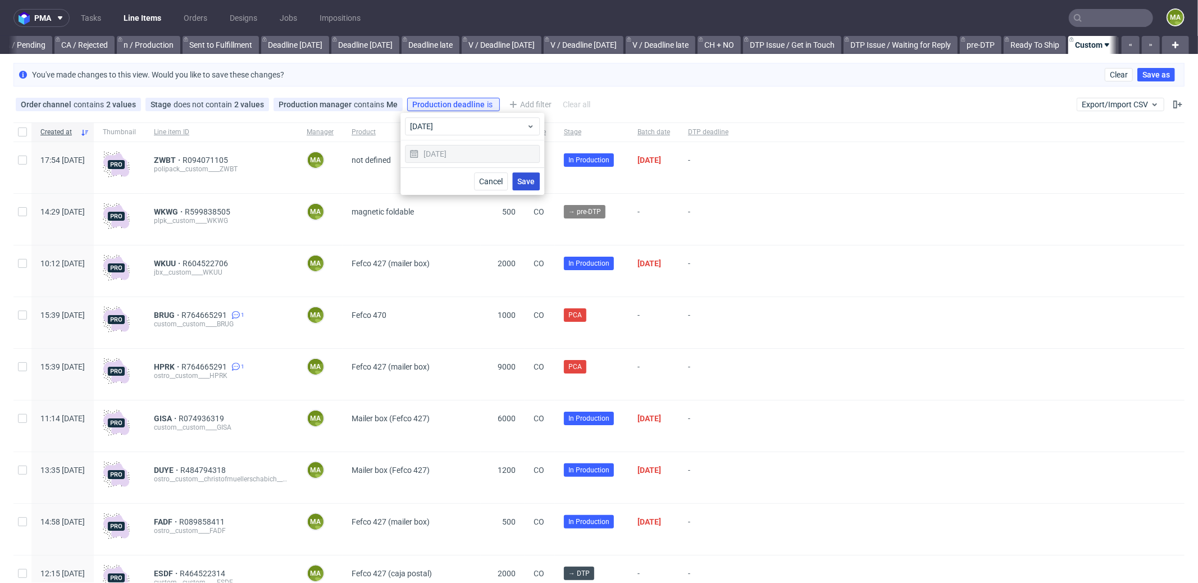
click at [527, 182] on span "Save" at bounding box center [525, 181] width 17 height 8
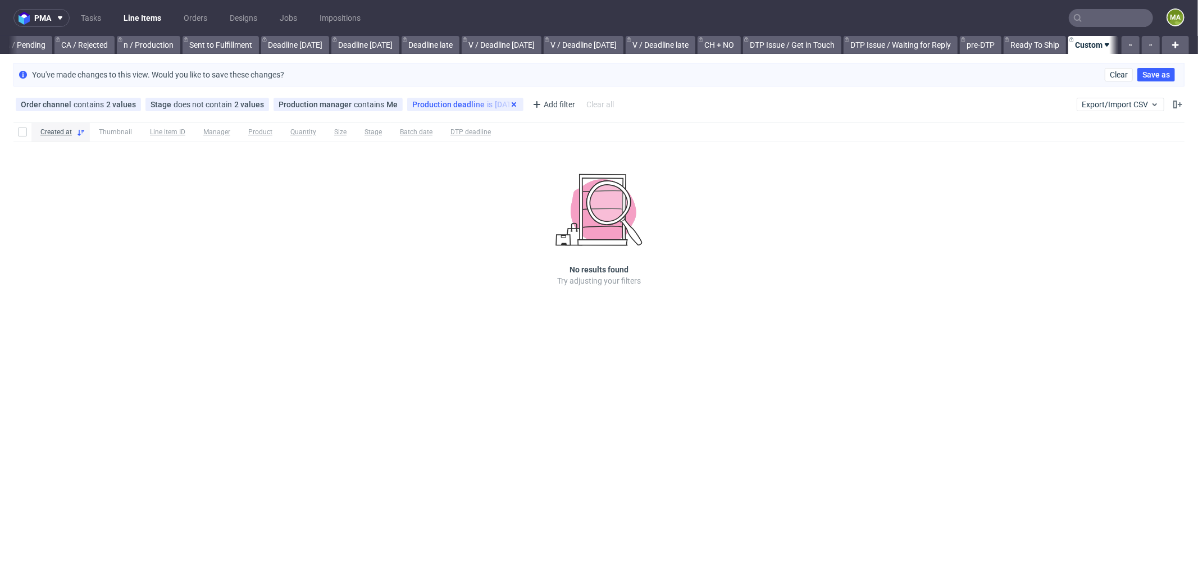
click at [509, 101] on icon at bounding box center [513, 104] width 9 height 9
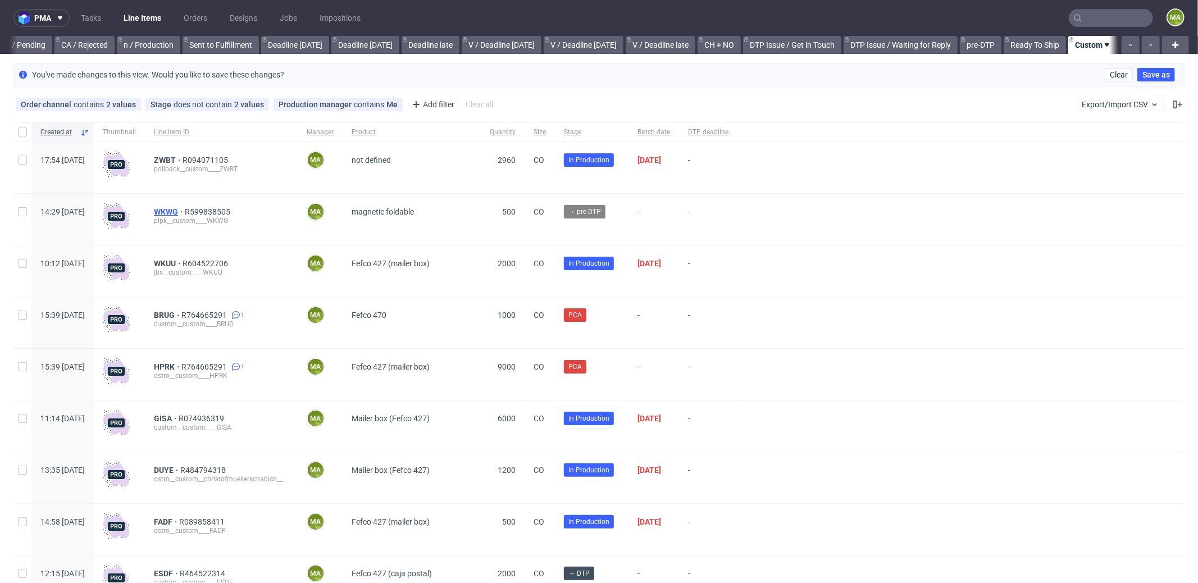
click at [185, 207] on span "WKWG" at bounding box center [169, 211] width 31 height 9
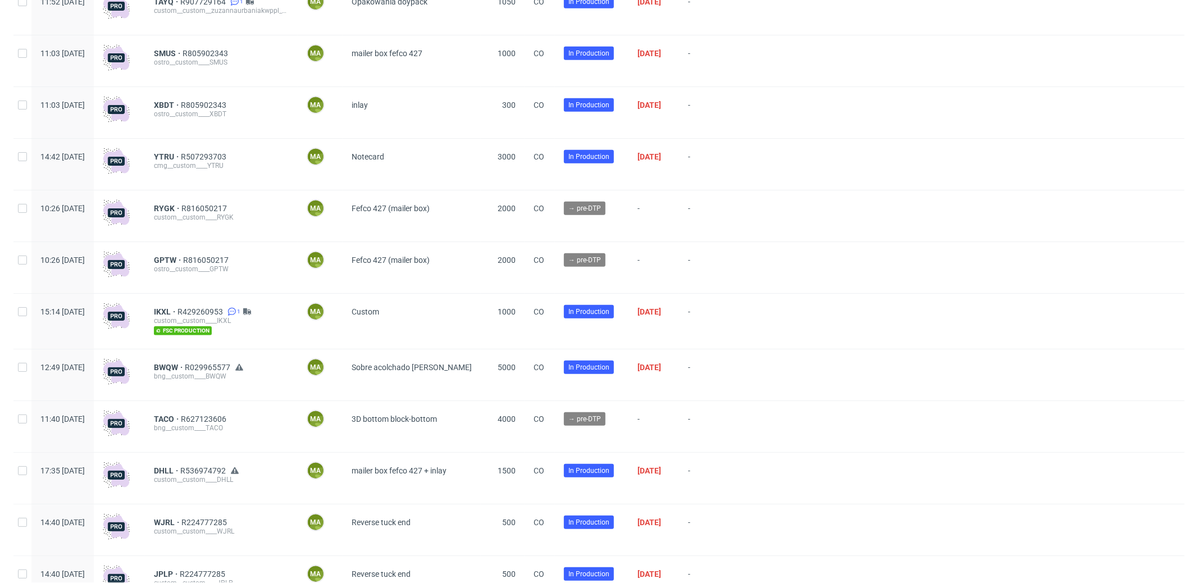
scroll to position [682, 0]
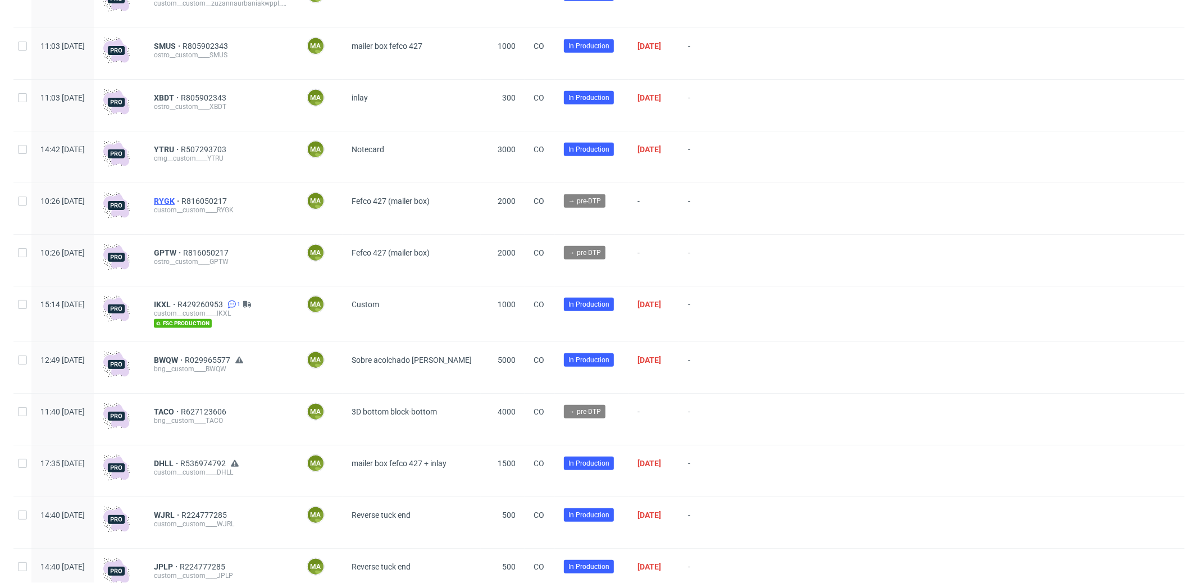
click at [181, 198] on span "RYGK" at bounding box center [168, 200] width 28 height 9
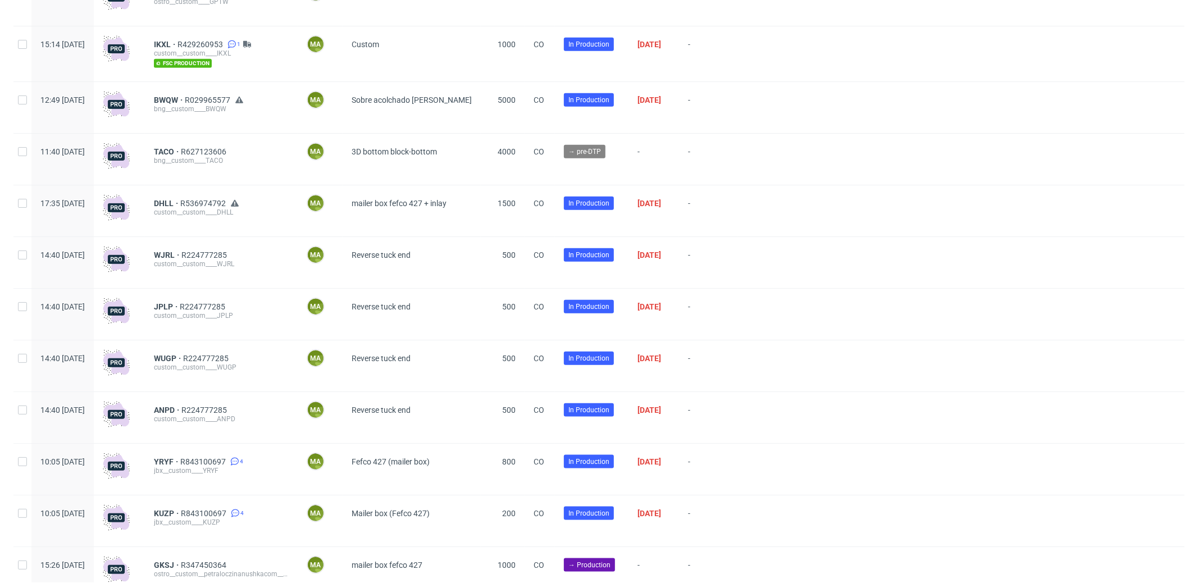
scroll to position [1027, 0]
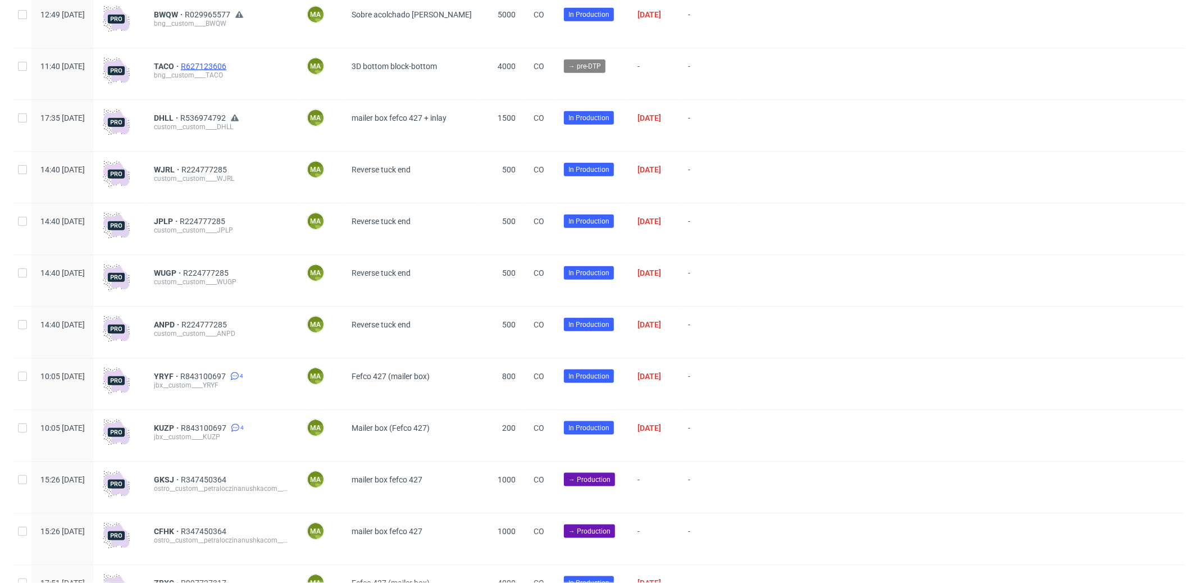
click at [228, 64] on span "R627123606" at bounding box center [205, 66] width 48 height 9
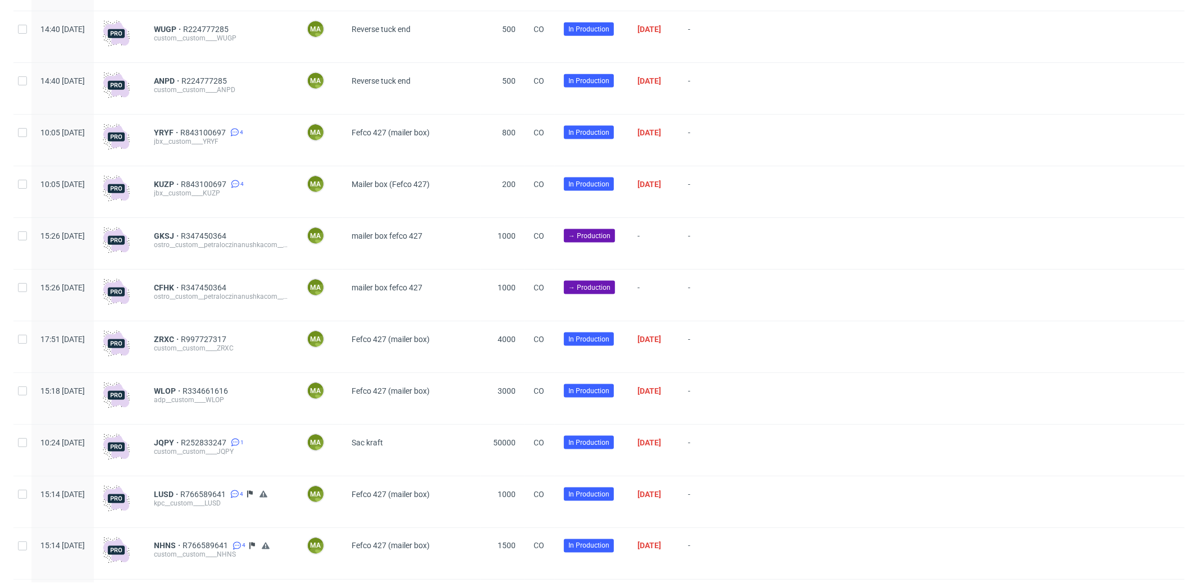
scroll to position [1322, 0]
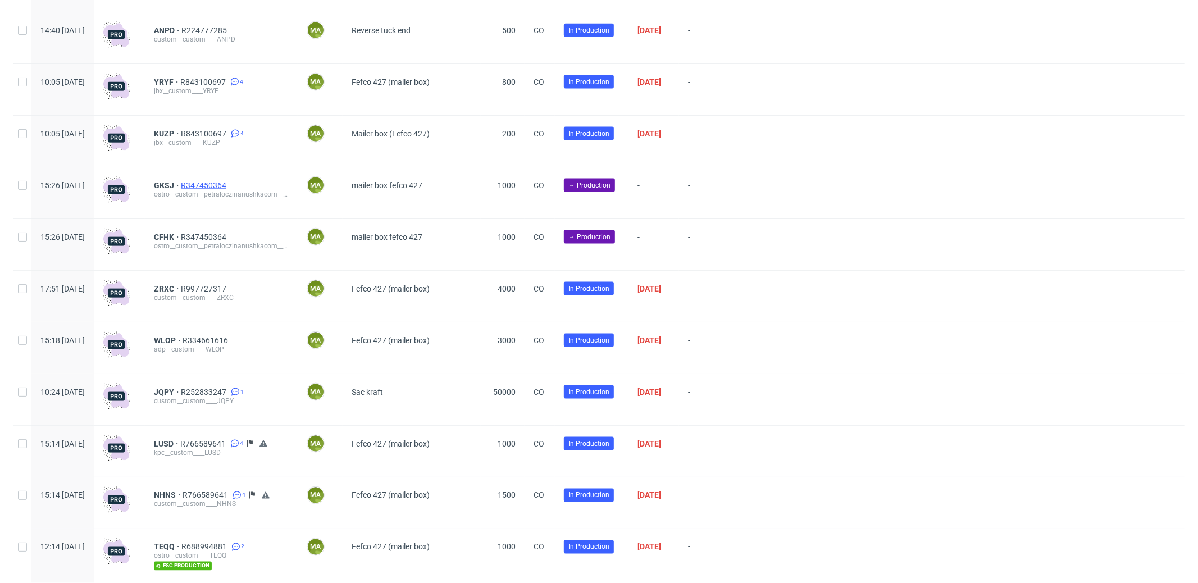
click at [228, 189] on span "R347450364" at bounding box center [205, 185] width 48 height 9
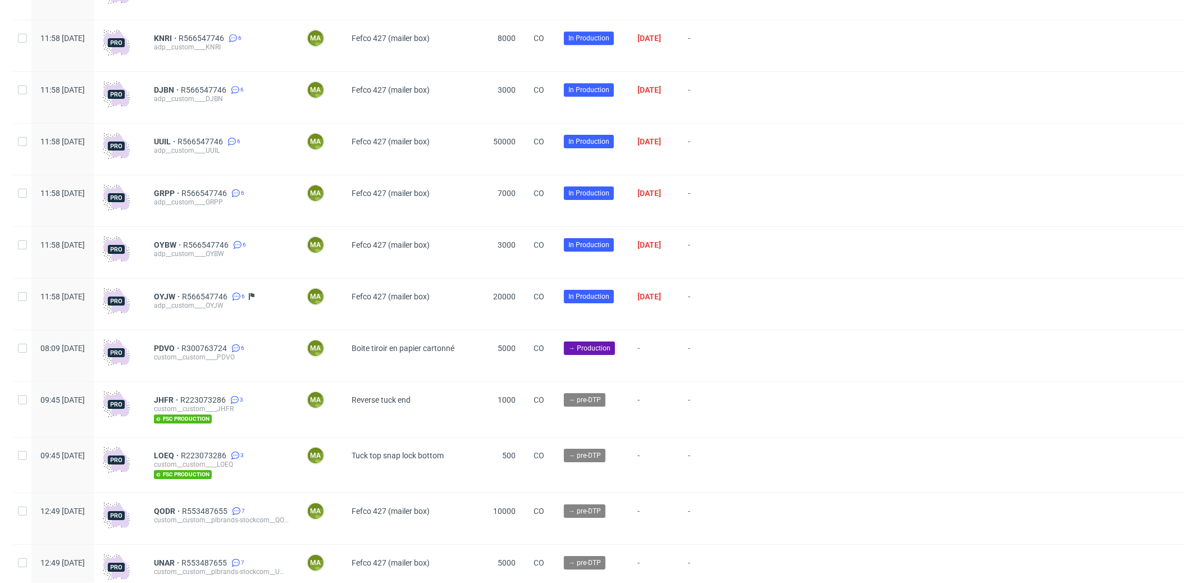
scroll to position [3083, 0]
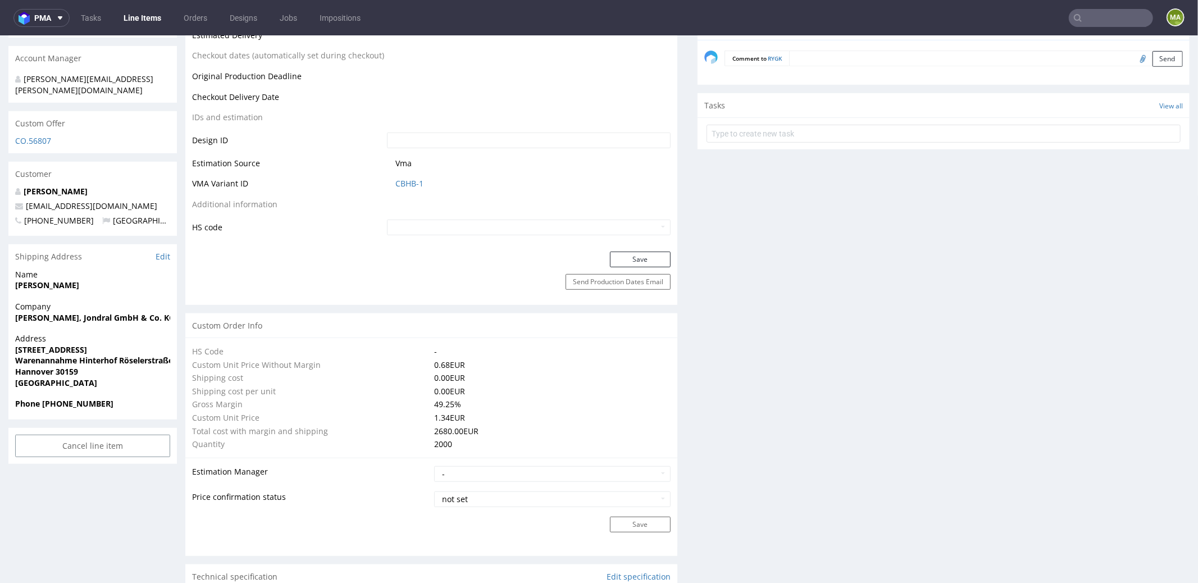
scroll to position [203, 0]
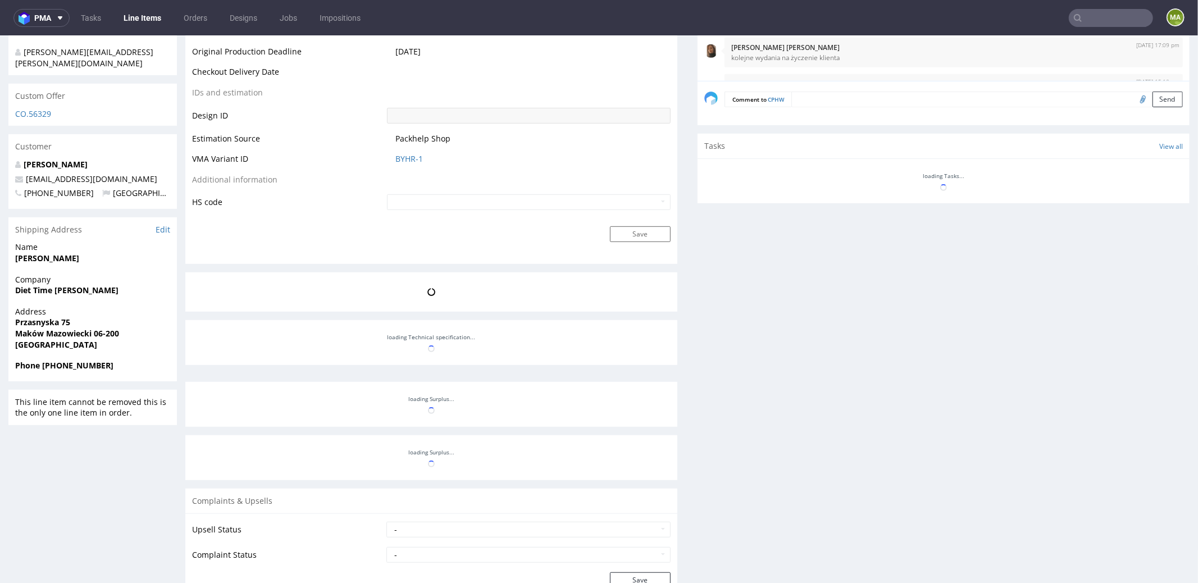
scroll to position [657, 0]
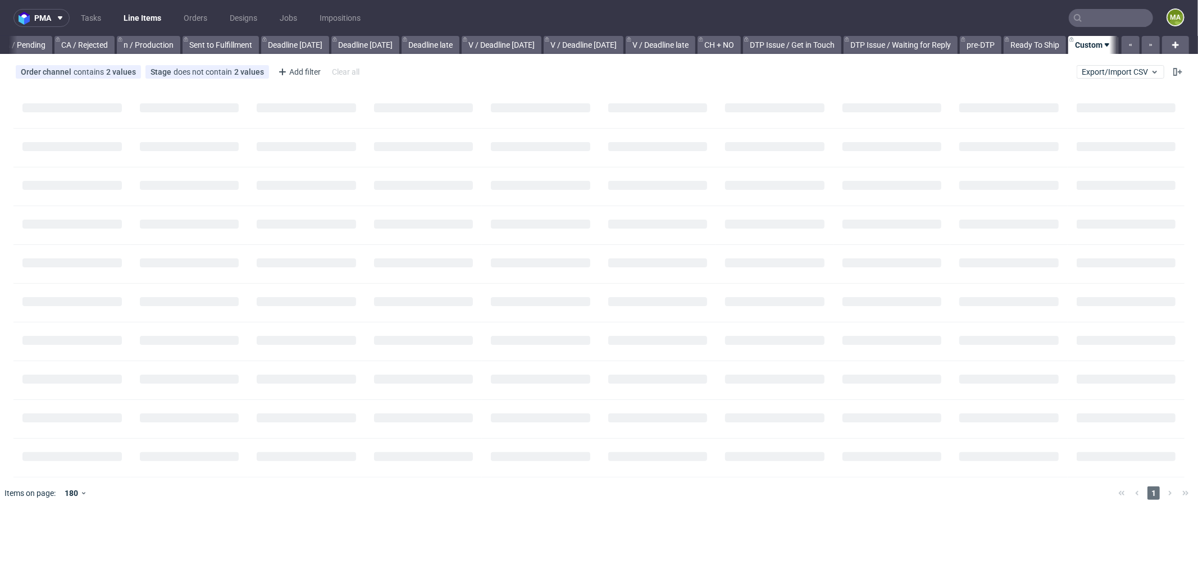
scroll to position [0, 960]
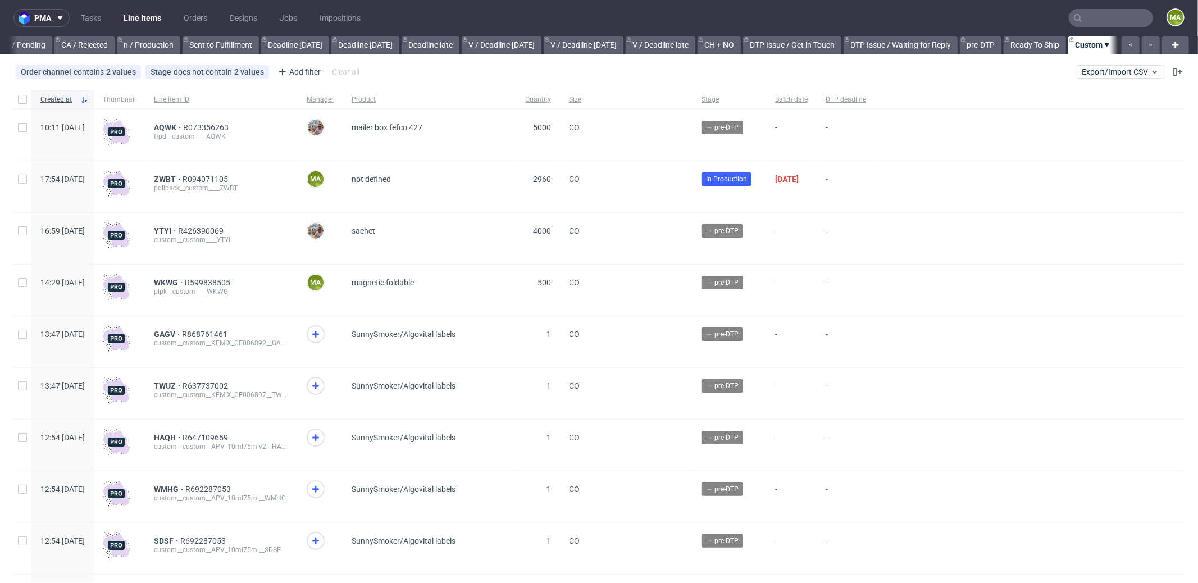
click at [1115, 13] on input "text" at bounding box center [1110, 18] width 84 height 18
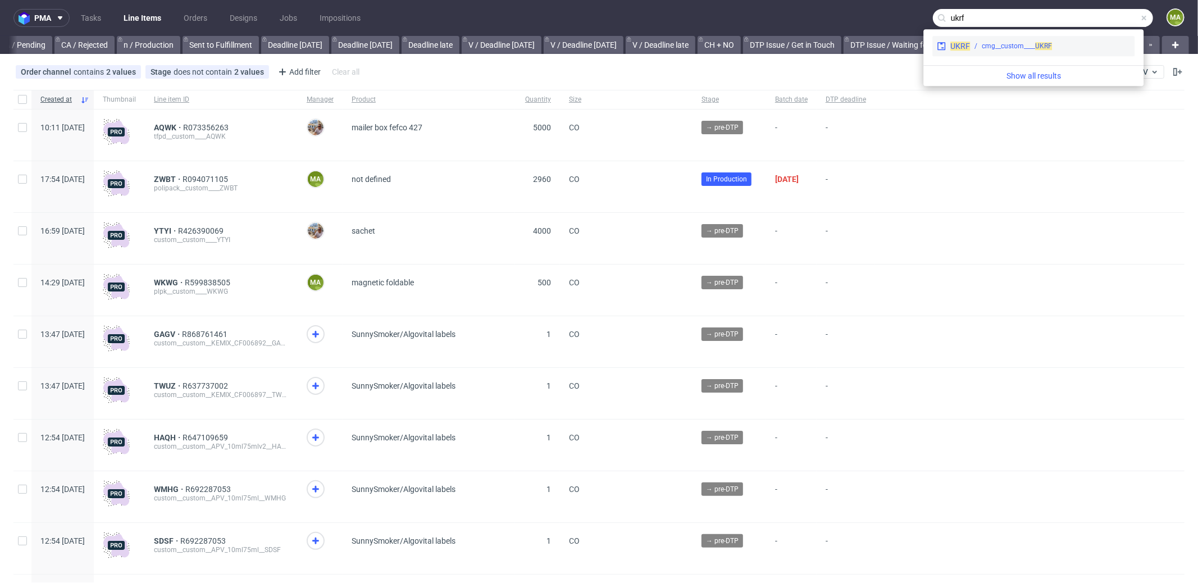
type input "ukrf"
click at [1027, 44] on div "cmg__custom____ UKRF" at bounding box center [1016, 46] width 70 height 10
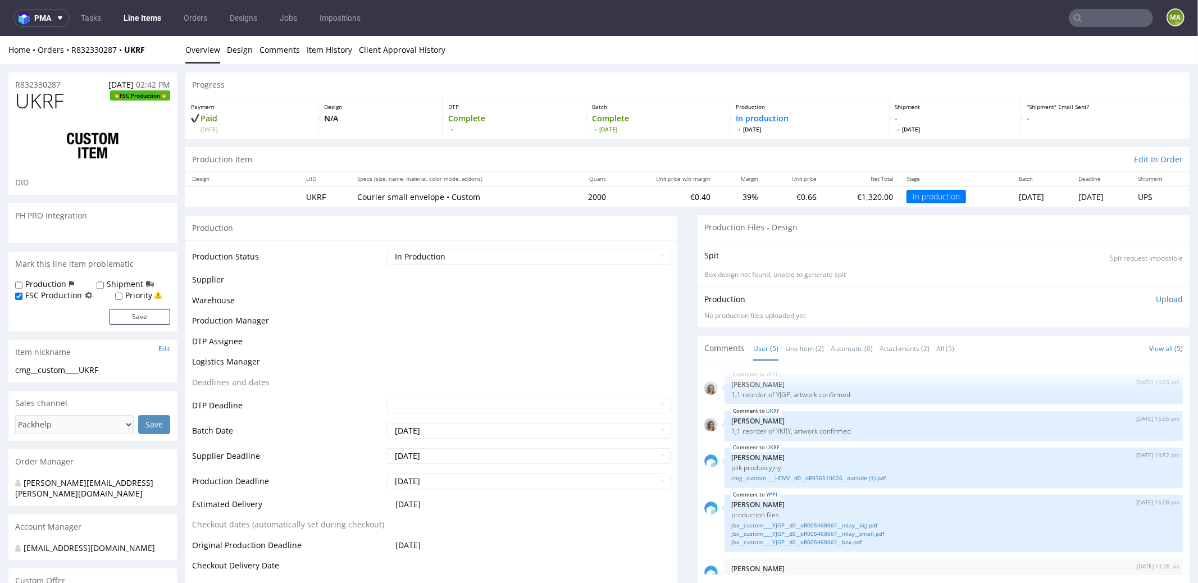
scroll to position [21, 0]
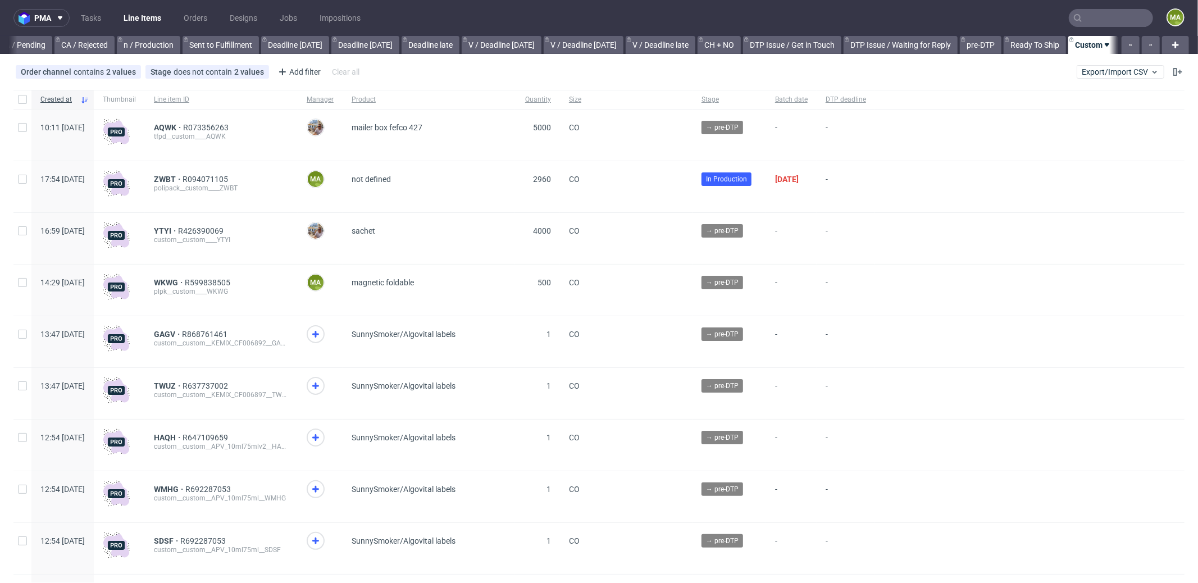
click at [198, 173] on div "ZWBT R094071105 polipack__custom____ZWBT" at bounding box center [221, 186] width 153 height 51
click at [198, 174] on div "ZWBT R094071105 polipack__custom____ZWBT" at bounding box center [221, 186] width 153 height 51
click at [182, 177] on span "ZWBT" at bounding box center [168, 179] width 29 height 9
click at [1104, 19] on input "text" at bounding box center [1110, 18] width 84 height 18
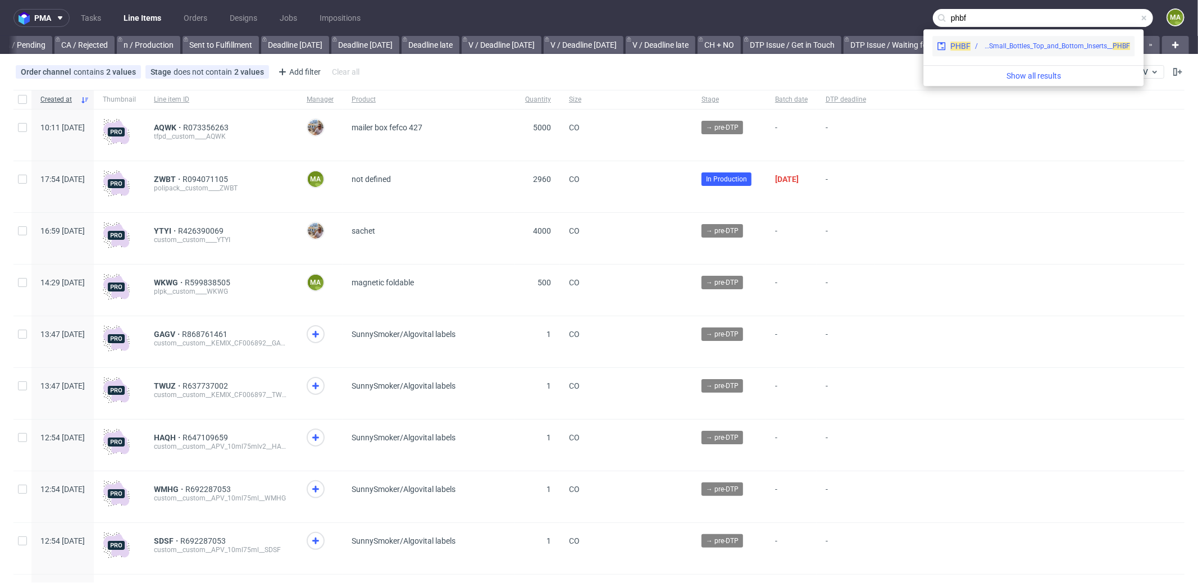
type input "phbf"
click at [1002, 41] on div "tfpd__custom__Ankorstore_-_Reorder_of_Small_Bottles_Top_and_Bottom_Inserts__ PH…" at bounding box center [1056, 46] width 148 height 10
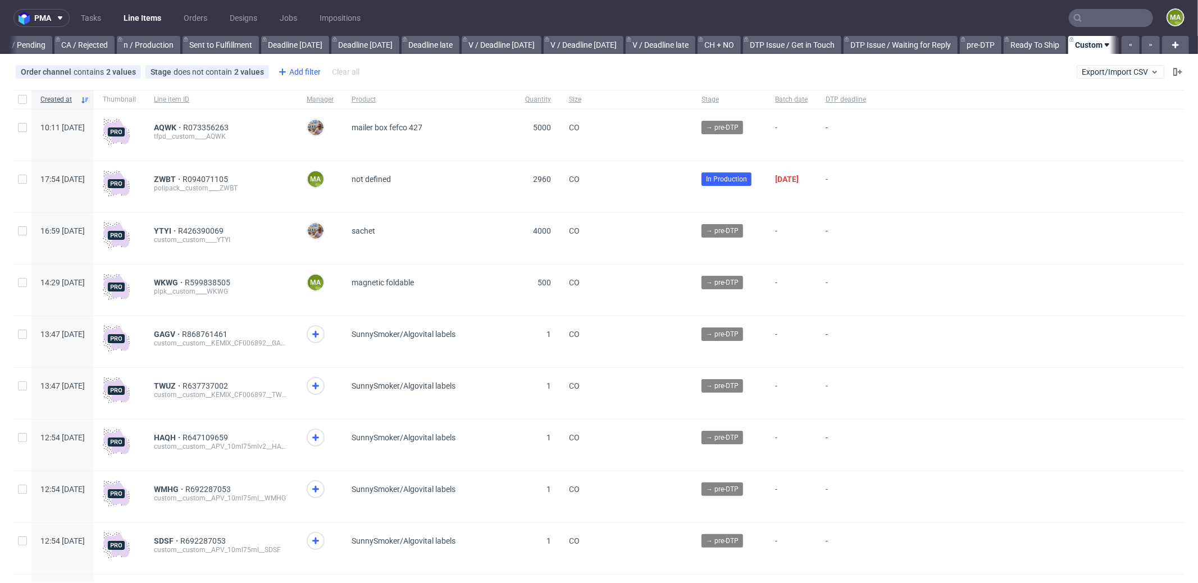
click at [291, 70] on div "Add filter" at bounding box center [297, 72] width 49 height 18
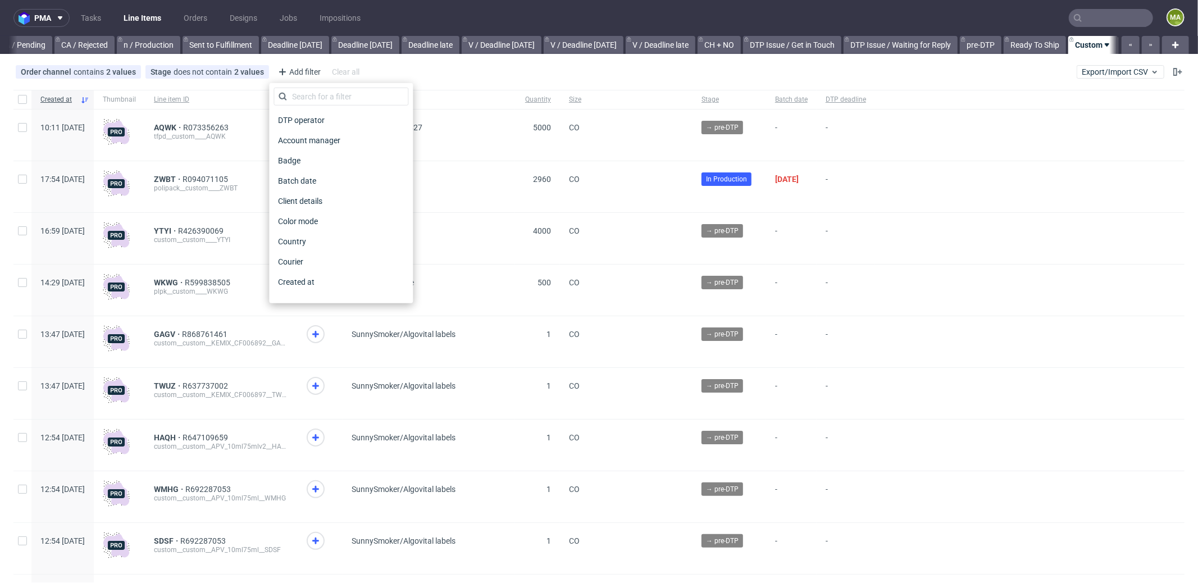
click at [313, 86] on div "DTP operator Account manager Badge Batch date Client details Color mode Country…" at bounding box center [341, 193] width 144 height 220
click at [316, 93] on input "text" at bounding box center [340, 97] width 135 height 18
type input "pro"
click at [309, 284] on span "Production manager" at bounding box center [314, 282] width 82 height 16
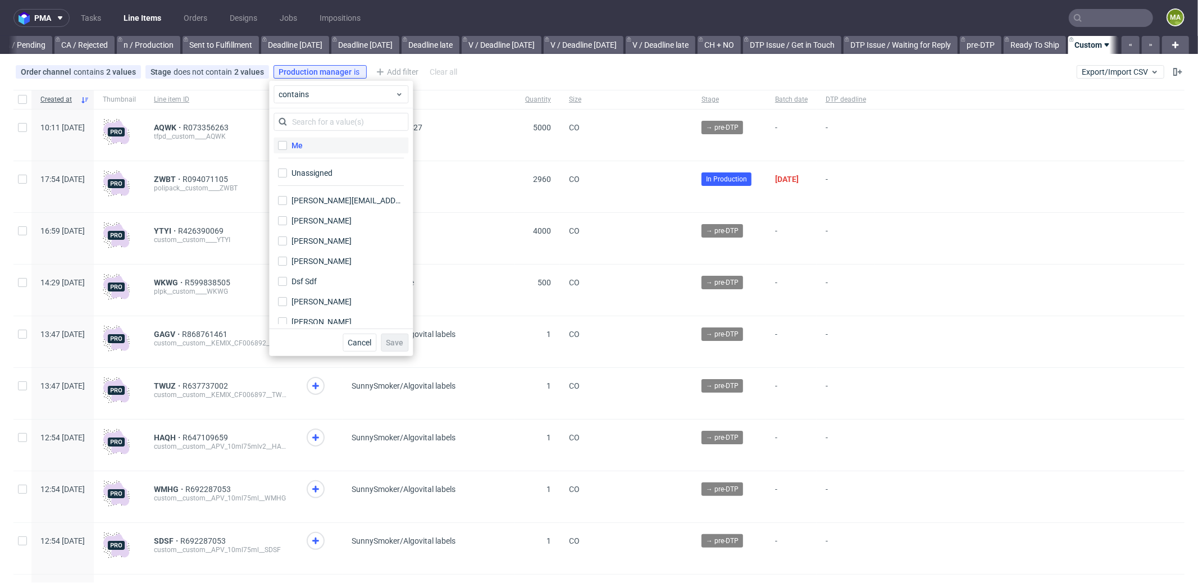
click at [296, 140] on div "Me" at bounding box center [296, 145] width 11 height 11
click at [287, 141] on input "Me" at bounding box center [282, 145] width 9 height 9
checkbox input "true"
click at [392, 342] on span "Save" at bounding box center [394, 343] width 17 height 8
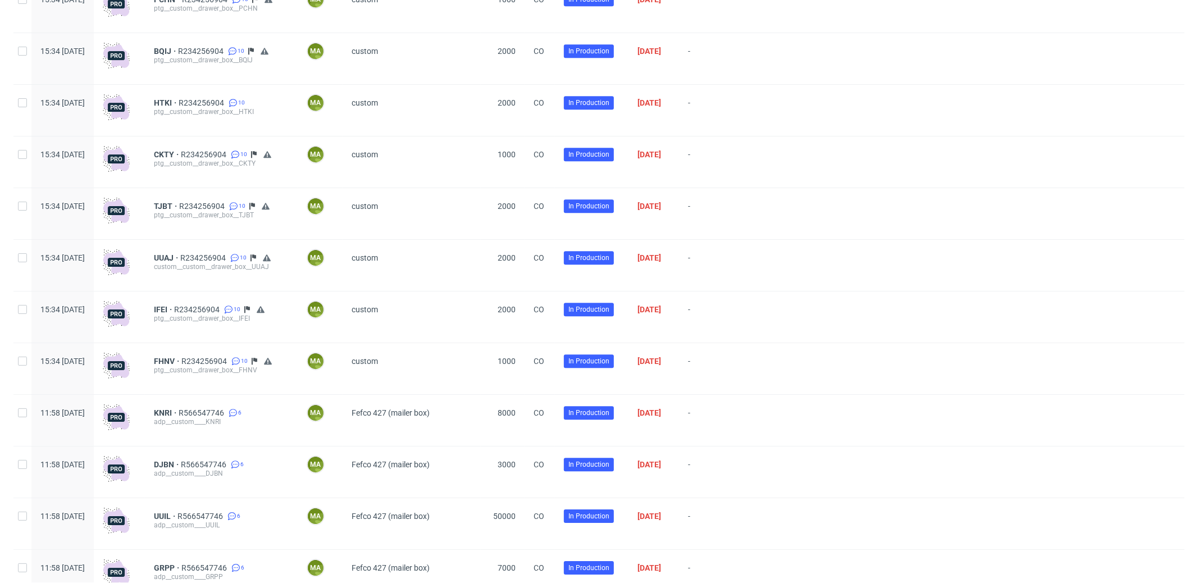
scroll to position [2280, 0]
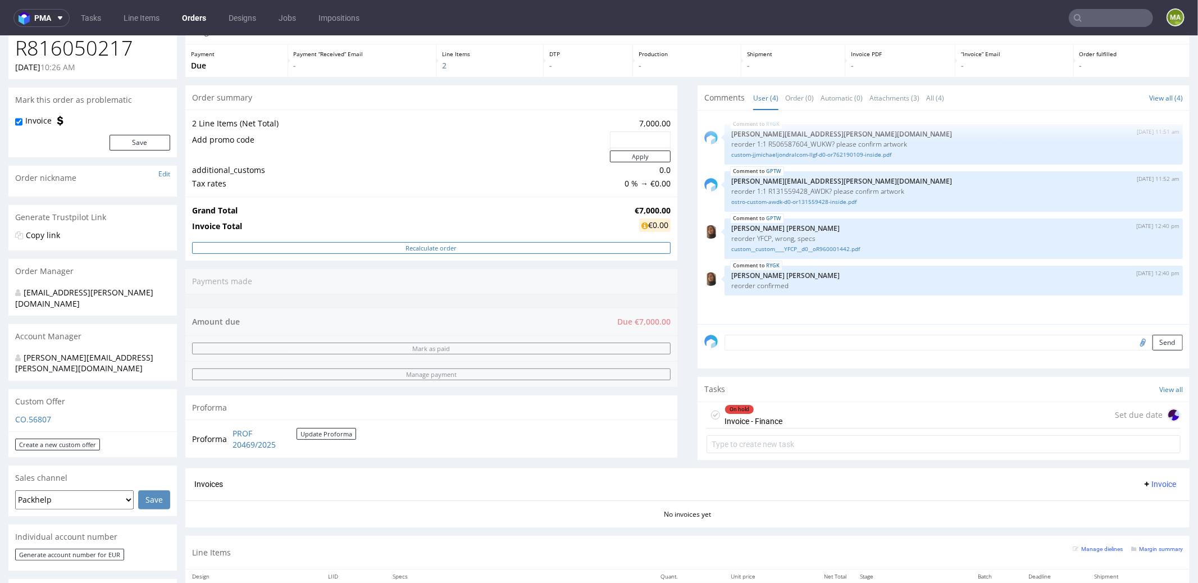
scroll to position [26, 0]
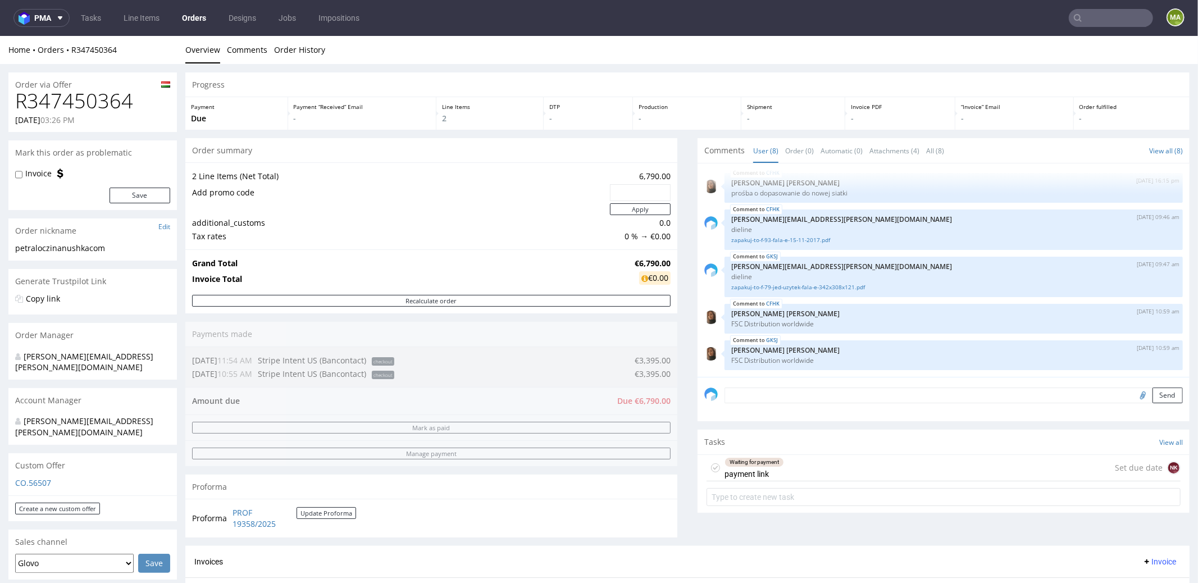
scroll to position [226, 0]
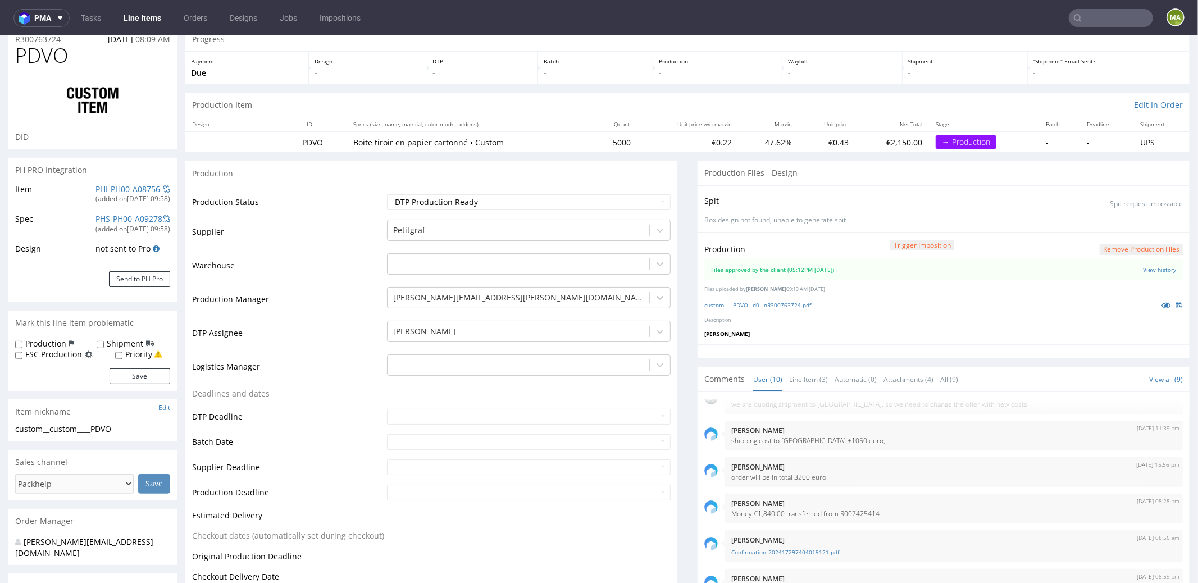
scroll to position [150, 0]
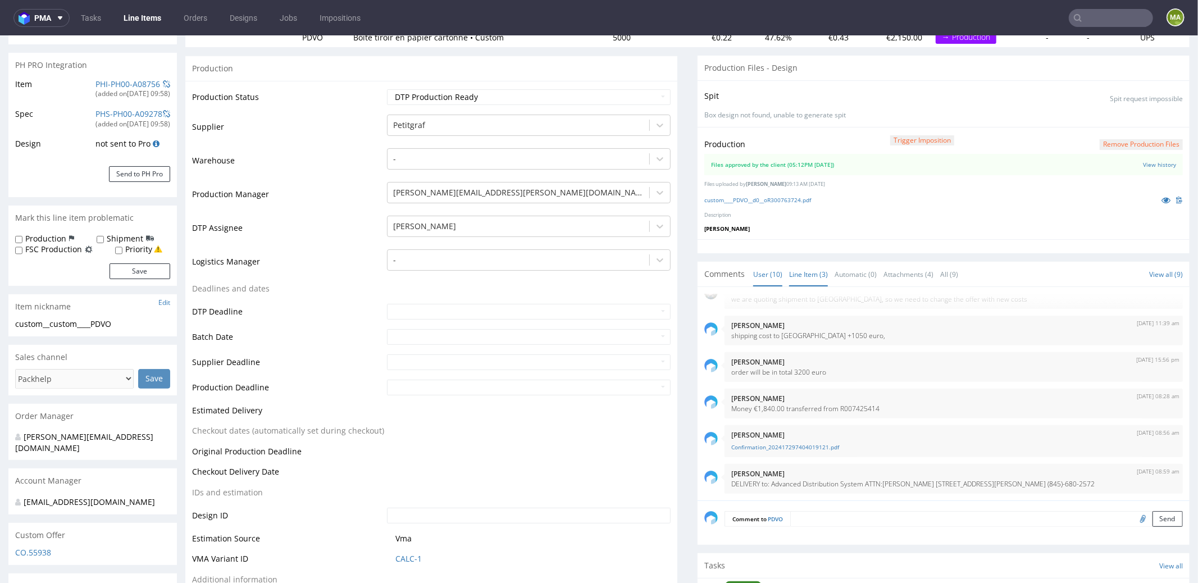
click at [790, 270] on link "Line Item (3)" at bounding box center [808, 274] width 39 height 24
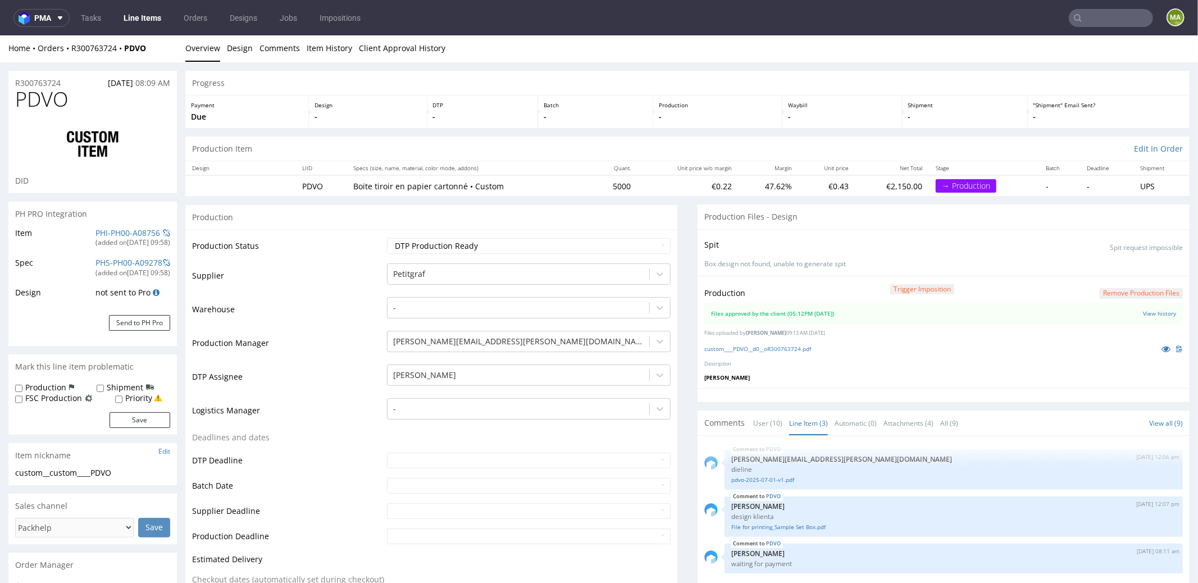
scroll to position [2, 0]
click at [1102, 19] on input "text" at bounding box center [1110, 18] width 84 height 18
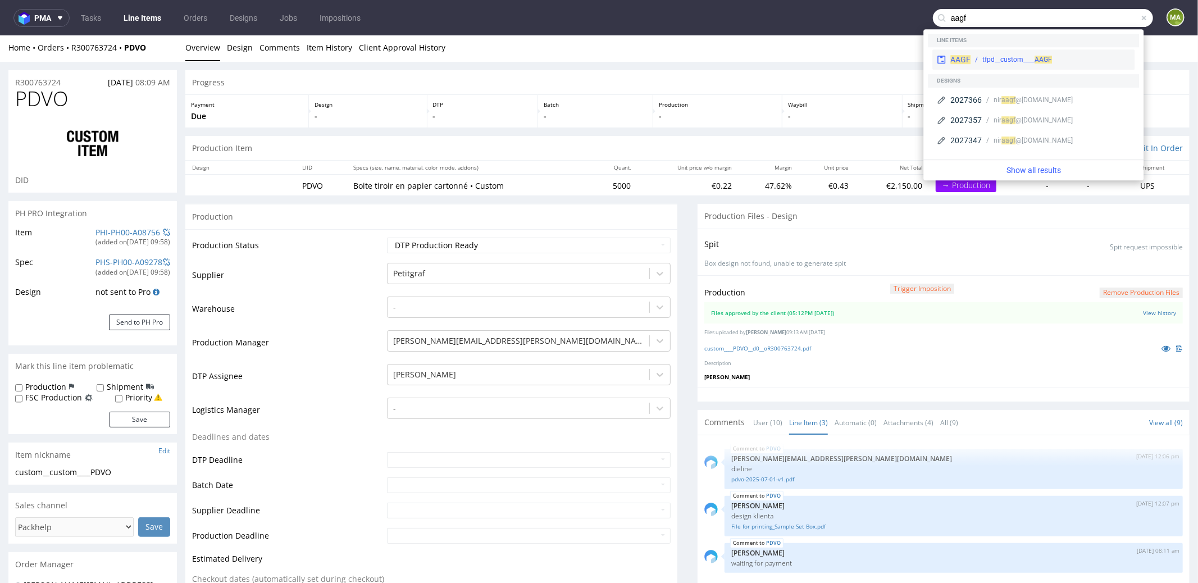
type input "aagf"
click at [989, 64] on div "tfpd__custom____ AAGF" at bounding box center [1017, 59] width 70 height 10
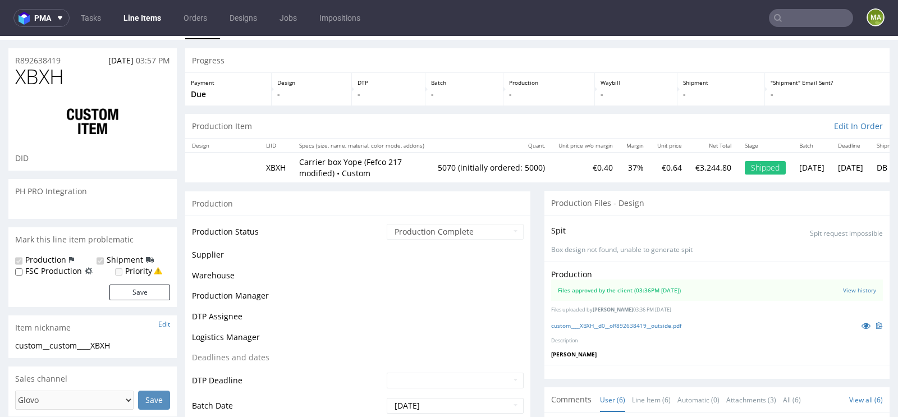
scroll to position [27, 0]
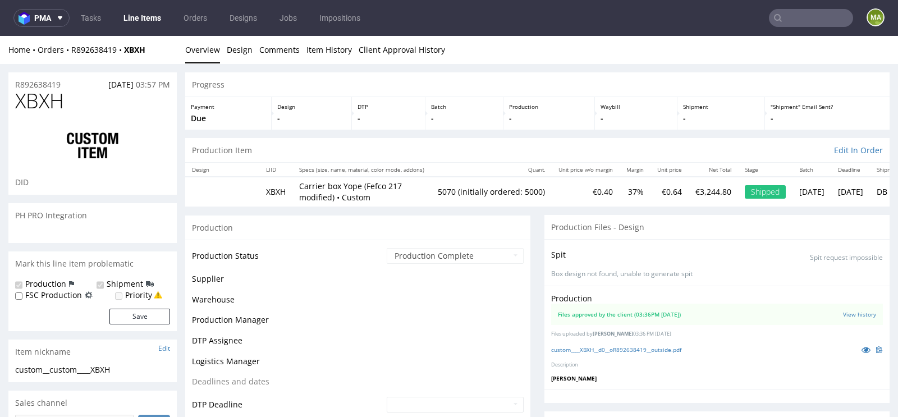
scroll to position [110, 0]
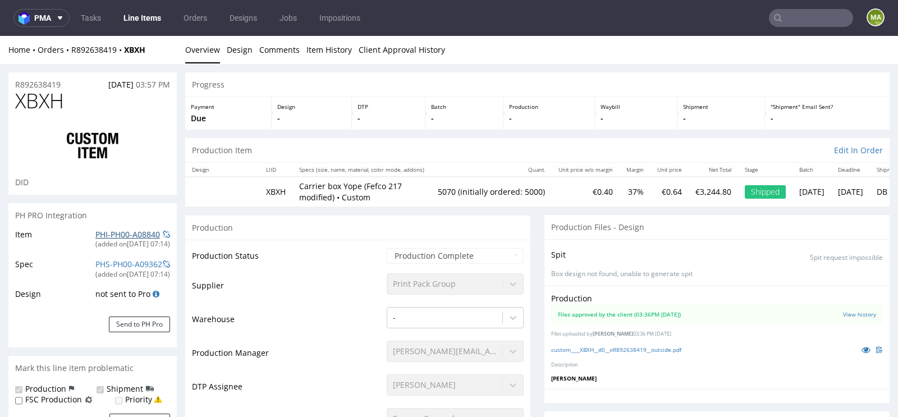
click at [99, 231] on link "PHI-PH00-A08840" at bounding box center [127, 234] width 65 height 11
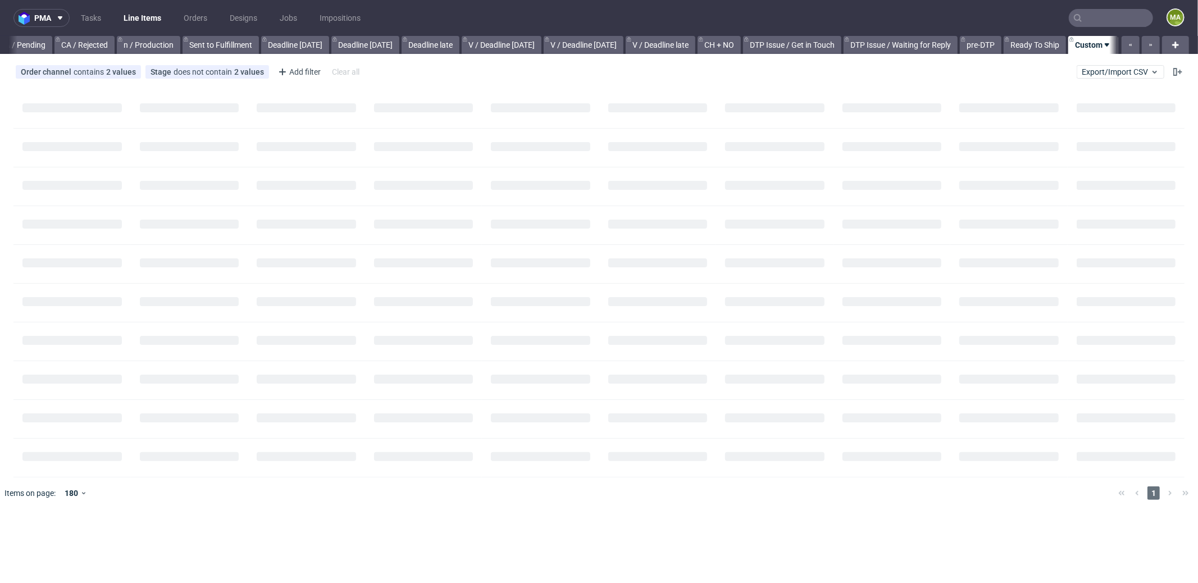
scroll to position [0, 960]
click at [1144, 20] on input "text" at bounding box center [1110, 18] width 84 height 18
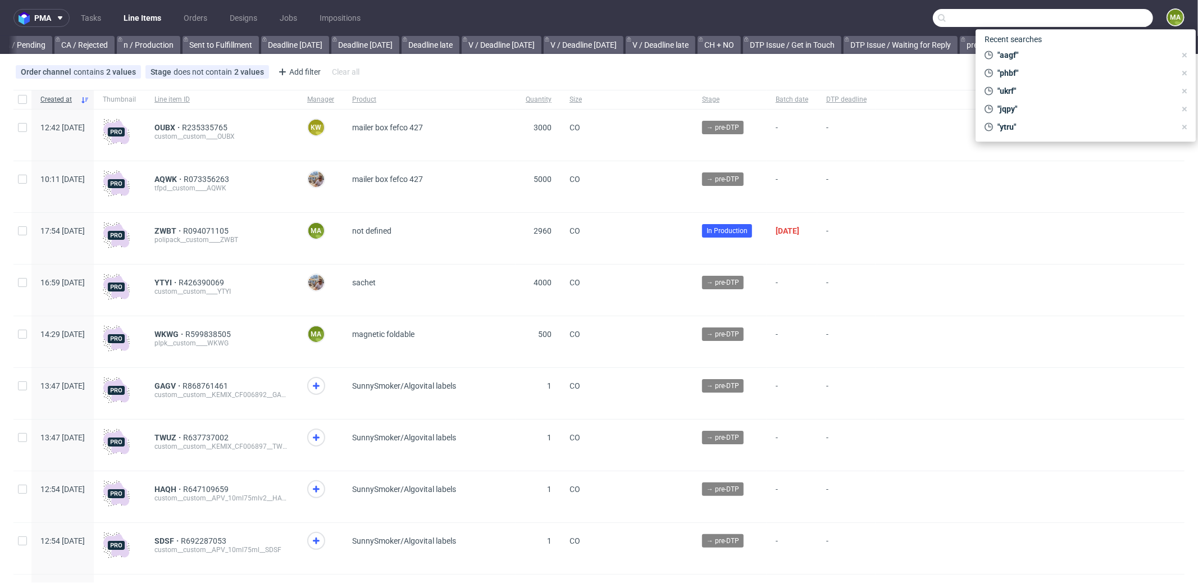
scroll to position [0, 969]
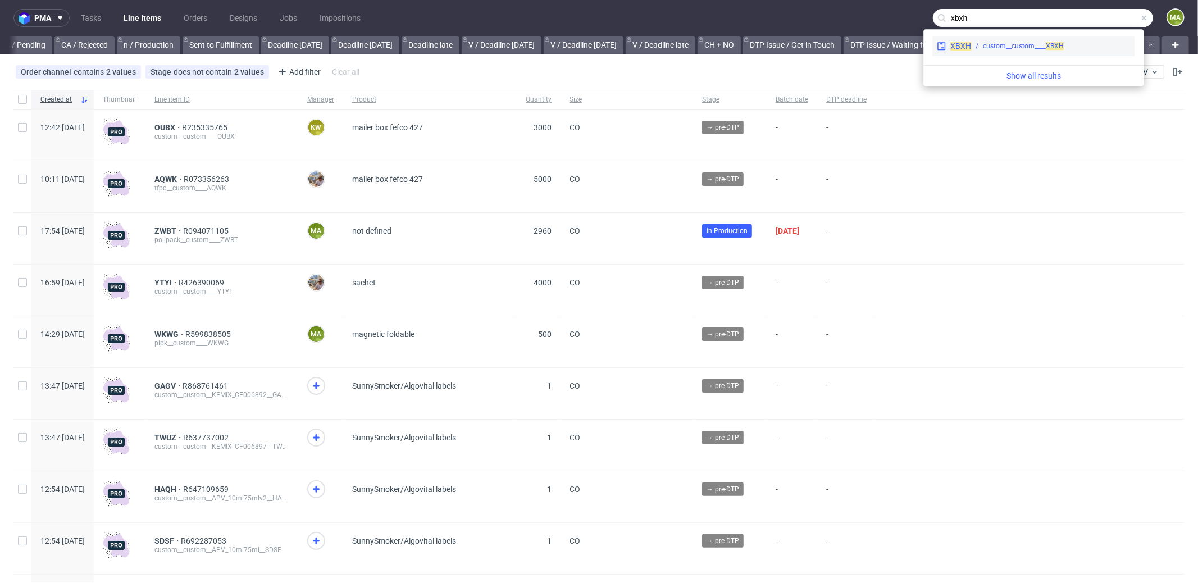
type input "xbxh"
click at [1077, 50] on div "custom__custom____ XBXH" at bounding box center [1050, 46] width 159 height 10
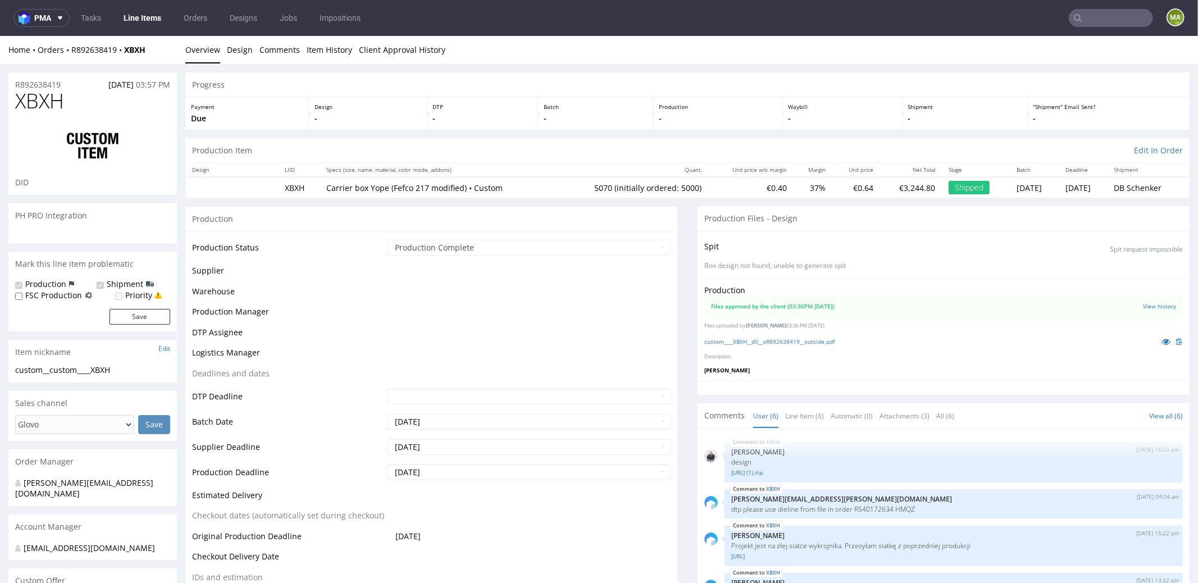
scroll to position [85, 0]
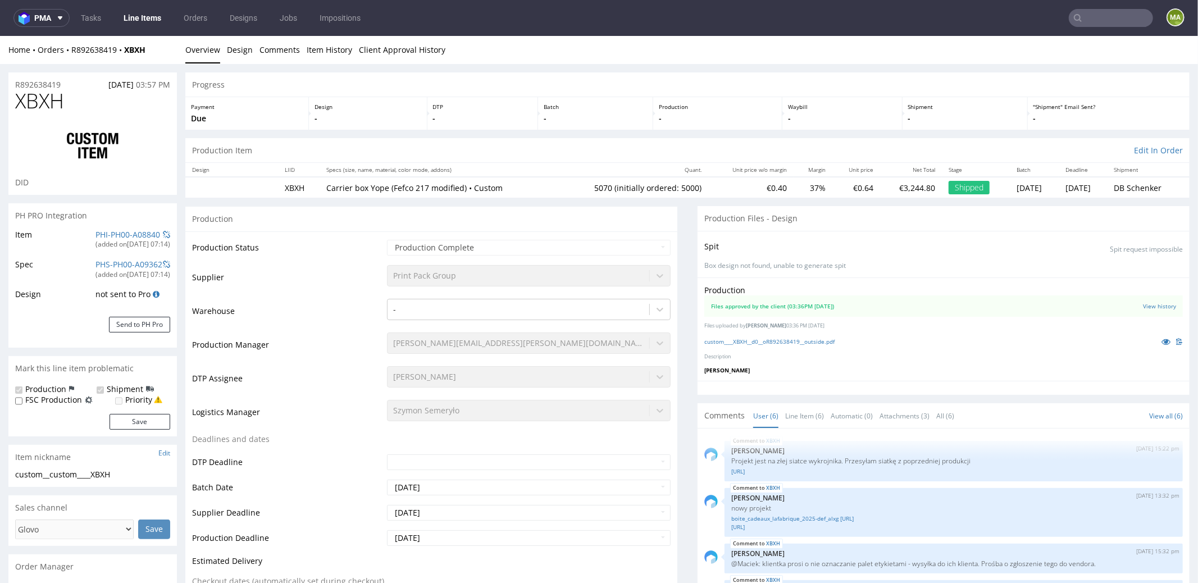
type input "5070"
click at [115, 235] on link "PHI-PH00-A08840" at bounding box center [127, 233] width 65 height 11
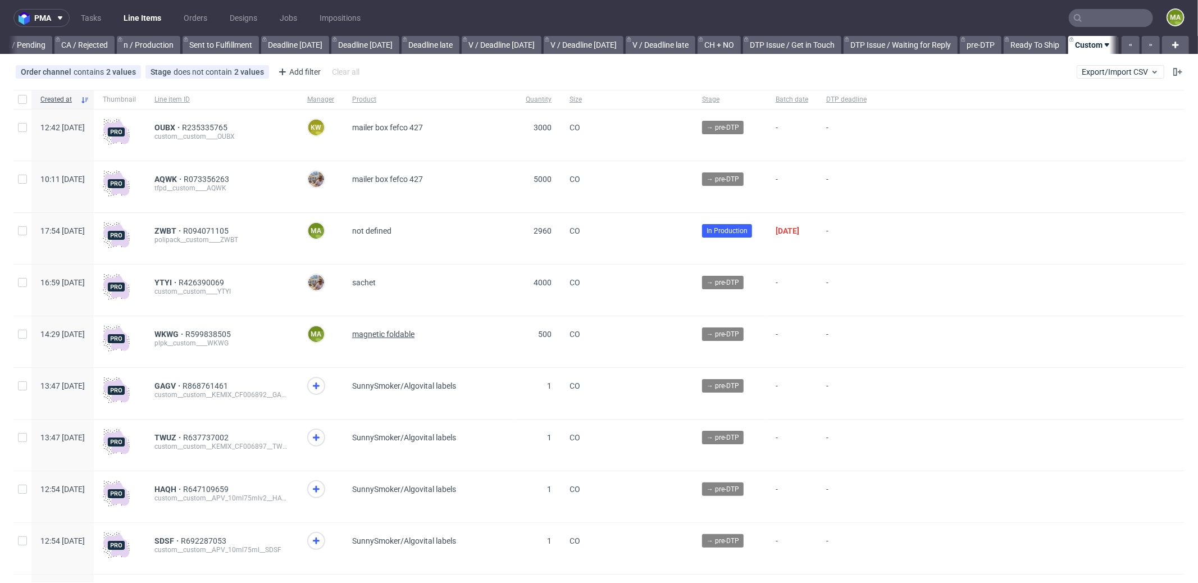
scroll to position [0, 969]
click at [289, 80] on div "Add filter" at bounding box center [297, 72] width 49 height 18
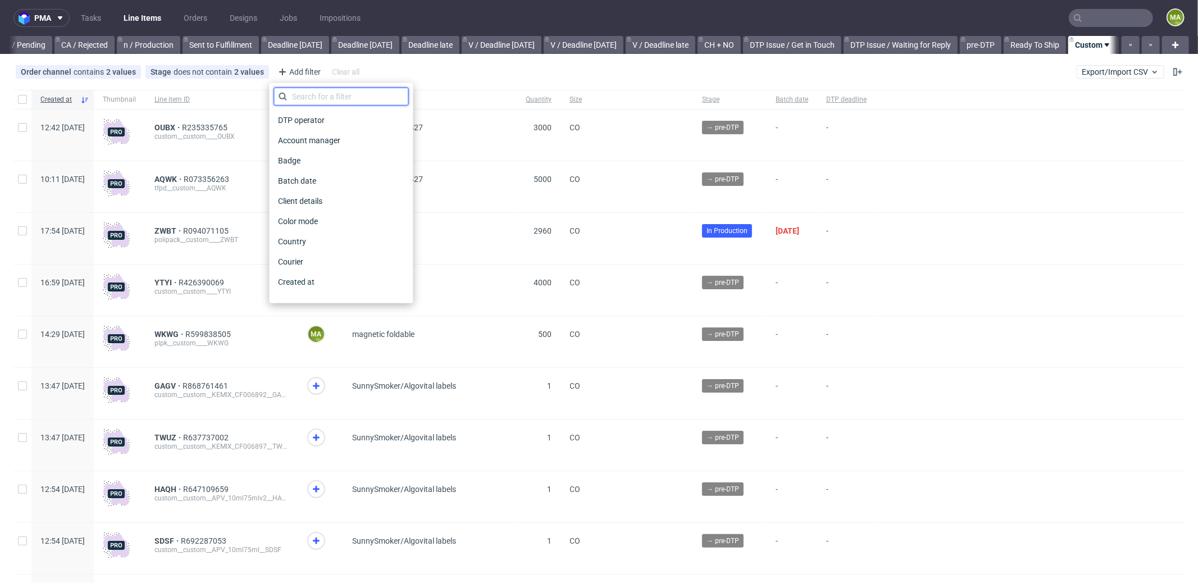
click at [317, 97] on input "text" at bounding box center [340, 97] width 135 height 18
type input "produc"
click at [341, 286] on span "Production manager" at bounding box center [314, 282] width 82 height 16
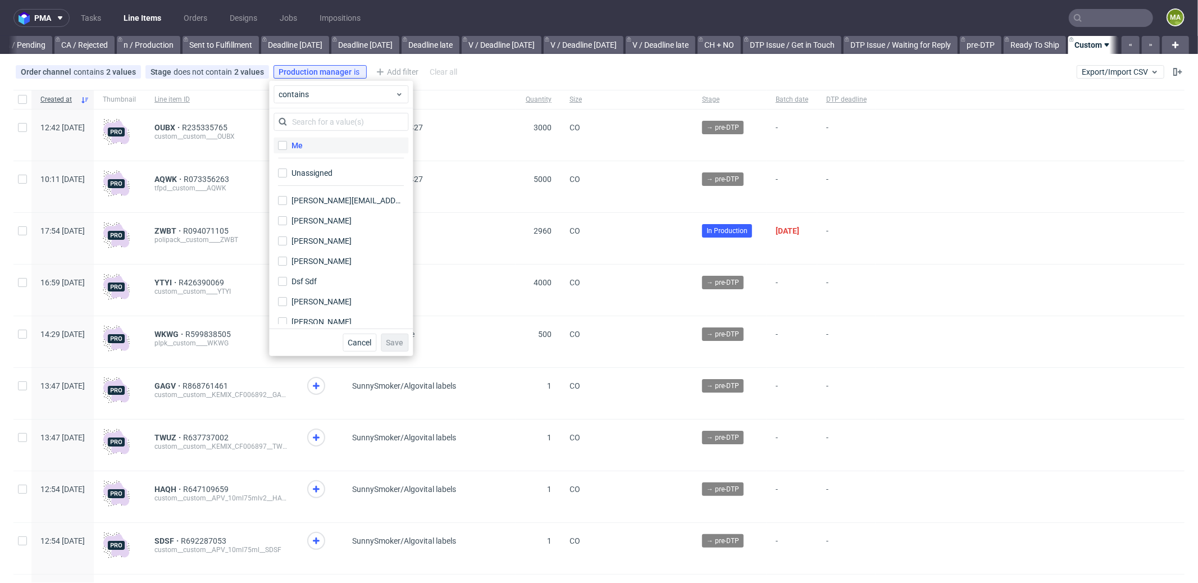
click at [318, 138] on label "Me" at bounding box center [340, 146] width 135 height 16
click at [287, 141] on input "Me" at bounding box center [282, 145] width 9 height 9
checkbox input "true"
click at [401, 352] on div "Cancel Save" at bounding box center [341, 342] width 144 height 28
click at [395, 345] on span "Save" at bounding box center [394, 343] width 17 height 8
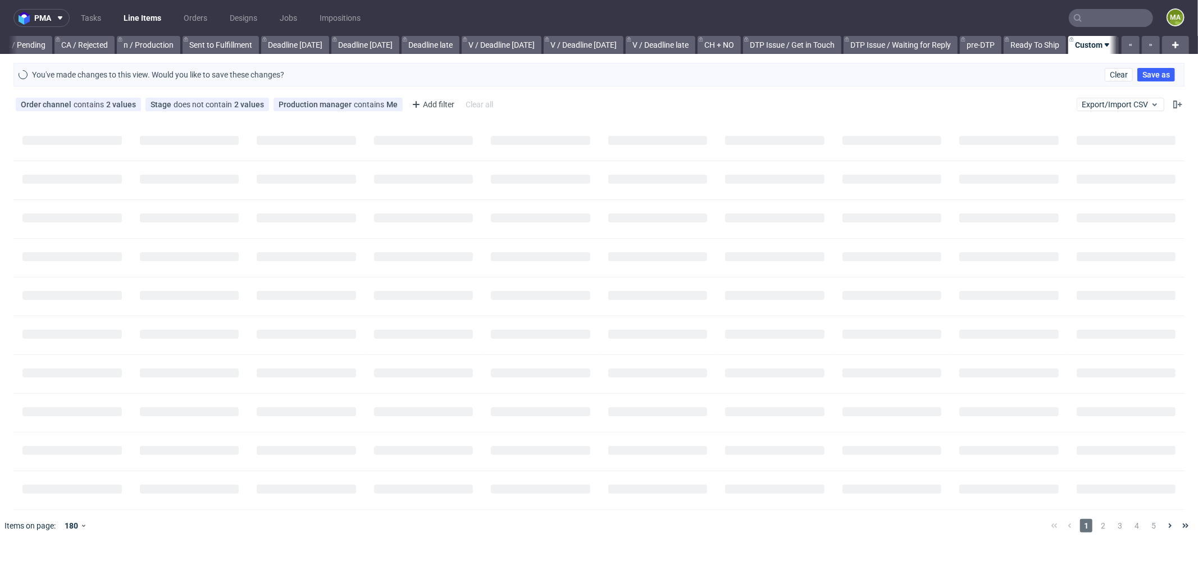
scroll to position [0, 960]
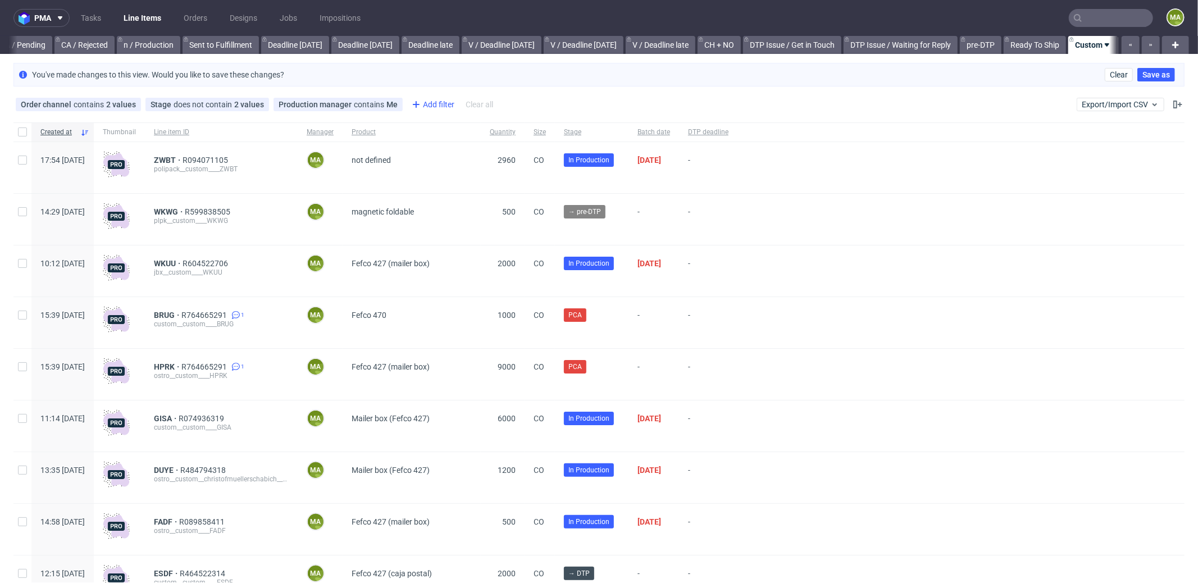
click at [409, 107] on icon at bounding box center [415, 104] width 13 height 13
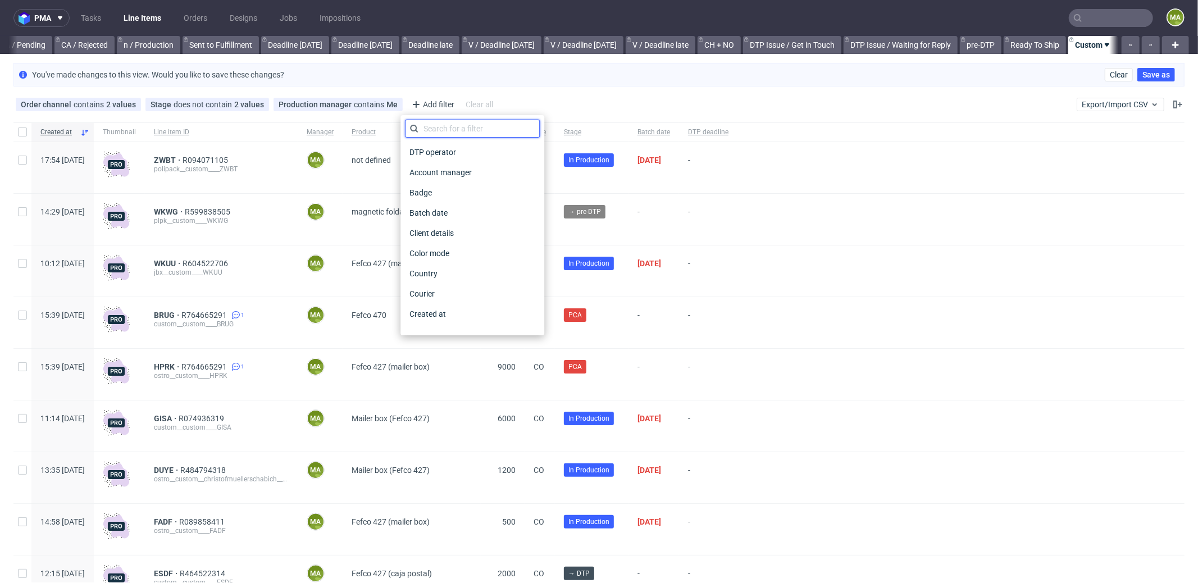
click at [439, 121] on input "text" at bounding box center [472, 129] width 135 height 18
type input "prod"
click at [476, 295] on span "Production deadline" at bounding box center [445, 294] width 81 height 16
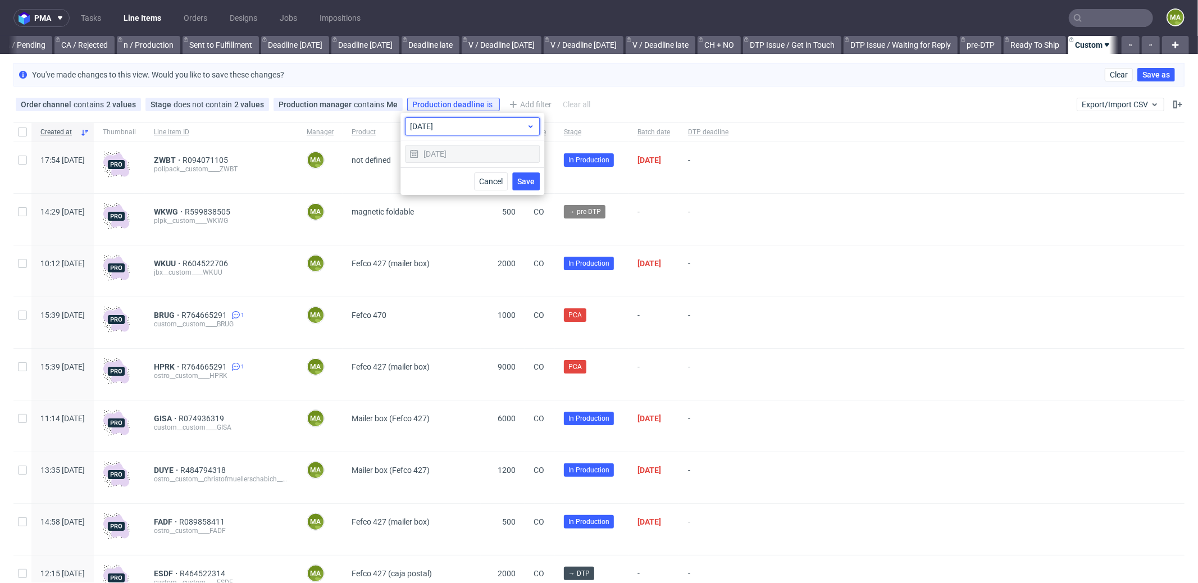
click at [473, 131] on span "today" at bounding box center [468, 126] width 116 height 11
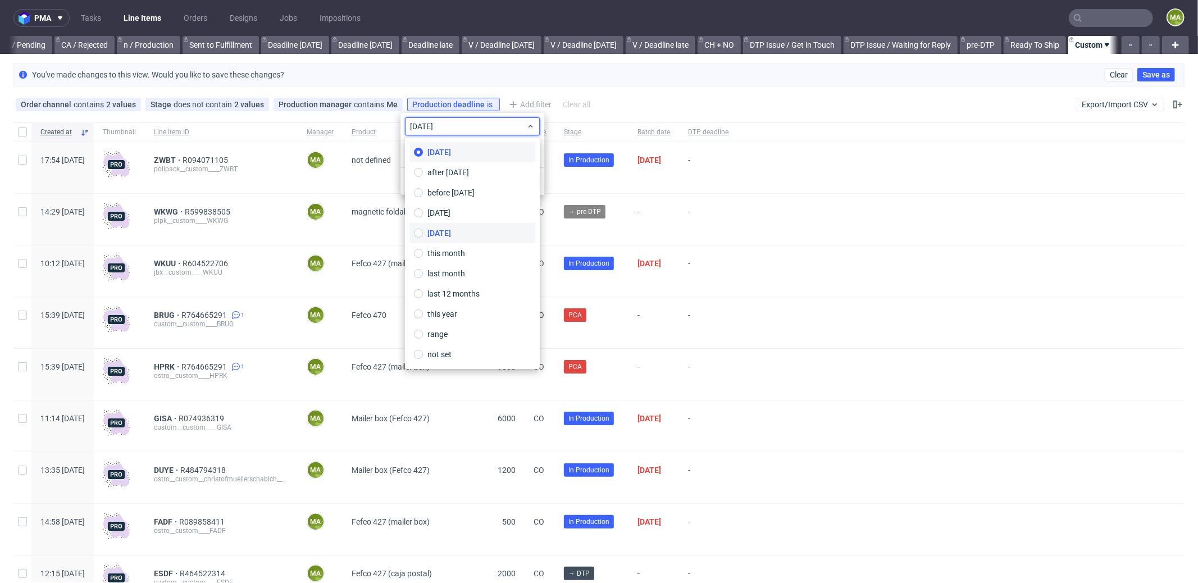
click at [449, 226] on label "tomorrow" at bounding box center [472, 233] width 126 height 20
type input "[DATE]"
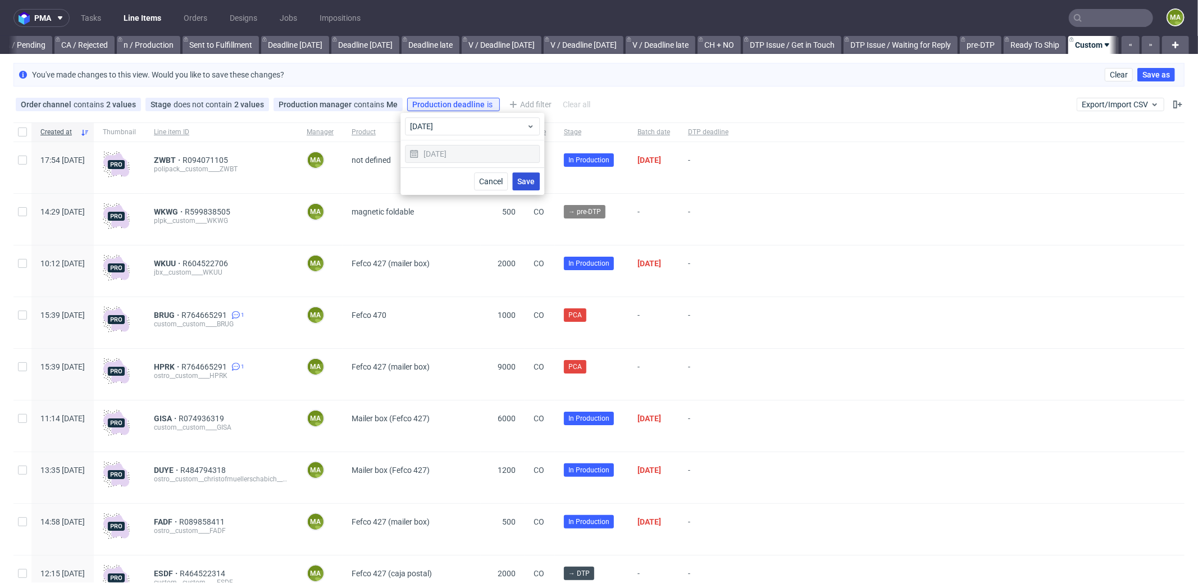
click at [521, 178] on span "Save" at bounding box center [525, 181] width 17 height 8
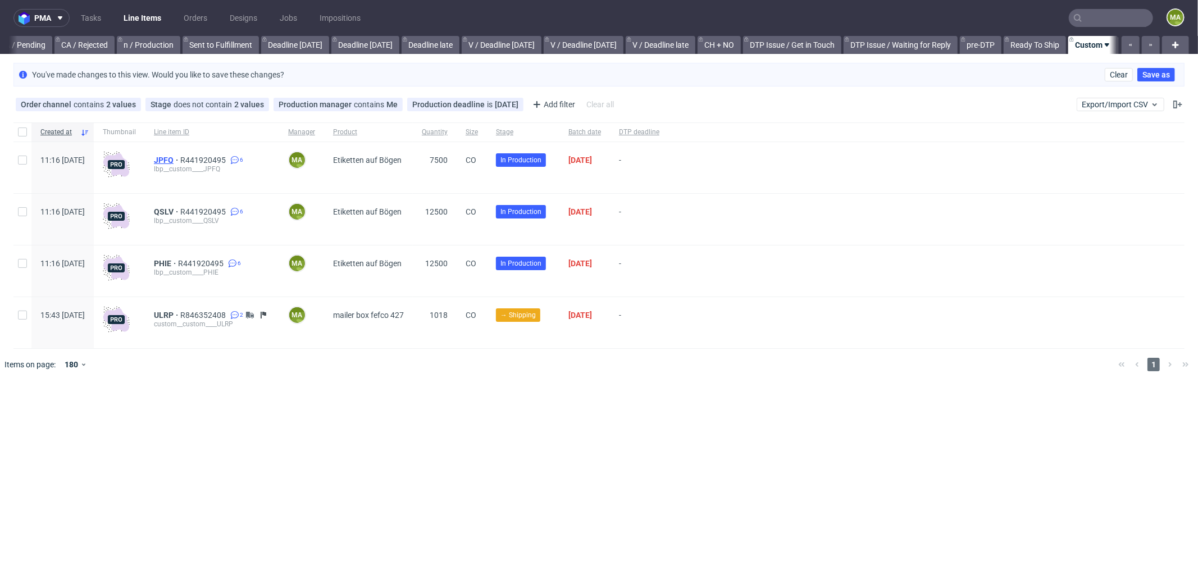
click at [180, 159] on span "JPFQ" at bounding box center [167, 160] width 26 height 9
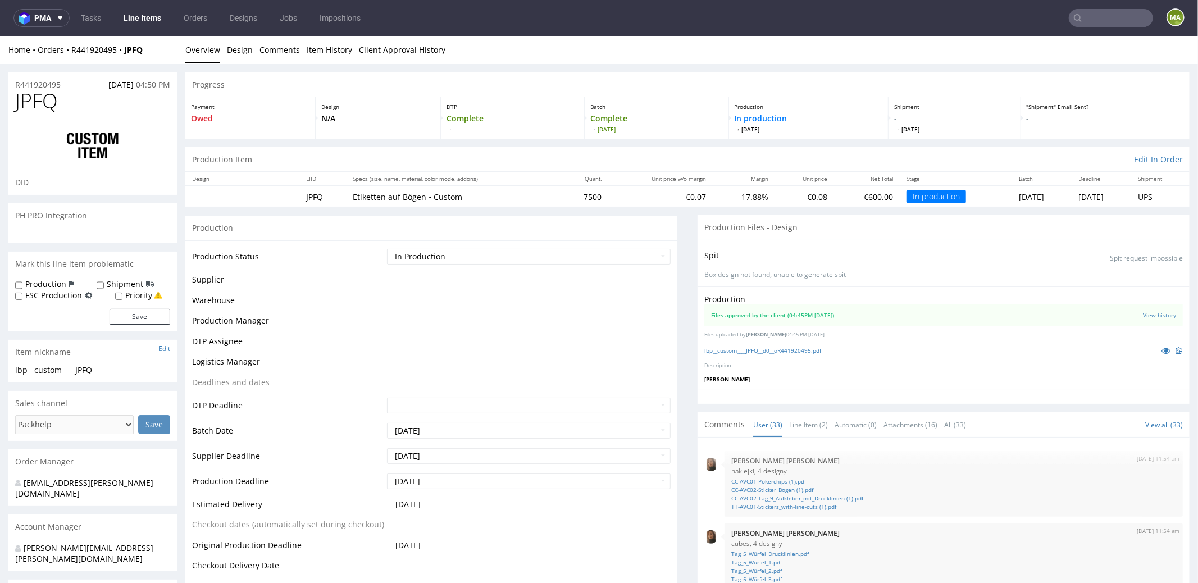
scroll to position [1343, 0]
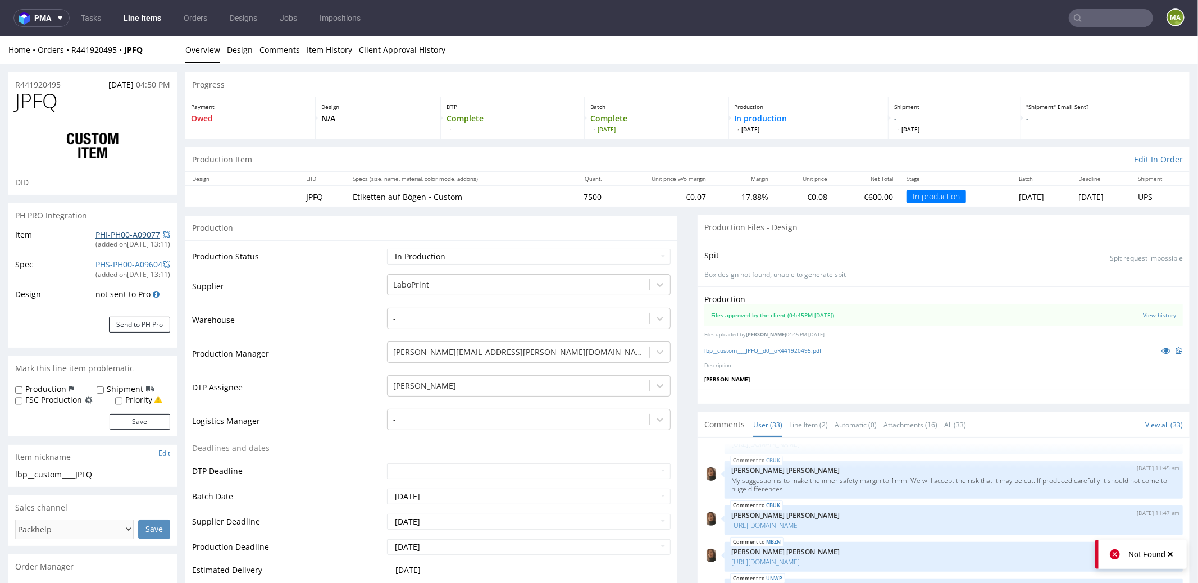
click at [100, 232] on link "PHI-PH00-A09077" at bounding box center [127, 233] width 65 height 11
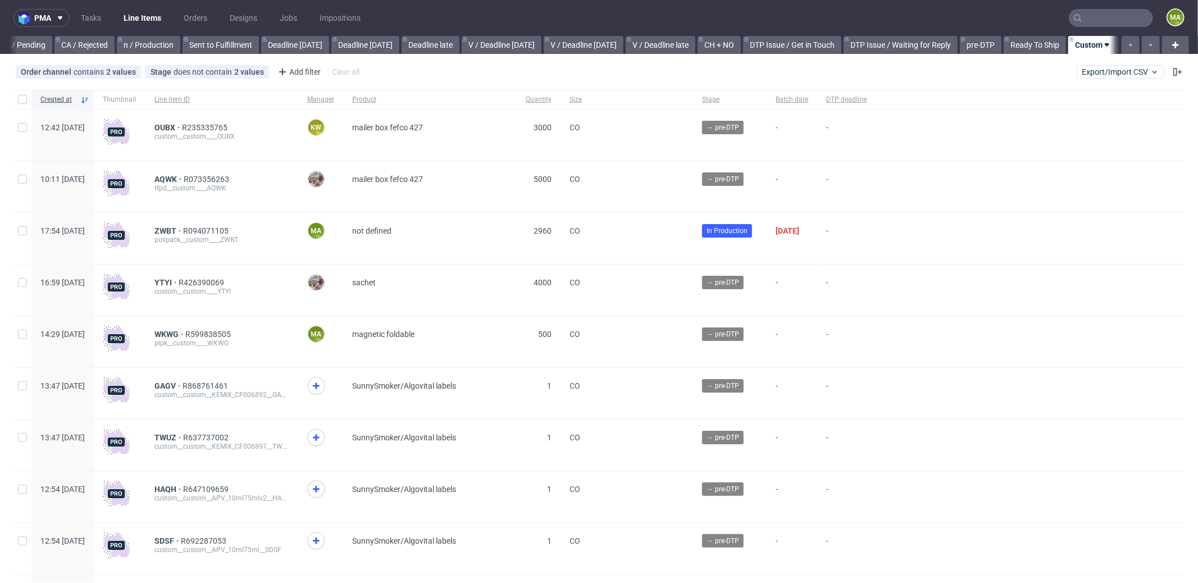
scroll to position [0, 969]
